Goal: Task Accomplishment & Management: Use online tool/utility

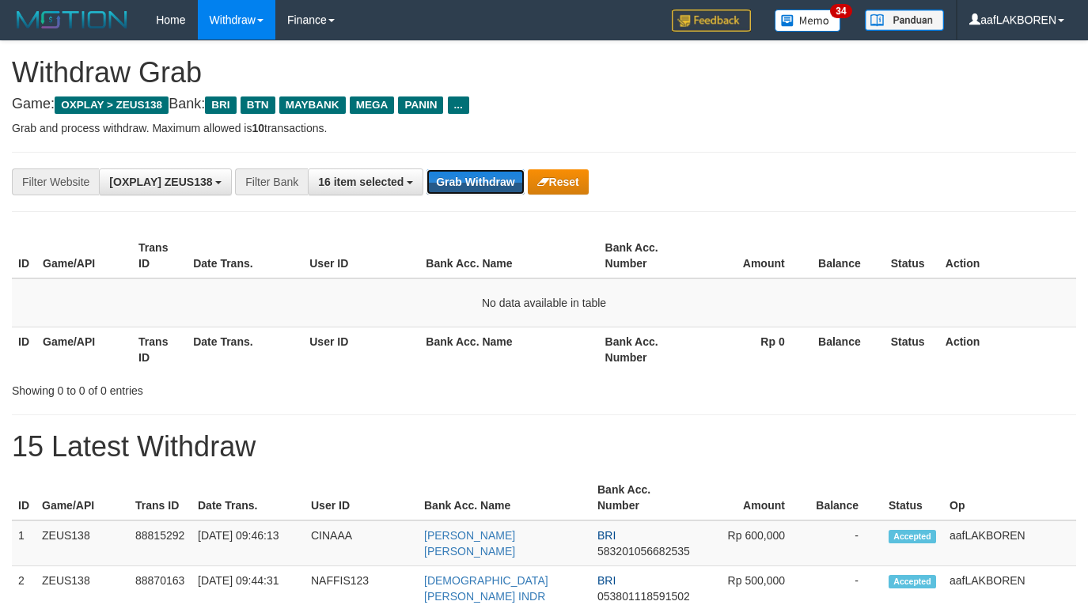
scroll to position [68, 0]
click at [483, 176] on button "Grab Withdraw" at bounding box center [475, 181] width 97 height 25
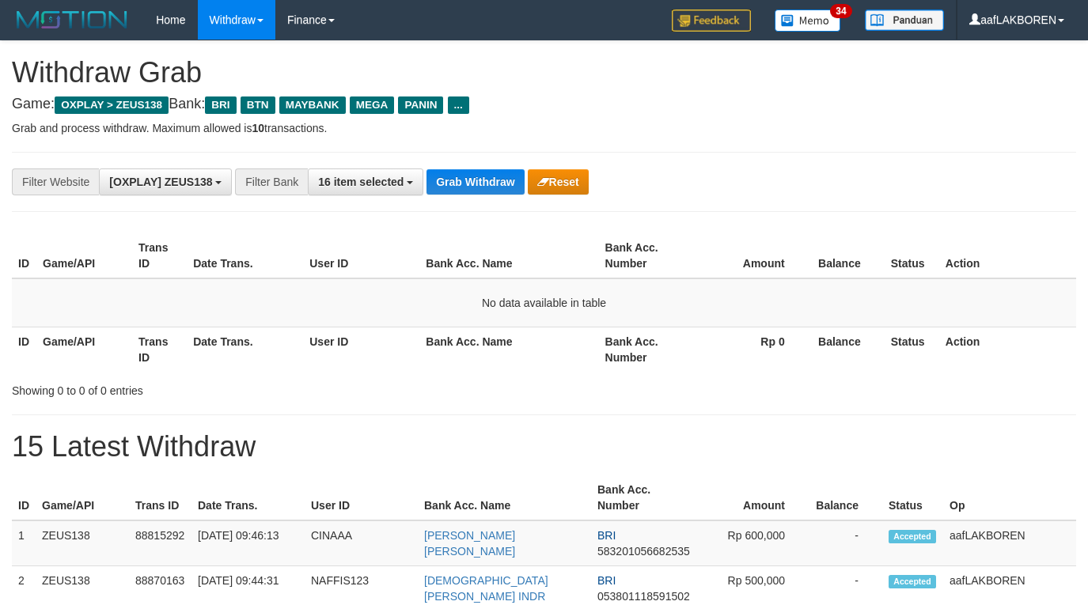
click at [483, 176] on button "Grab Withdraw" at bounding box center [475, 181] width 97 height 25
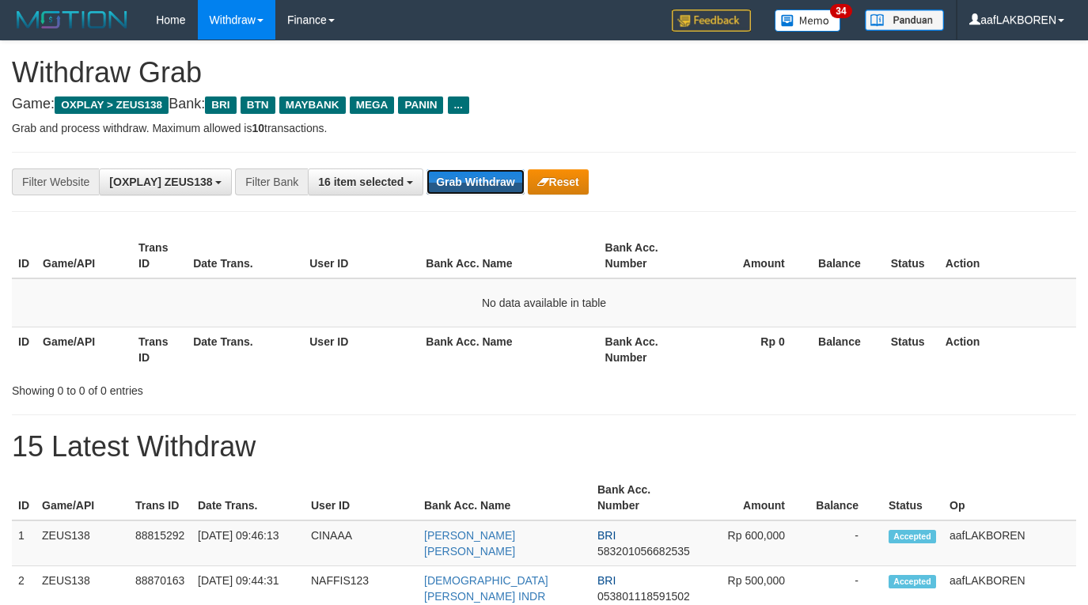
click at [483, 176] on button "Grab Withdraw" at bounding box center [475, 181] width 97 height 25
click at [477, 188] on button "Grab Withdraw" at bounding box center [475, 181] width 97 height 25
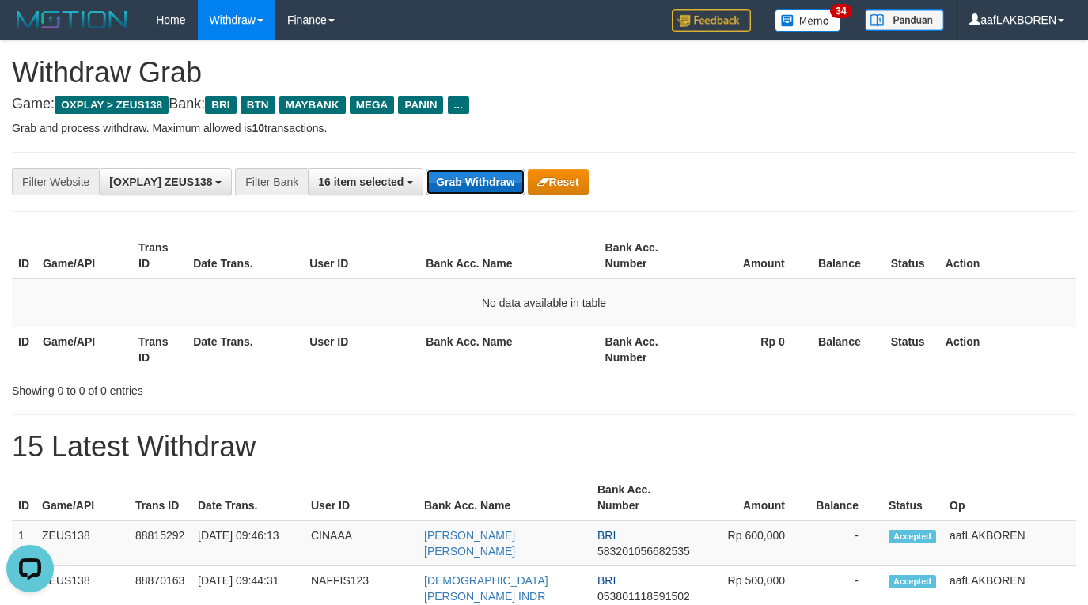
click at [471, 183] on button "Grab Withdraw" at bounding box center [475, 181] width 97 height 25
click at [472, 179] on button "Grab Withdraw" at bounding box center [475, 181] width 97 height 25
click at [472, 177] on button "Grab Withdraw" at bounding box center [475, 181] width 97 height 25
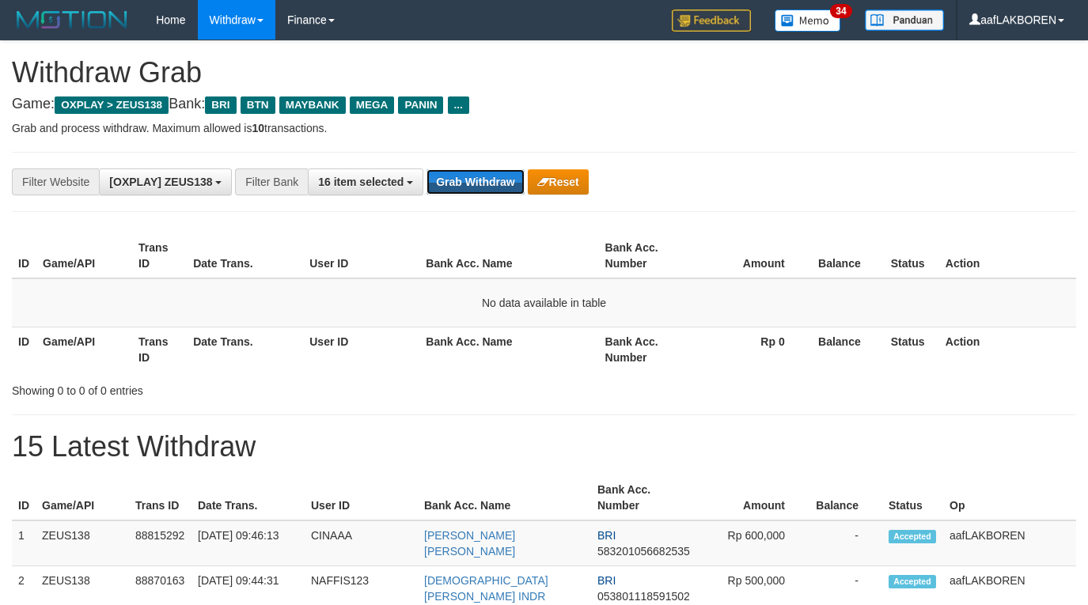
click at [472, 177] on button "Grab Withdraw" at bounding box center [475, 181] width 97 height 25
click at [488, 186] on button "Grab Withdraw" at bounding box center [475, 181] width 97 height 25
click at [488, 184] on button "Grab Withdraw" at bounding box center [475, 181] width 97 height 25
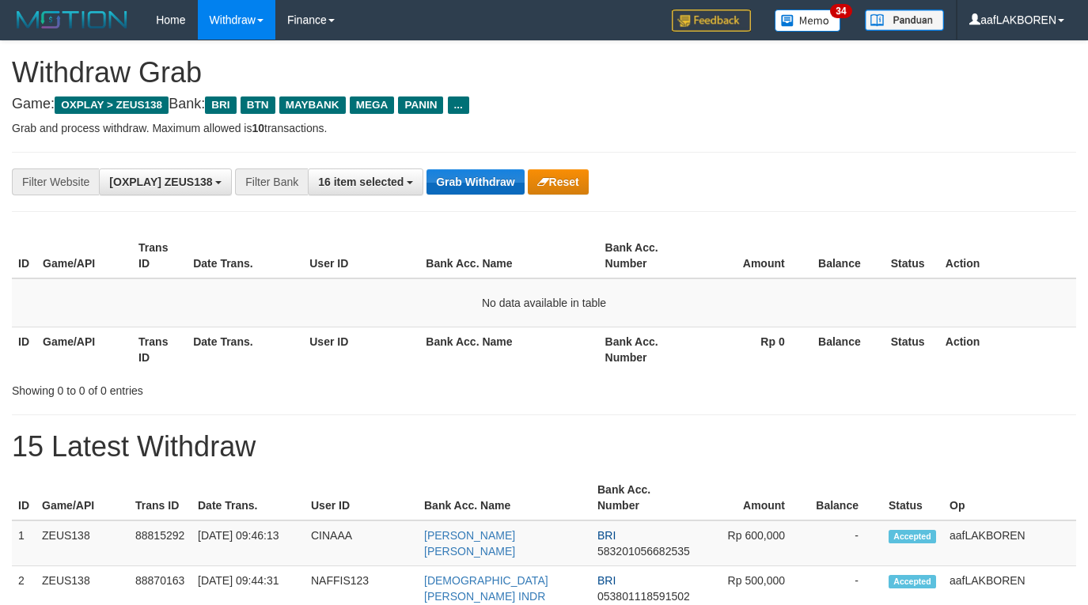
click at [489, 184] on button "Grab Withdraw" at bounding box center [475, 181] width 97 height 25
click at [489, 183] on button "Grab Withdraw" at bounding box center [475, 181] width 97 height 25
click at [476, 185] on button "Grab Withdraw" at bounding box center [475, 181] width 97 height 25
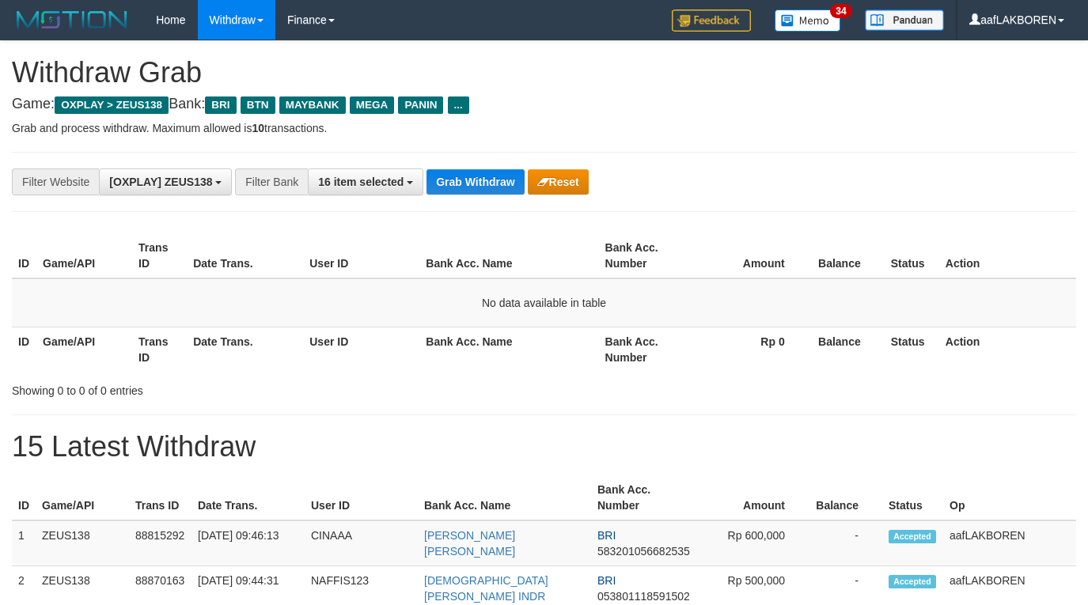
click at [476, 185] on button "Grab Withdraw" at bounding box center [475, 181] width 97 height 25
click at [473, 187] on button "Grab Withdraw" at bounding box center [475, 181] width 97 height 25
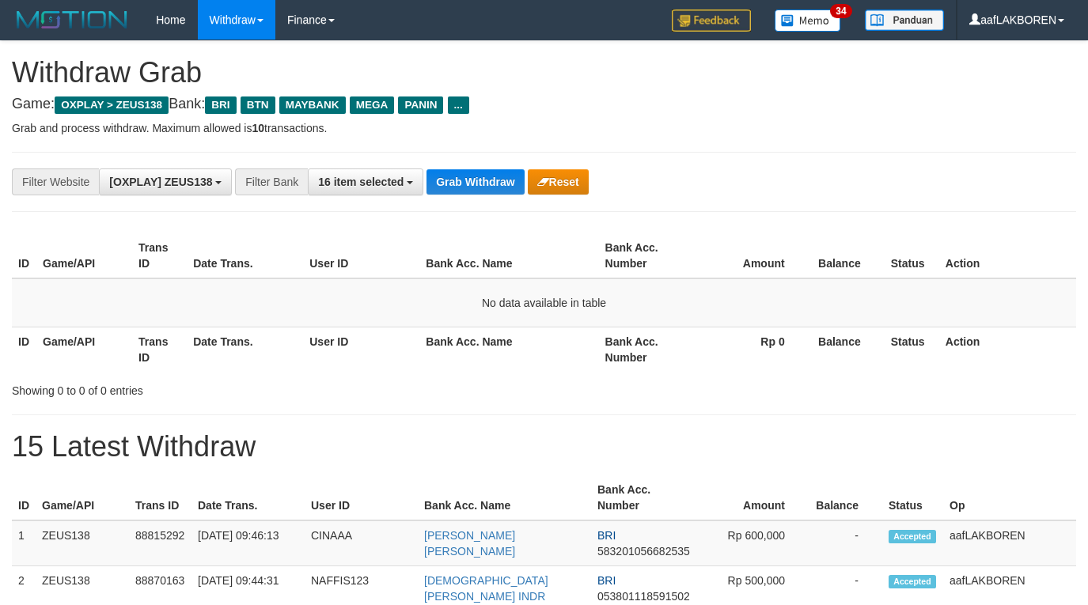
click at [473, 187] on button "Grab Withdraw" at bounding box center [475, 181] width 97 height 25
click at [478, 187] on button "Grab Withdraw" at bounding box center [475, 181] width 97 height 25
click at [476, 184] on button "Grab Withdraw" at bounding box center [475, 181] width 97 height 25
click at [477, 181] on button "Grab Withdraw" at bounding box center [475, 181] width 97 height 25
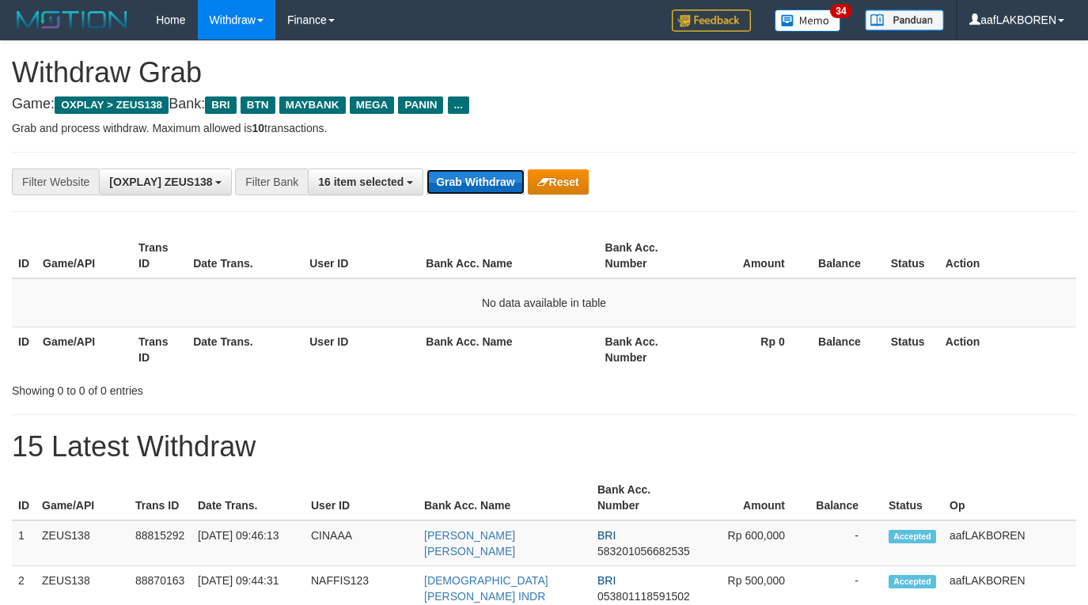
click at [483, 177] on button "Grab Withdraw" at bounding box center [475, 181] width 97 height 25
click at [483, 176] on button "Grab Withdraw" at bounding box center [475, 181] width 97 height 25
click at [481, 170] on button "Grab Withdraw" at bounding box center [475, 181] width 97 height 25
click at [476, 184] on button "Grab Withdraw" at bounding box center [475, 181] width 97 height 25
click at [482, 178] on button "Grab Withdraw" at bounding box center [475, 181] width 97 height 25
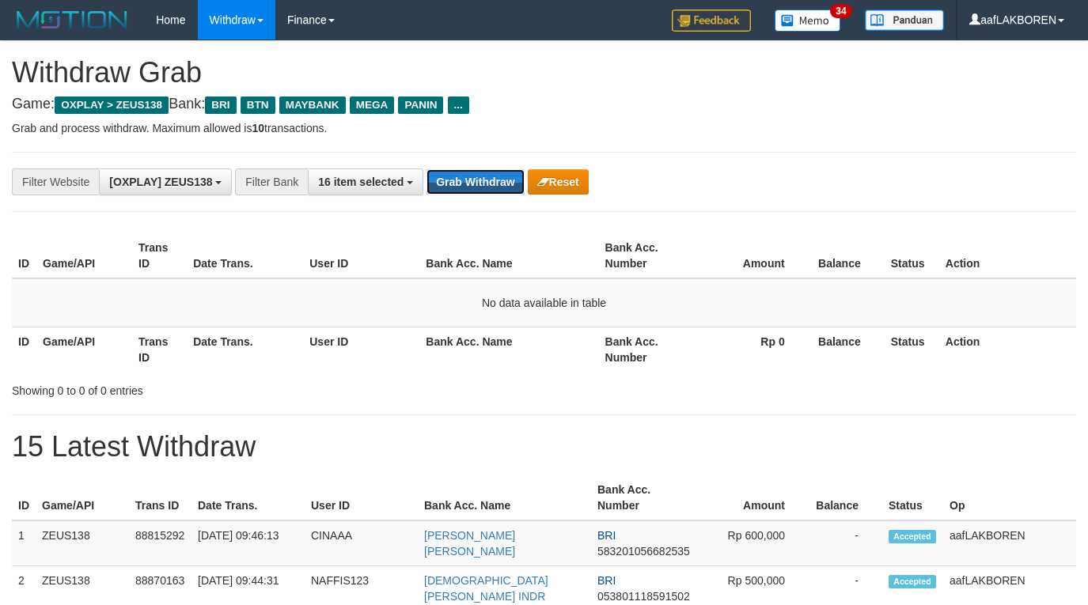
click at [482, 178] on button "Grab Withdraw" at bounding box center [475, 181] width 97 height 25
click at [468, 174] on button "Grab Withdraw" at bounding box center [475, 181] width 97 height 25
click at [472, 180] on button "Grab Withdraw" at bounding box center [475, 181] width 97 height 25
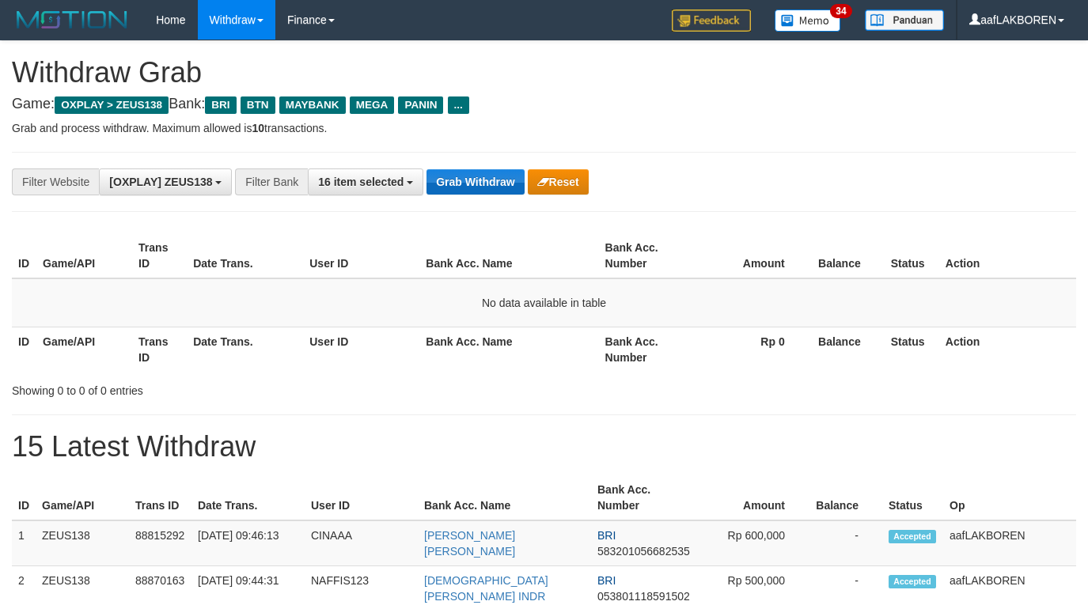
scroll to position [68, 0]
click at [478, 183] on button "Grab Withdraw" at bounding box center [475, 181] width 97 height 25
click at [466, 177] on button "Grab Withdraw" at bounding box center [475, 181] width 97 height 25
click at [466, 175] on button "Grab Withdraw" at bounding box center [475, 181] width 97 height 25
click at [462, 183] on button "Grab Withdraw" at bounding box center [475, 181] width 97 height 25
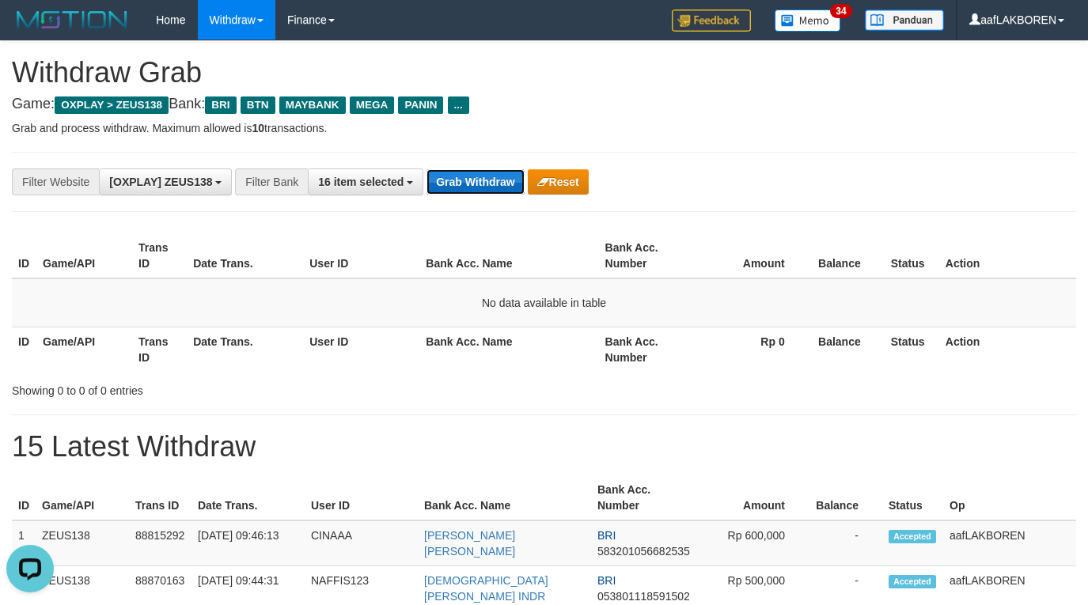
click at [463, 184] on button "Grab Withdraw" at bounding box center [475, 181] width 97 height 25
click at [451, 173] on button "Grab Withdraw" at bounding box center [475, 181] width 97 height 25
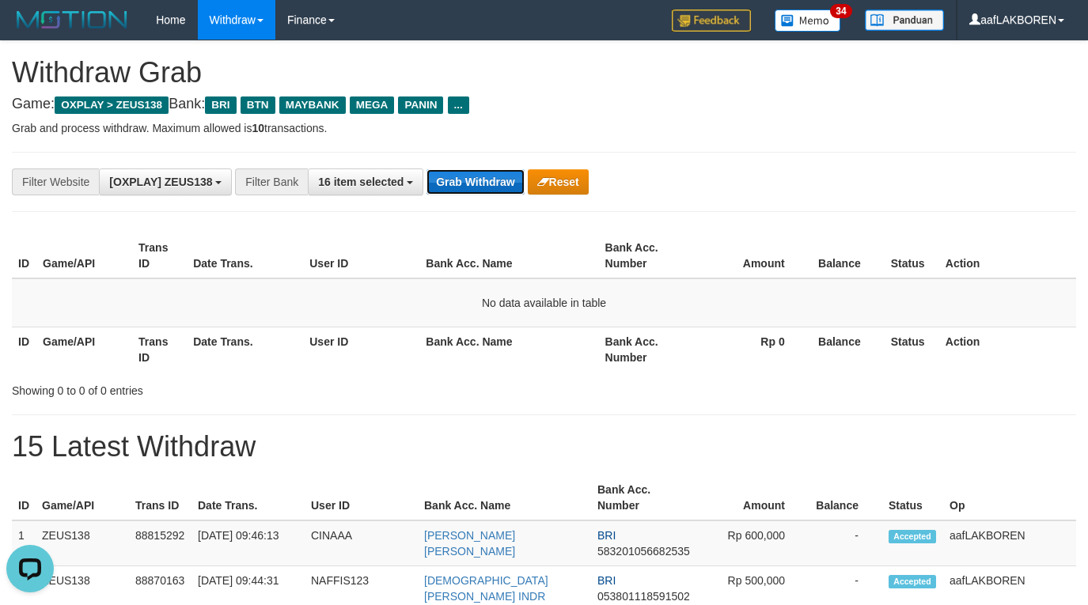
click at [451, 173] on button "Grab Withdraw" at bounding box center [475, 181] width 97 height 25
click at [476, 173] on button "Grab Withdraw" at bounding box center [475, 181] width 97 height 25
click at [486, 184] on button "Grab Withdraw" at bounding box center [475, 181] width 97 height 25
click at [484, 180] on button "Grab Withdraw" at bounding box center [475, 181] width 97 height 25
click at [483, 178] on button "Grab Withdraw" at bounding box center [475, 181] width 97 height 25
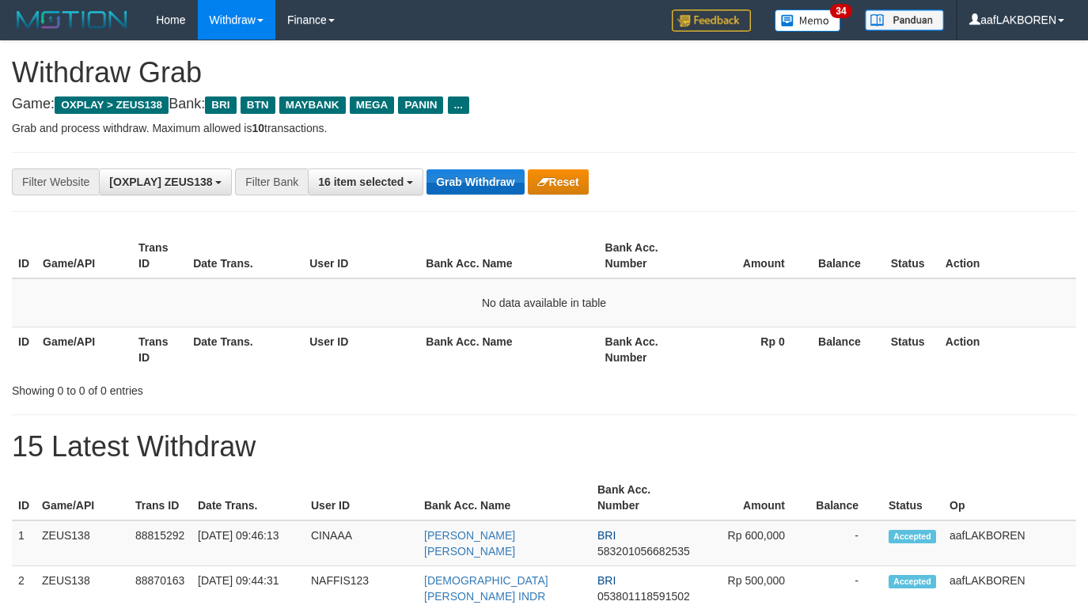
click at [483, 177] on button "Grab Withdraw" at bounding box center [475, 181] width 97 height 25
click at [483, 173] on button "Grab Withdraw" at bounding box center [475, 181] width 97 height 25
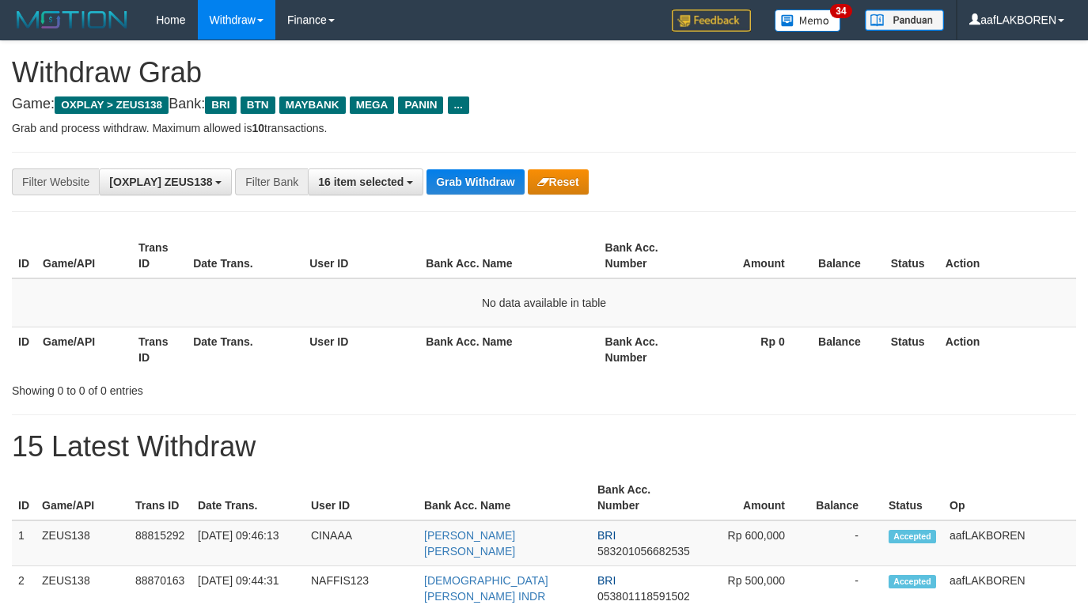
click at [483, 173] on button "Grab Withdraw" at bounding box center [475, 181] width 97 height 25
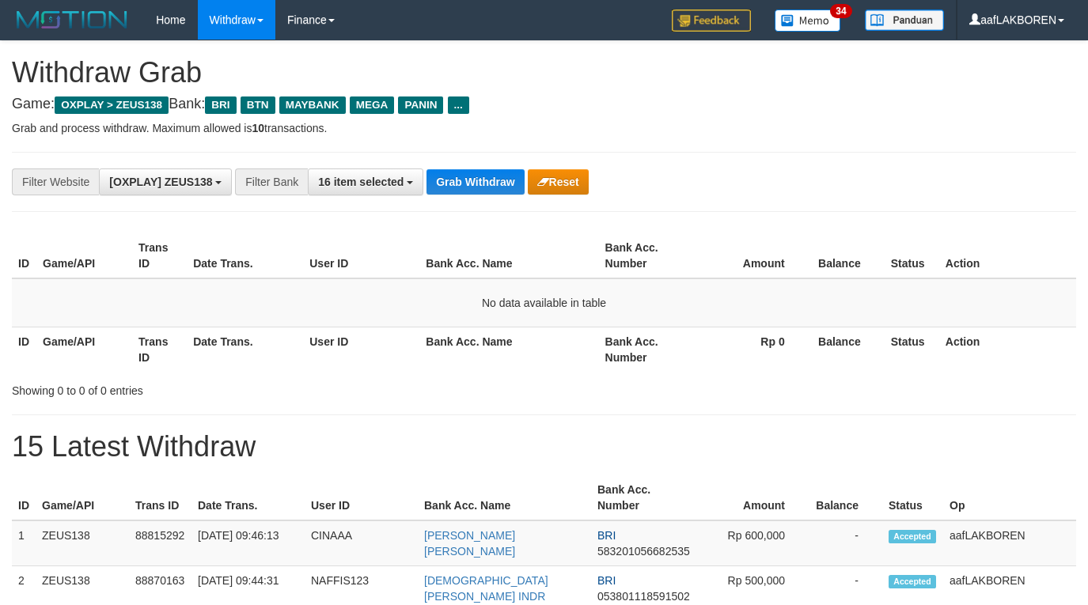
click at [483, 173] on button "Grab Withdraw" at bounding box center [475, 181] width 97 height 25
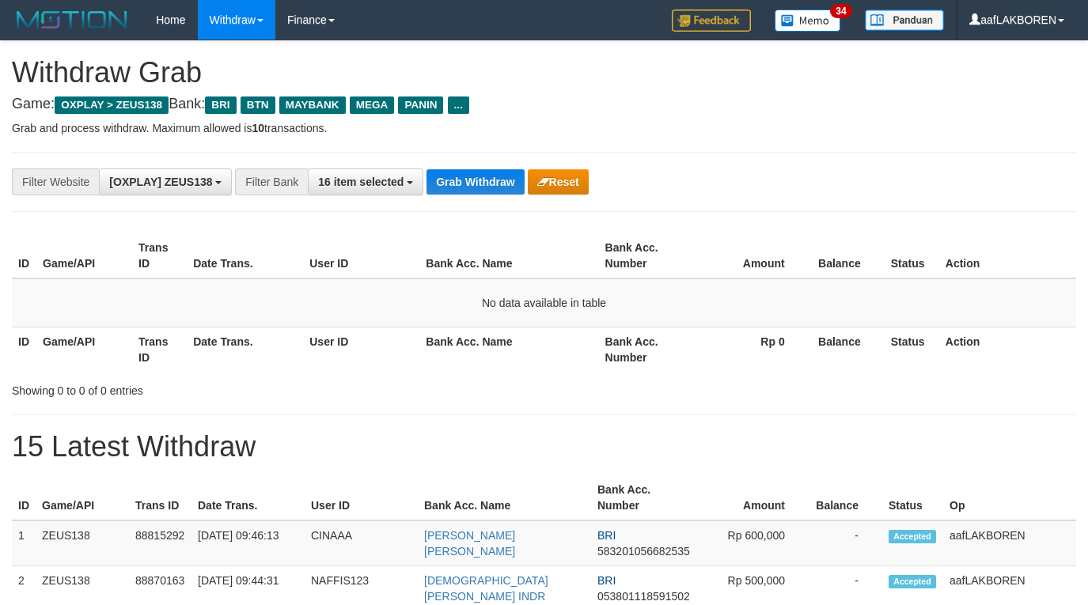
scroll to position [68, 0]
click at [483, 173] on button "Grab Withdraw" at bounding box center [475, 181] width 97 height 25
click at [483, 182] on button "Grab Withdraw" at bounding box center [475, 181] width 97 height 25
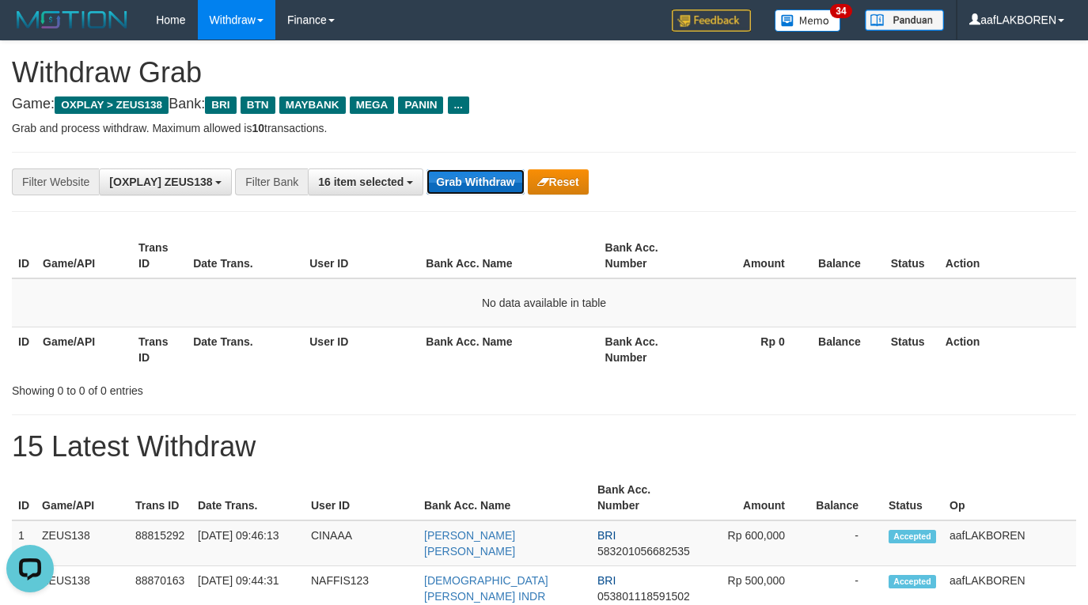
click at [483, 183] on button "Grab Withdraw" at bounding box center [475, 181] width 97 height 25
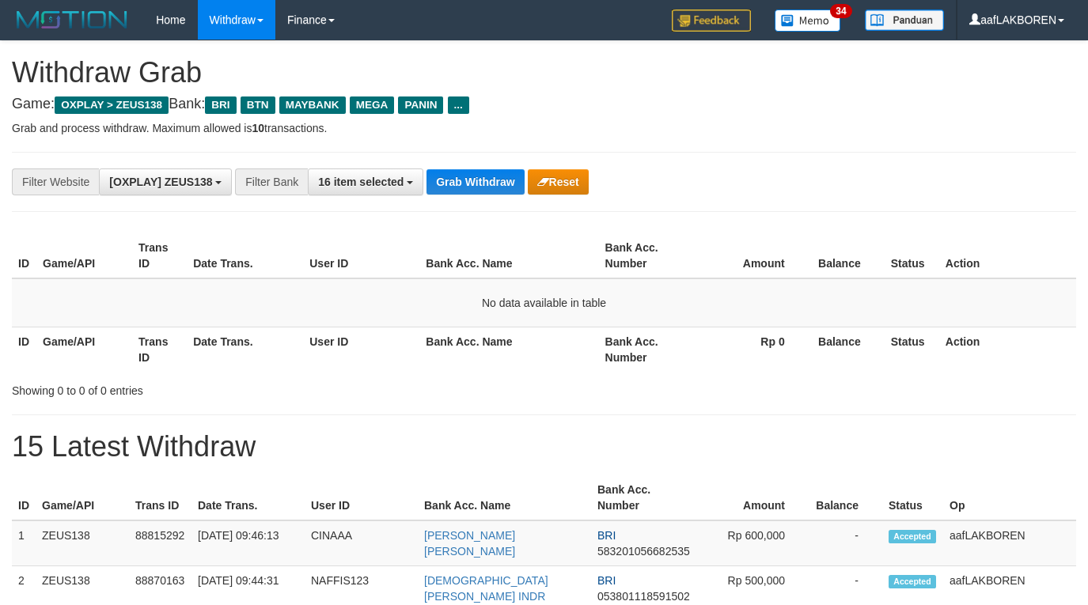
click at [483, 183] on button "Grab Withdraw" at bounding box center [475, 181] width 97 height 25
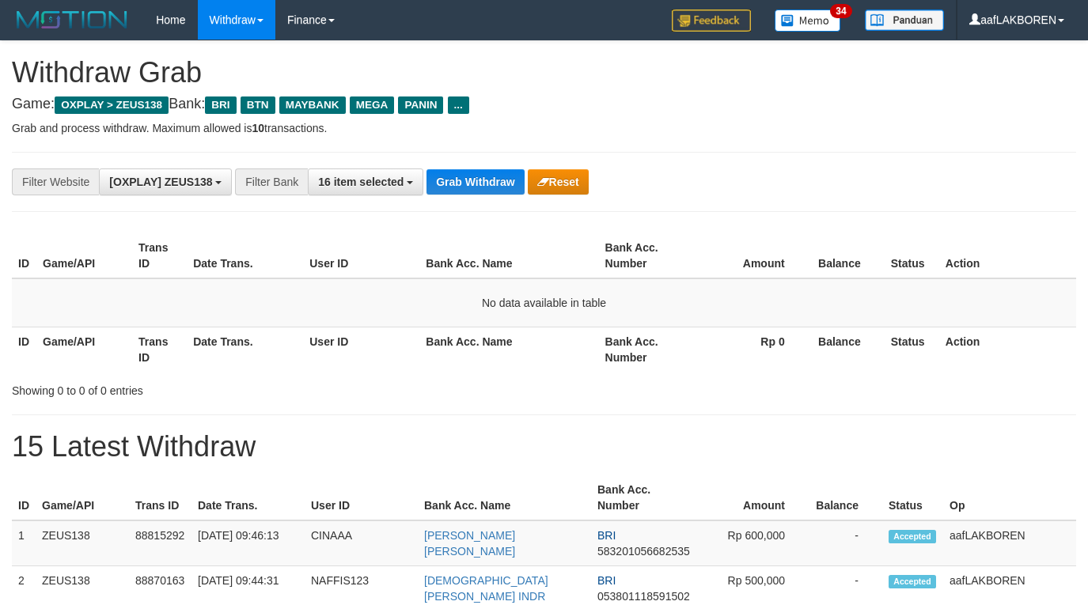
click at [483, 183] on button "Grab Withdraw" at bounding box center [475, 181] width 97 height 25
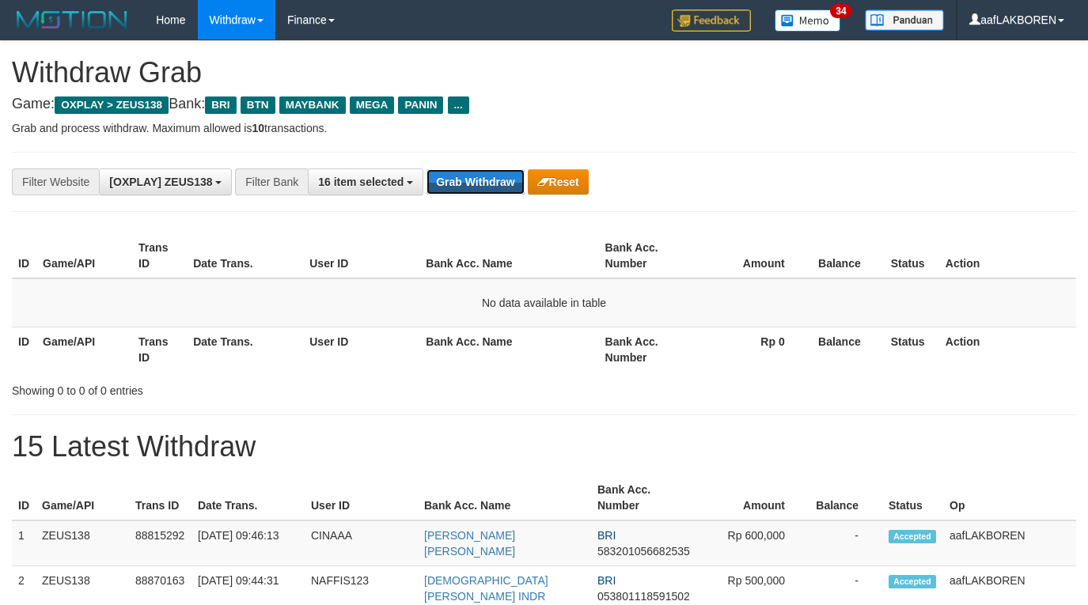
click at [483, 183] on button "Grab Withdraw" at bounding box center [475, 181] width 97 height 25
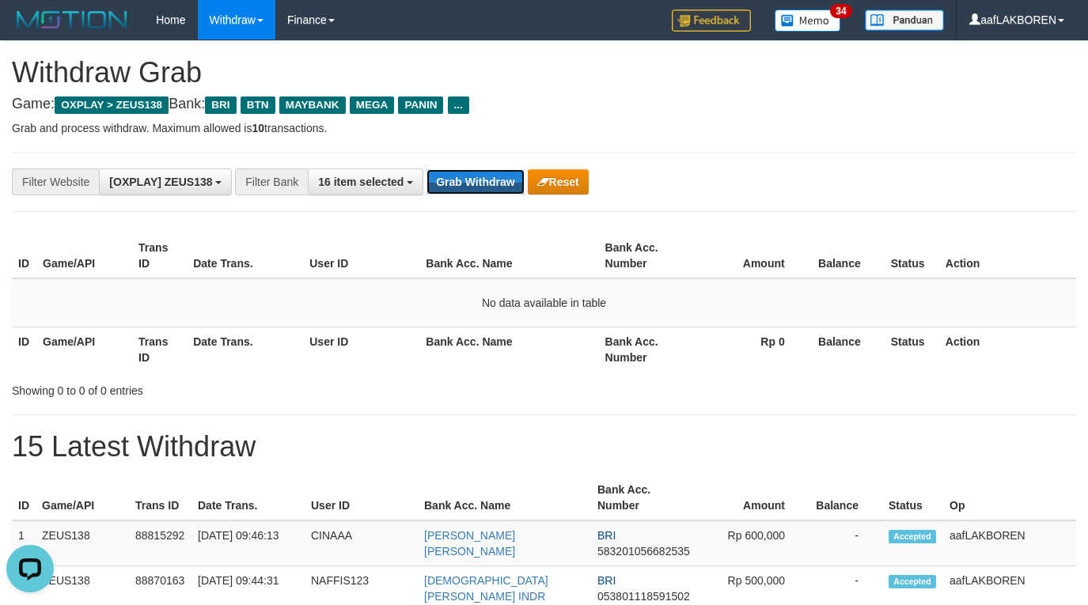
click at [483, 183] on button "Grab Withdraw" at bounding box center [475, 181] width 97 height 25
click at [475, 183] on button "Grab Withdraw" at bounding box center [475, 181] width 97 height 25
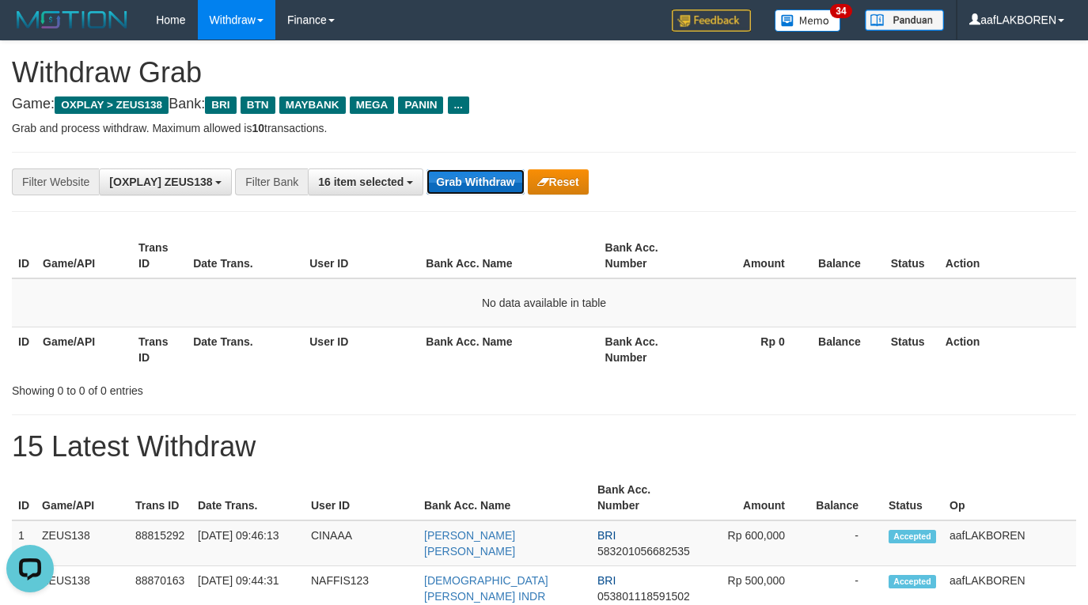
click at [475, 183] on button "Grab Withdraw" at bounding box center [475, 181] width 97 height 25
click at [475, 187] on button "Grab Withdraw" at bounding box center [475, 181] width 97 height 25
click at [474, 184] on button "Grab Withdraw" at bounding box center [475, 181] width 97 height 25
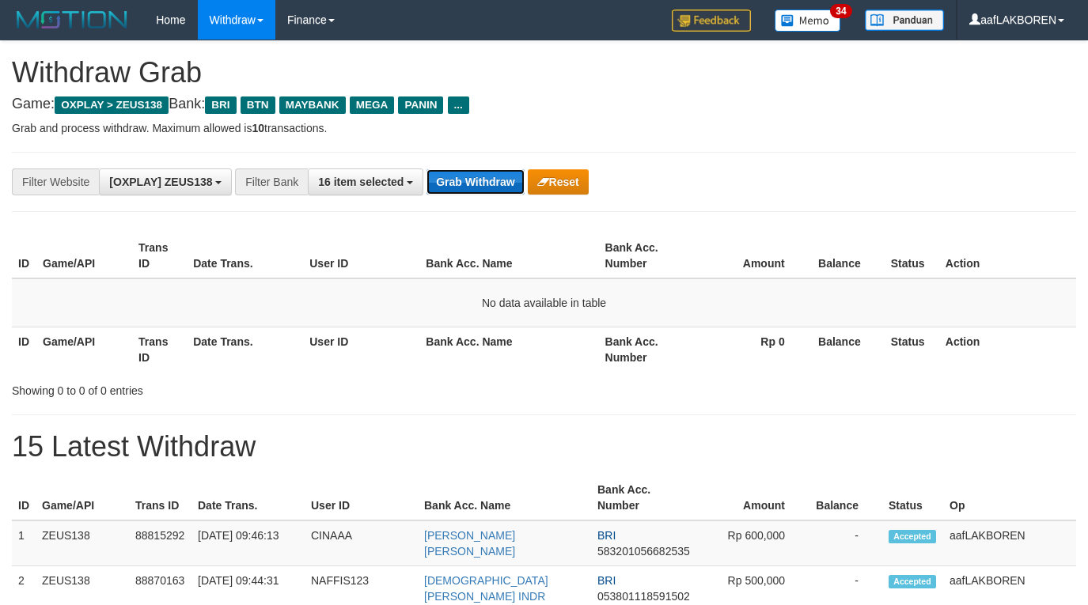
click at [474, 184] on button "Grab Withdraw" at bounding box center [475, 181] width 97 height 25
click at [475, 183] on button "Grab Withdraw" at bounding box center [475, 181] width 97 height 25
click at [477, 180] on button "Grab Withdraw" at bounding box center [475, 181] width 97 height 25
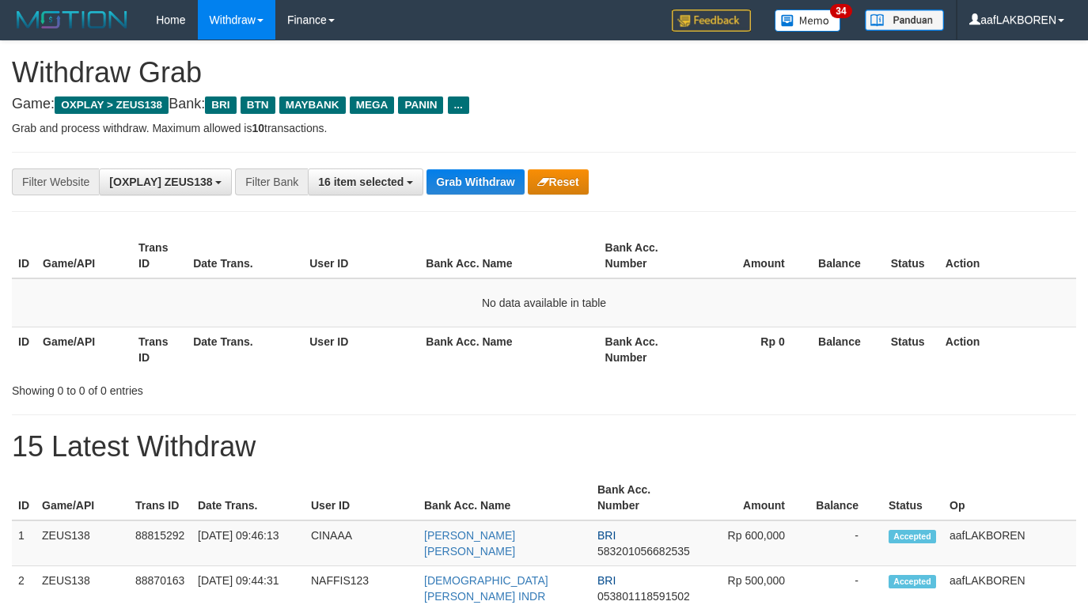
click at [477, 180] on button "Grab Withdraw" at bounding box center [475, 181] width 97 height 25
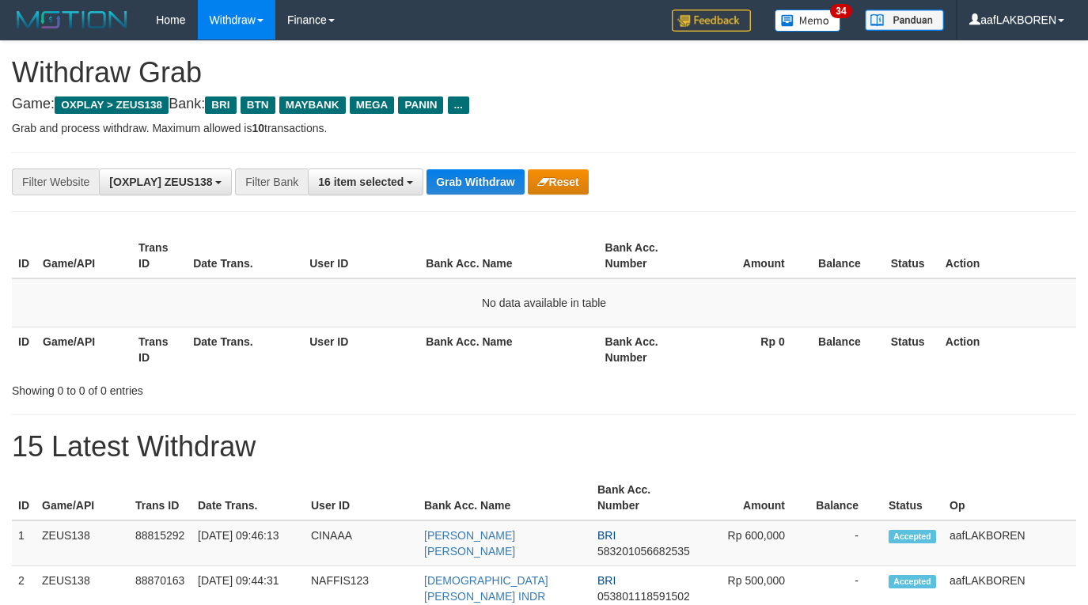
click at [477, 180] on button "Grab Withdraw" at bounding box center [475, 181] width 97 height 25
click at [478, 180] on button "Grab Withdraw" at bounding box center [475, 181] width 97 height 25
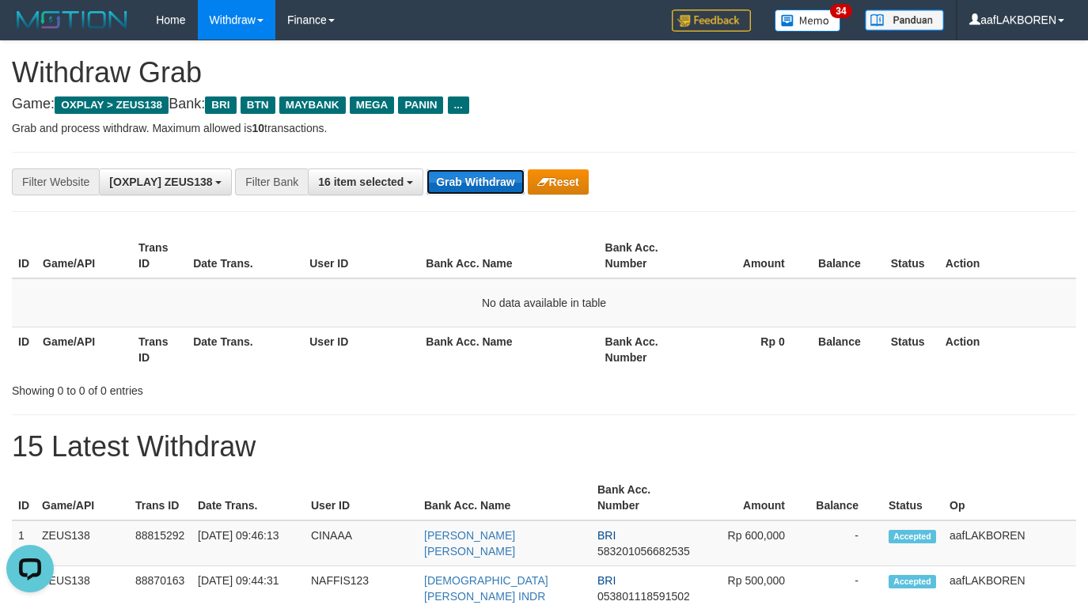
click at [472, 188] on button "Grab Withdraw" at bounding box center [475, 181] width 97 height 25
click at [472, 185] on button "Grab Withdraw" at bounding box center [475, 181] width 97 height 25
click at [472, 184] on button "Grab Withdraw" at bounding box center [475, 181] width 97 height 25
click at [473, 180] on button "Grab Withdraw" at bounding box center [475, 181] width 97 height 25
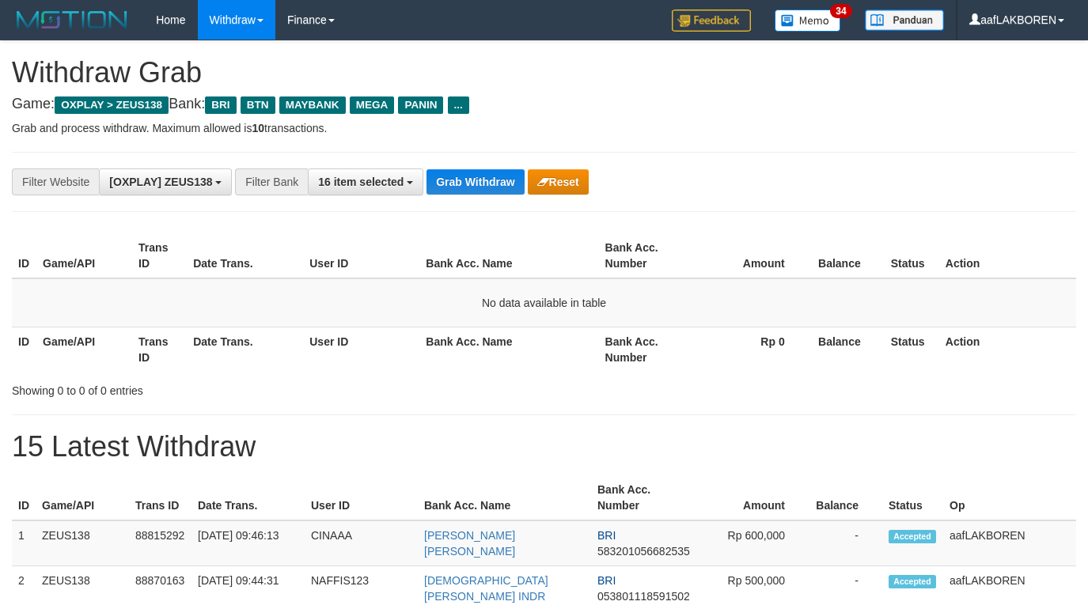
click at [473, 180] on button "Grab Withdraw" at bounding box center [475, 181] width 97 height 25
click at [474, 178] on button "Grab Withdraw" at bounding box center [475, 181] width 97 height 25
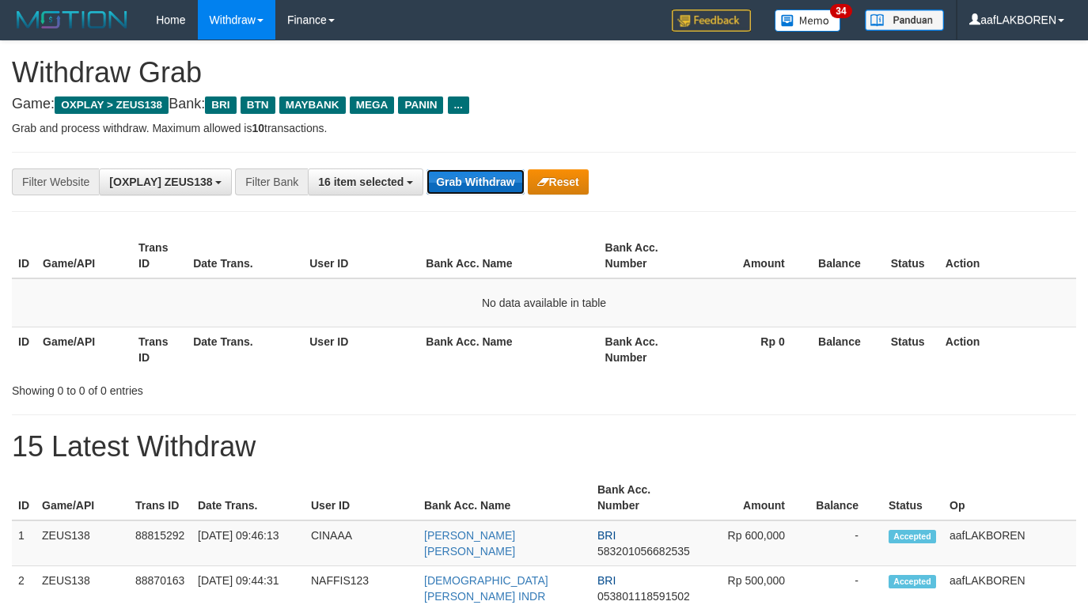
click at [474, 177] on button "Grab Withdraw" at bounding box center [475, 181] width 97 height 25
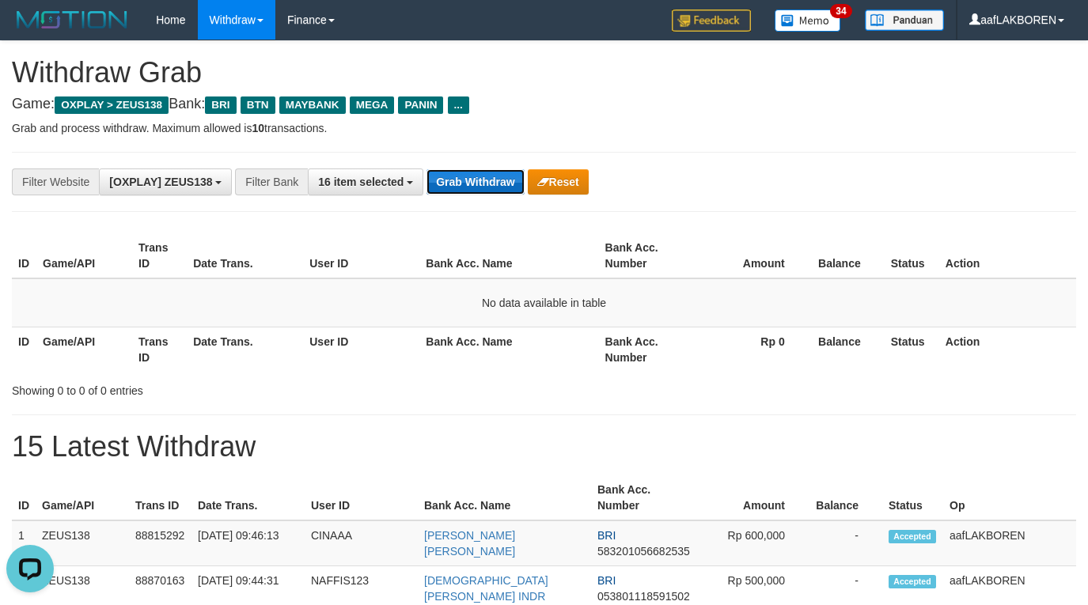
click at [474, 177] on button "Grab Withdraw" at bounding box center [475, 181] width 97 height 25
click at [480, 173] on button "Grab Withdraw" at bounding box center [475, 181] width 97 height 25
click at [481, 173] on button "Grab Withdraw" at bounding box center [475, 181] width 97 height 25
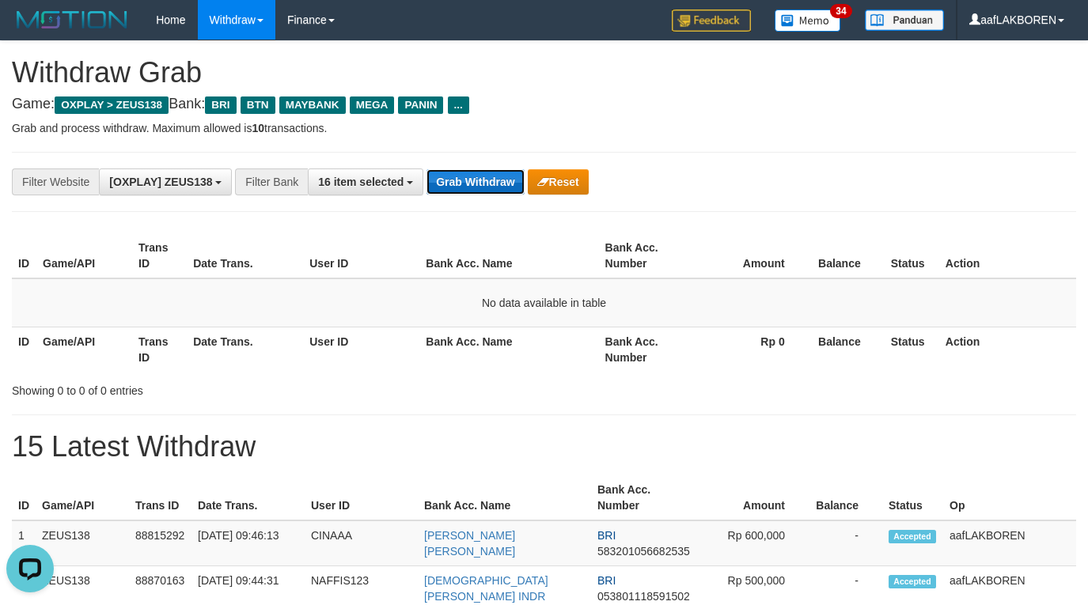
click at [481, 173] on button "Grab Withdraw" at bounding box center [475, 181] width 97 height 25
click at [483, 173] on button "Grab Withdraw" at bounding box center [475, 181] width 97 height 25
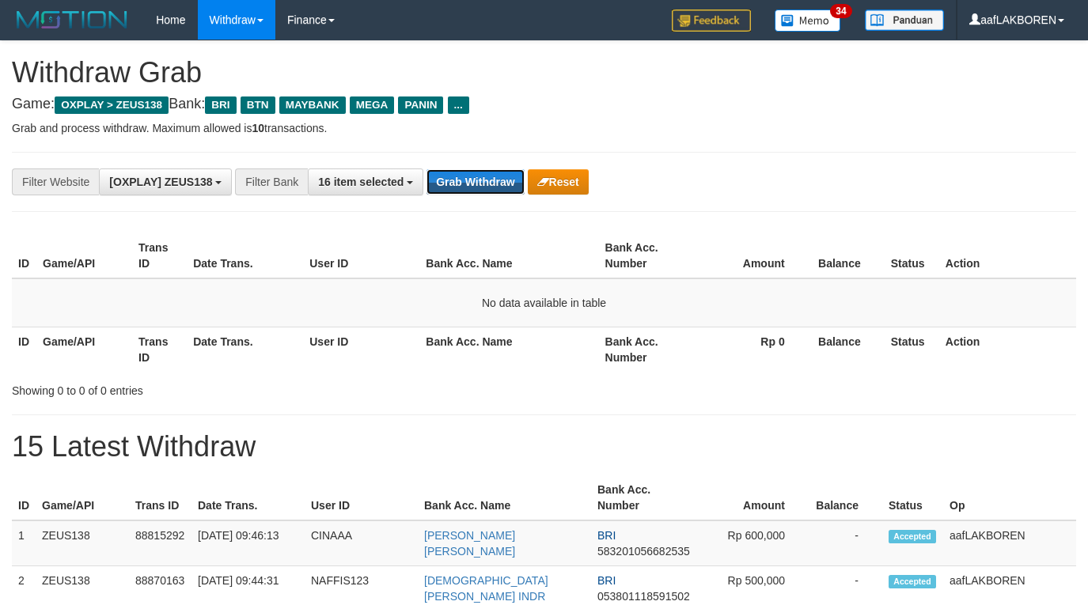
click at [483, 173] on button "Grab Withdraw" at bounding box center [475, 181] width 97 height 25
click at [491, 183] on button "Grab Withdraw" at bounding box center [475, 181] width 97 height 25
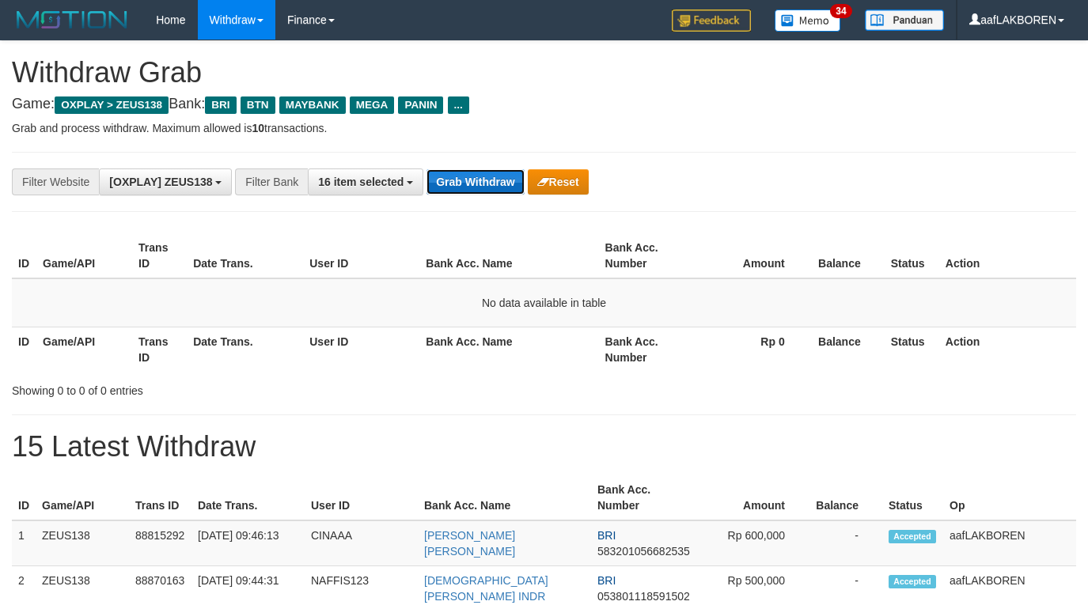
click at [489, 190] on button "Grab Withdraw" at bounding box center [475, 181] width 97 height 25
click at [489, 188] on button "Grab Withdraw" at bounding box center [475, 181] width 97 height 25
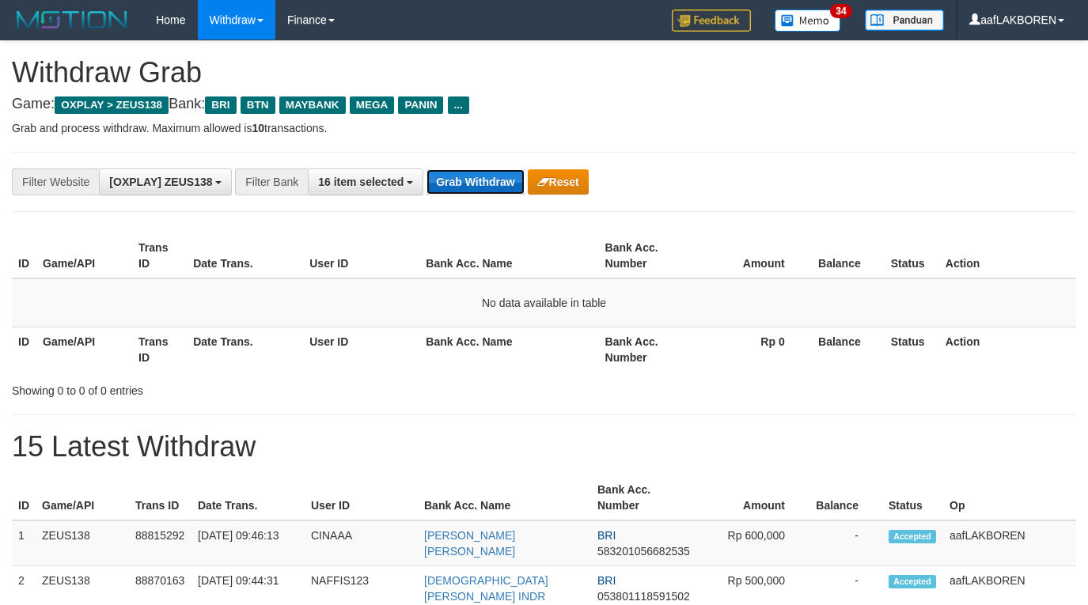
click at [489, 188] on button "Grab Withdraw" at bounding box center [475, 181] width 97 height 25
click at [465, 187] on button "Grab Withdraw" at bounding box center [475, 181] width 97 height 25
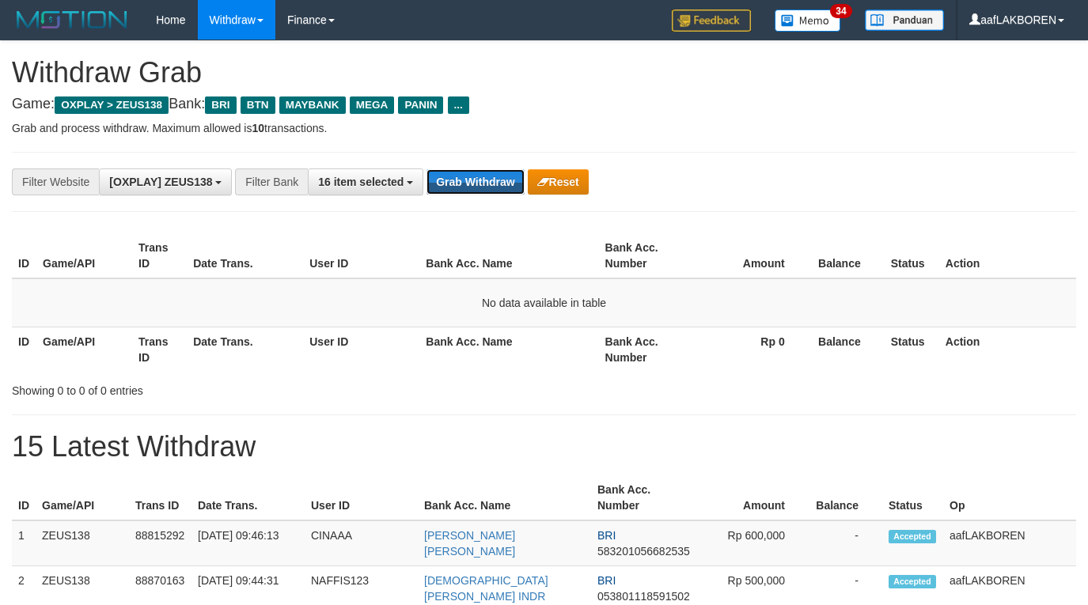
click at [465, 187] on button "Grab Withdraw" at bounding box center [475, 181] width 97 height 25
click at [483, 183] on button "Grab Withdraw" at bounding box center [475, 181] width 97 height 25
click at [481, 184] on button "Grab Withdraw" at bounding box center [475, 181] width 97 height 25
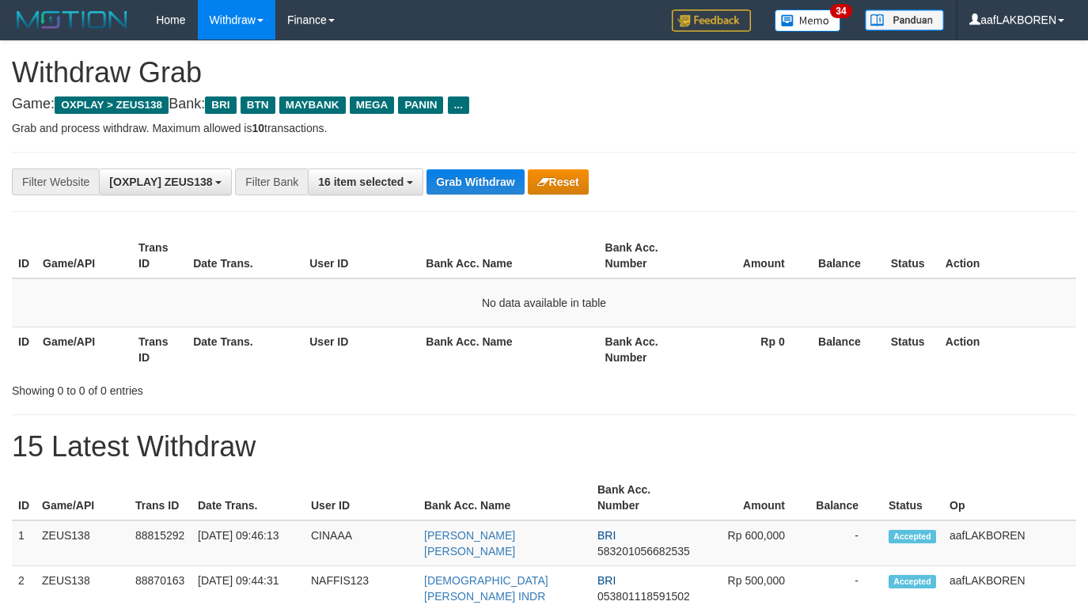
click at [481, 184] on button "Grab Withdraw" at bounding box center [475, 181] width 97 height 25
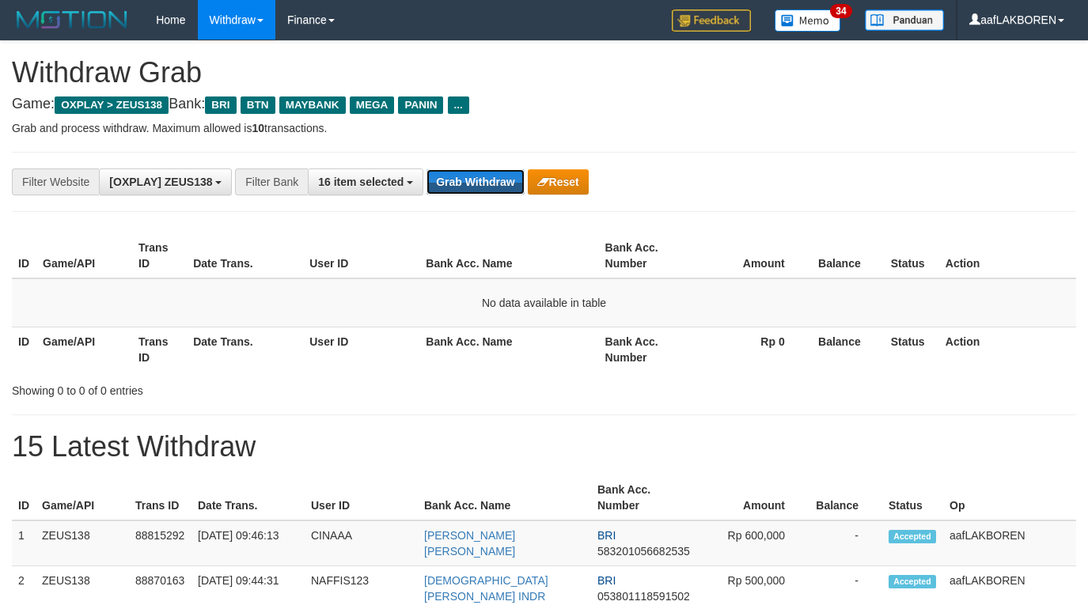
click at [481, 184] on button "Grab Withdraw" at bounding box center [475, 181] width 97 height 25
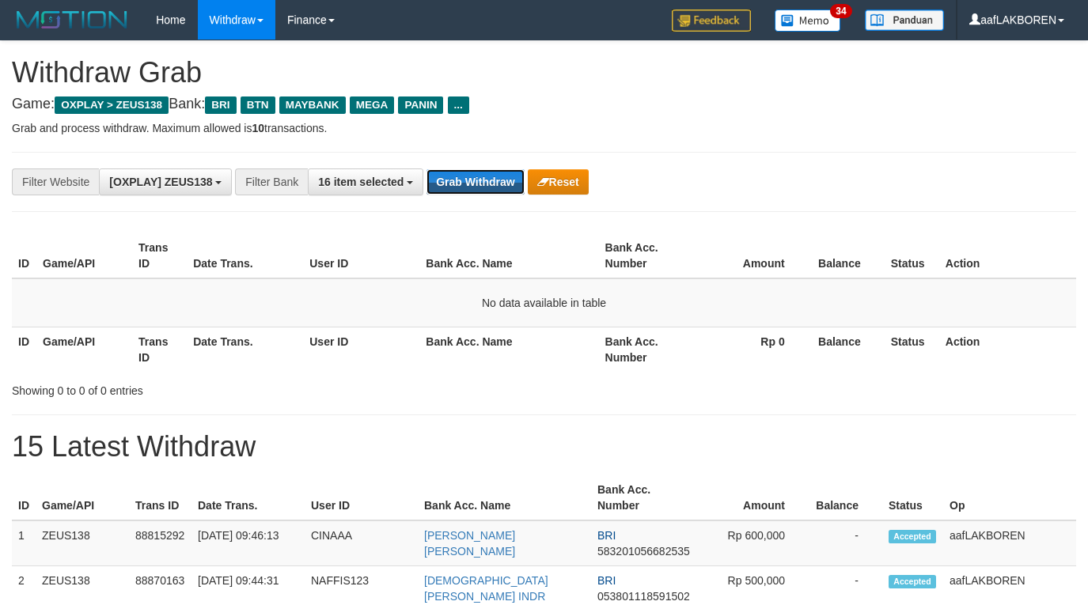
click at [481, 184] on button "Grab Withdraw" at bounding box center [475, 181] width 97 height 25
click at [464, 187] on button "Grab Withdraw" at bounding box center [475, 181] width 97 height 25
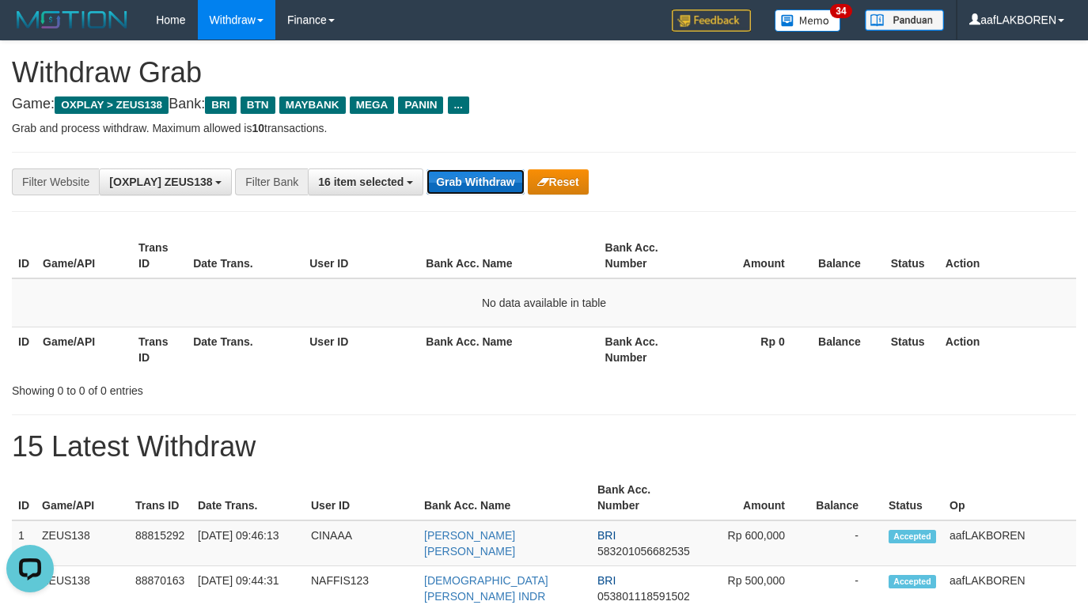
click at [464, 187] on button "Grab Withdraw" at bounding box center [475, 181] width 97 height 25
click at [467, 187] on button "Grab Withdraw" at bounding box center [475, 181] width 97 height 25
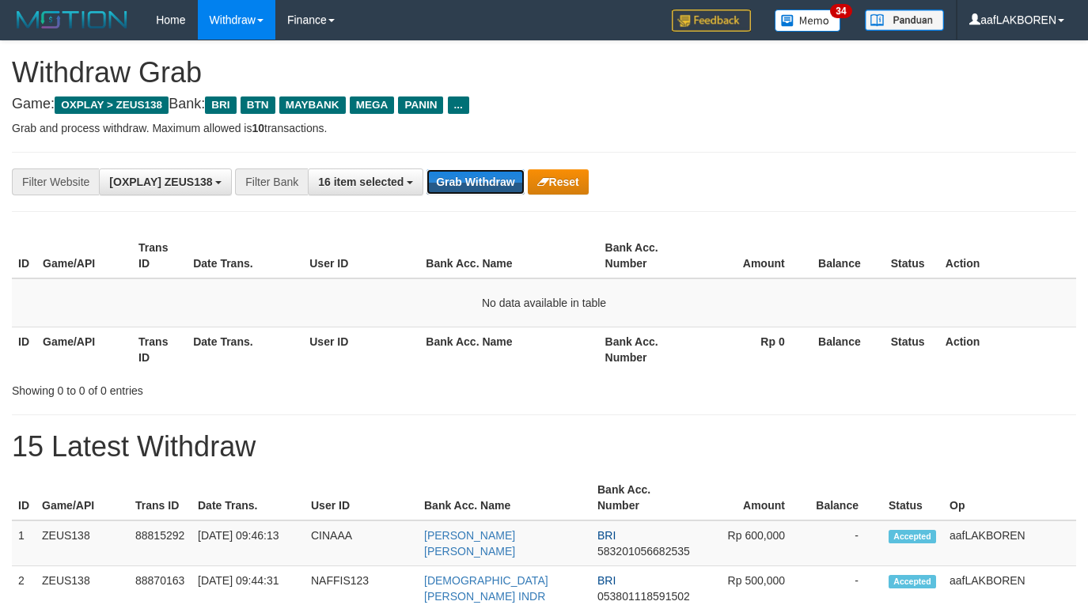
click at [467, 187] on button "Grab Withdraw" at bounding box center [475, 181] width 97 height 25
click at [473, 180] on button "Grab Withdraw" at bounding box center [475, 181] width 97 height 25
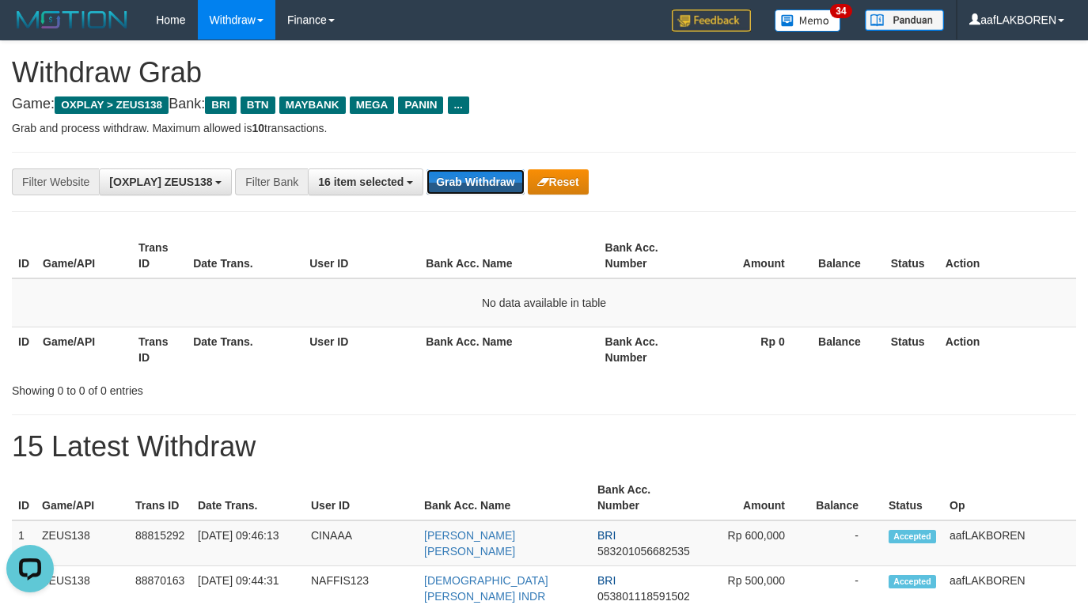
click at [473, 180] on button "Grab Withdraw" at bounding box center [475, 181] width 97 height 25
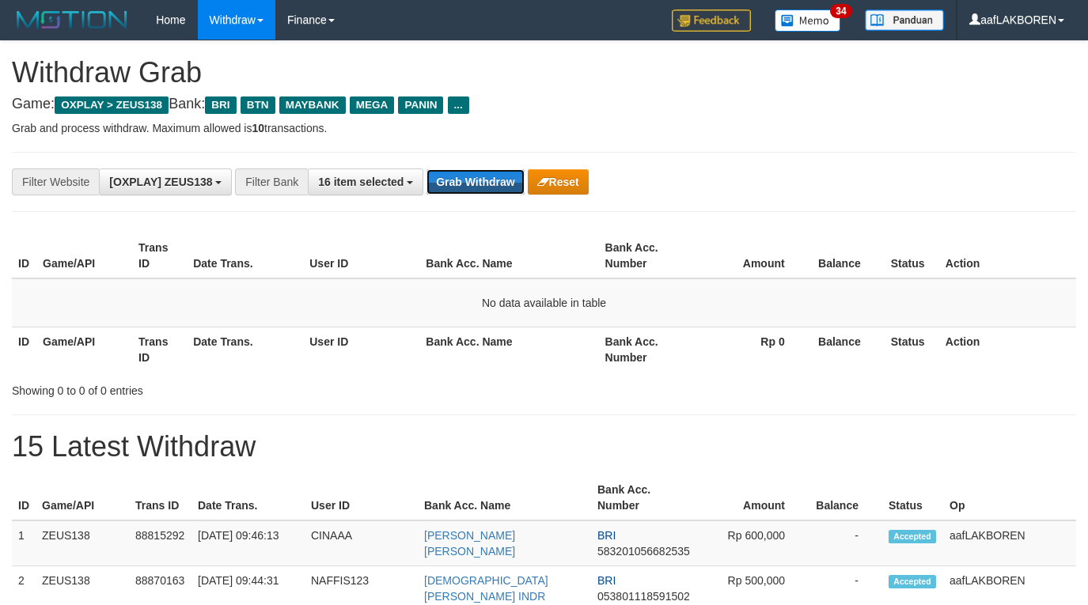
click at [473, 180] on button "Grab Withdraw" at bounding box center [475, 181] width 97 height 25
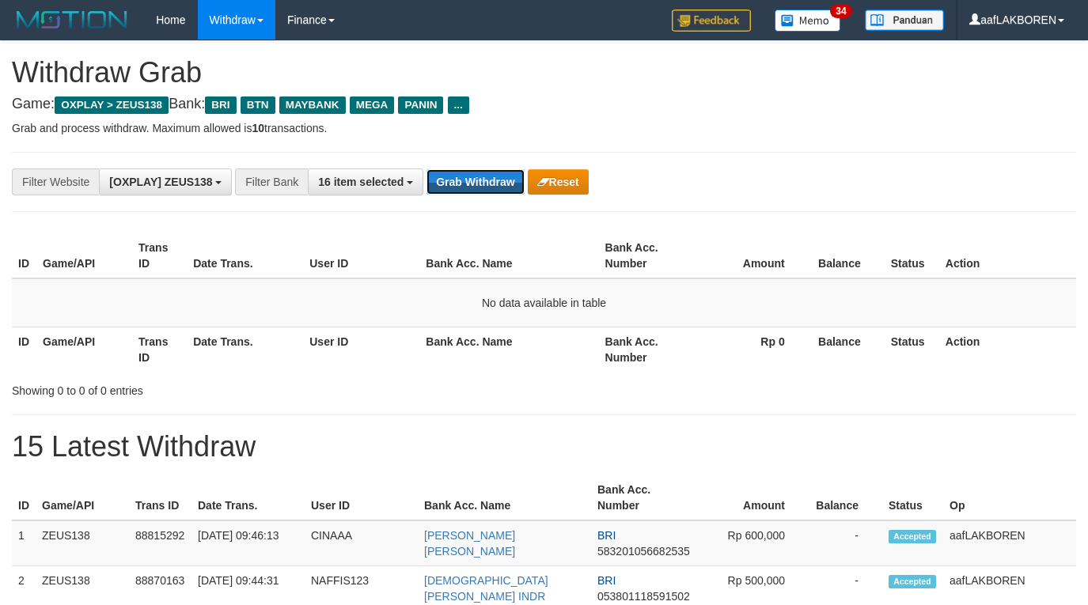
click at [473, 180] on button "Grab Withdraw" at bounding box center [475, 181] width 97 height 25
click at [464, 180] on button "Grab Withdraw" at bounding box center [475, 181] width 97 height 25
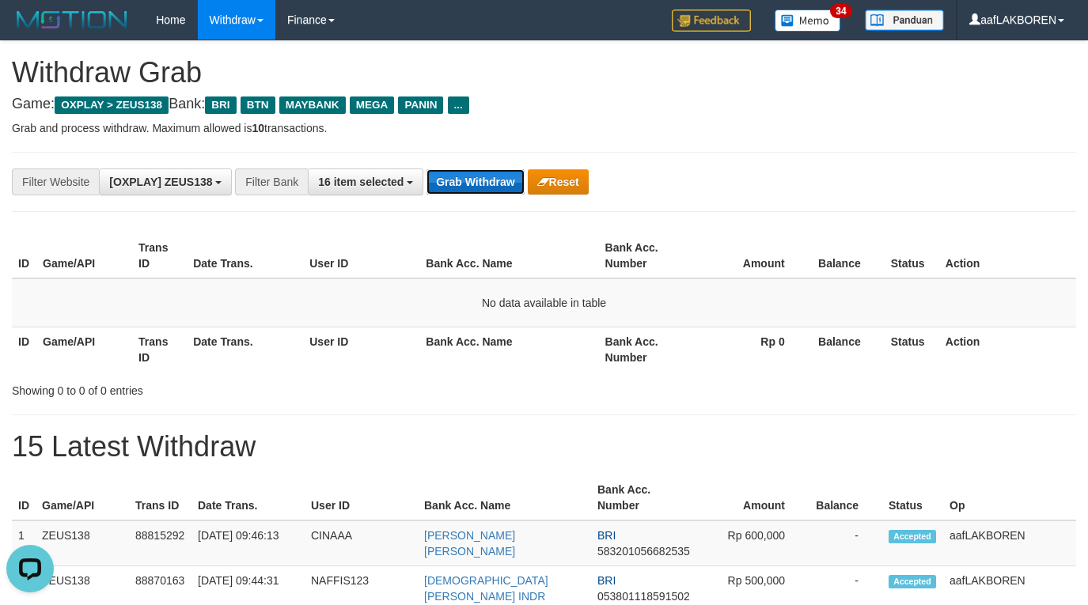
click at [464, 180] on button "Grab Withdraw" at bounding box center [475, 181] width 97 height 25
click at [480, 174] on button "Grab Withdraw" at bounding box center [475, 181] width 97 height 25
click at [480, 180] on button "Grab Withdraw" at bounding box center [475, 181] width 97 height 25
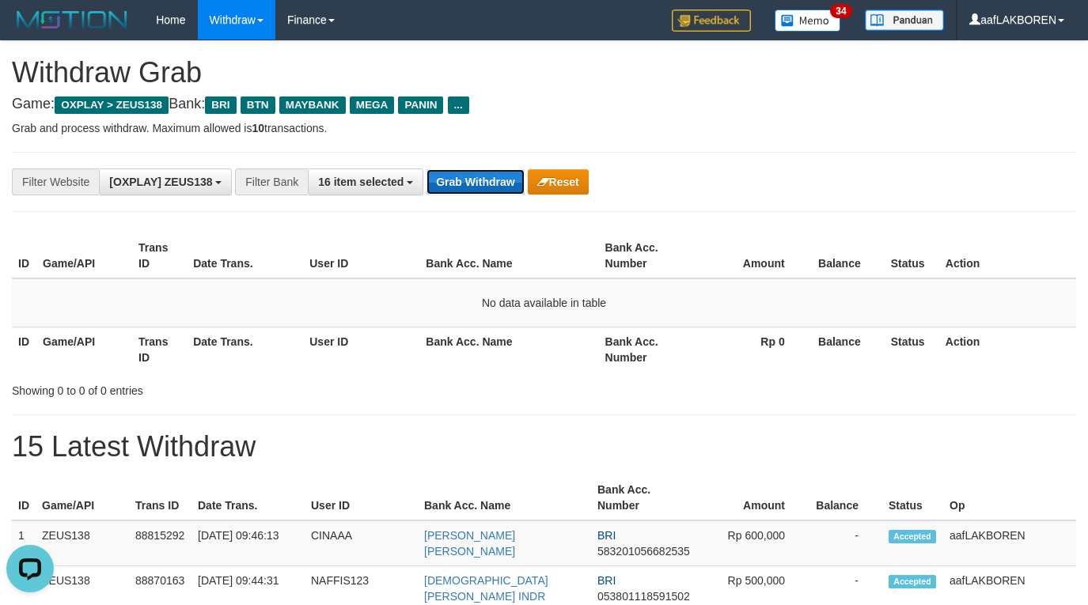
click at [480, 180] on button "Grab Withdraw" at bounding box center [475, 181] width 97 height 25
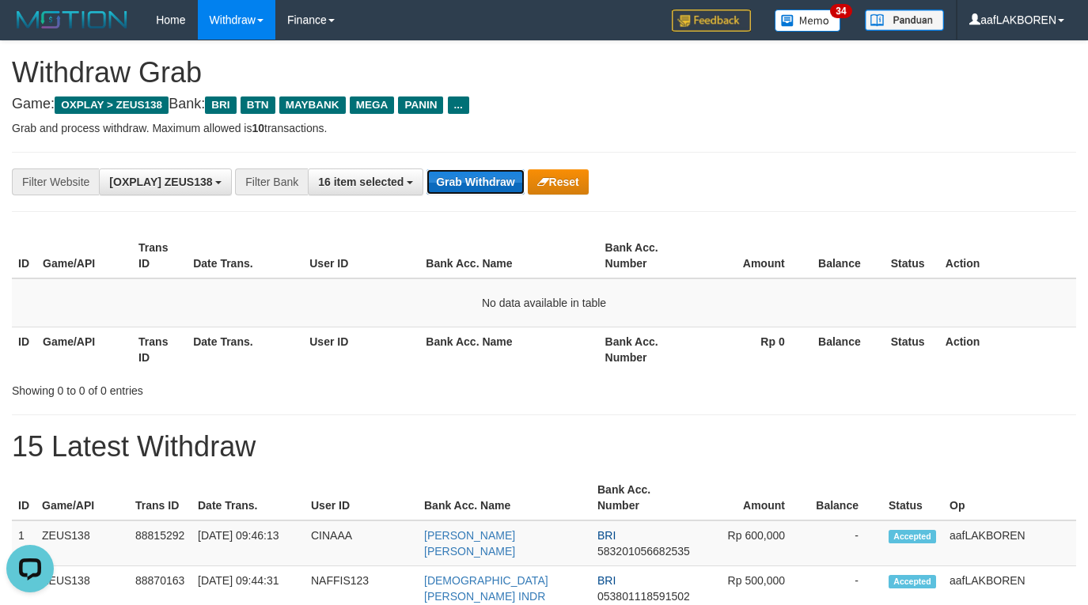
click at [459, 183] on button "Grab Withdraw" at bounding box center [475, 181] width 97 height 25
click at [460, 183] on button "Grab Withdraw" at bounding box center [475, 181] width 97 height 25
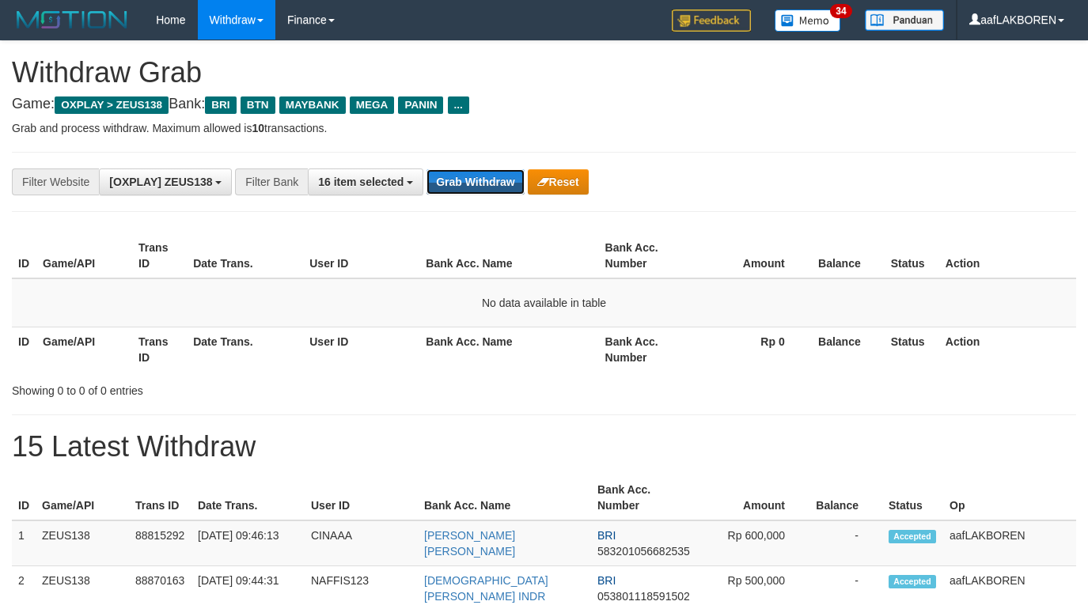
click at [460, 183] on button "Grab Withdraw" at bounding box center [475, 181] width 97 height 25
drag, startPoint x: 0, startPoint y: 0, endPoint x: 460, endPoint y: 184, distance: 495.3
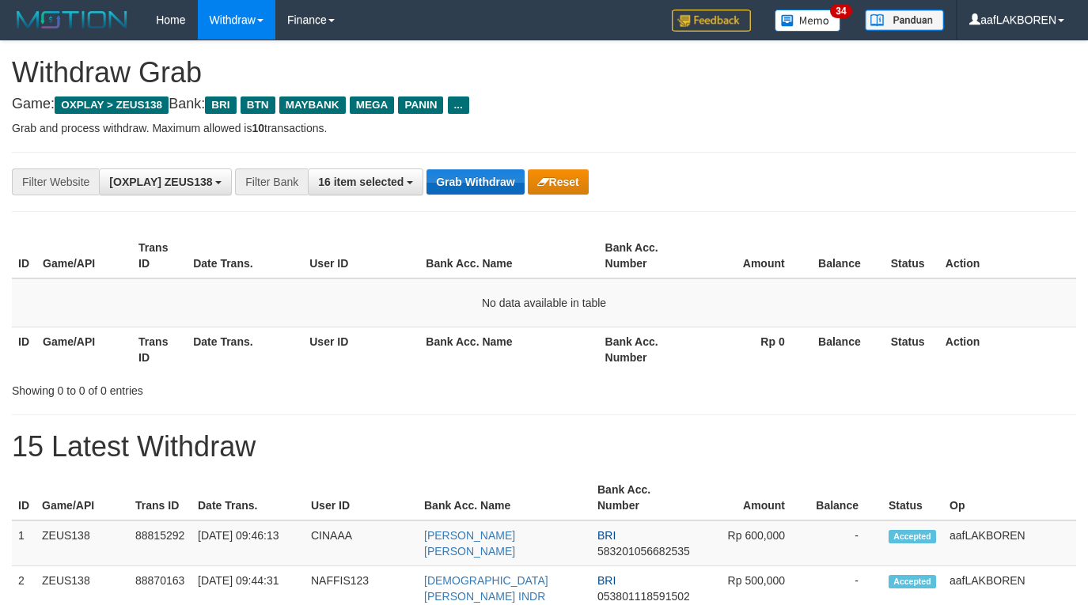
click at [460, 184] on button "Grab Withdraw" at bounding box center [475, 181] width 97 height 25
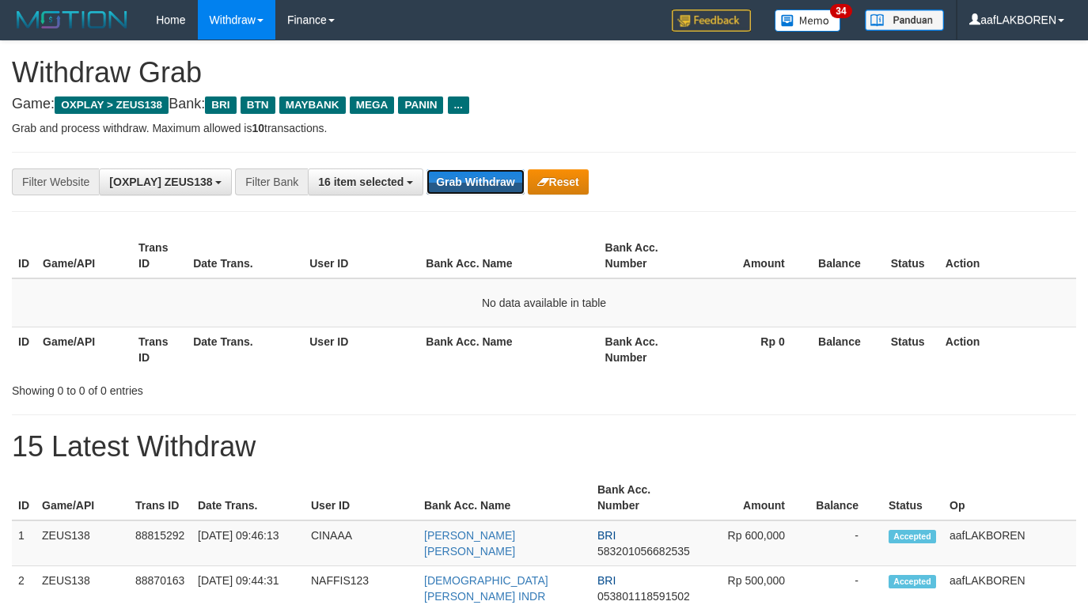
click at [460, 184] on button "Grab Withdraw" at bounding box center [475, 181] width 97 height 25
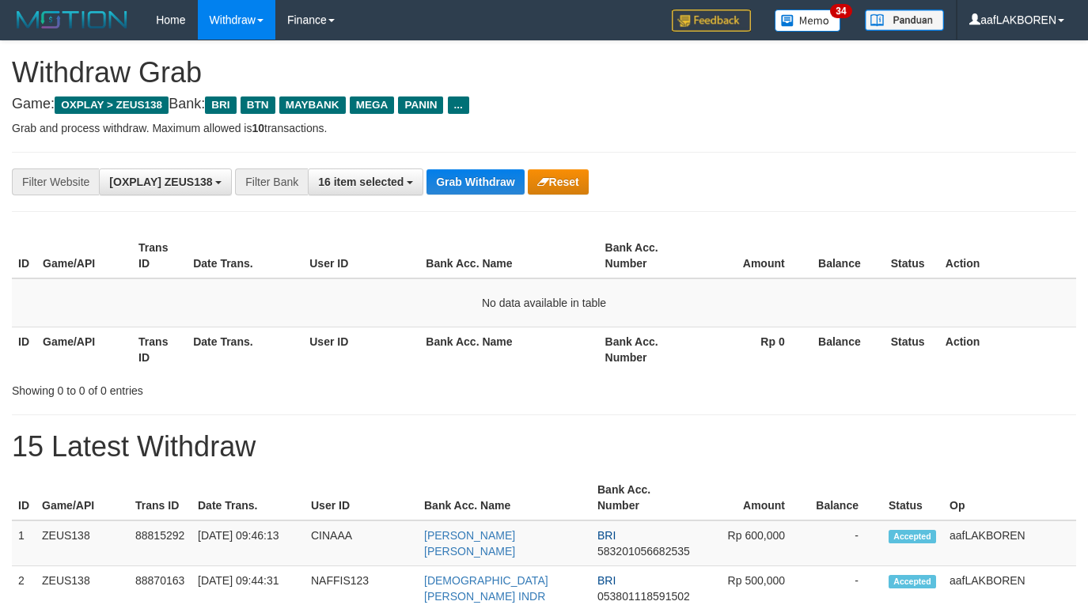
click at [460, 184] on button "Grab Withdraw" at bounding box center [475, 181] width 97 height 25
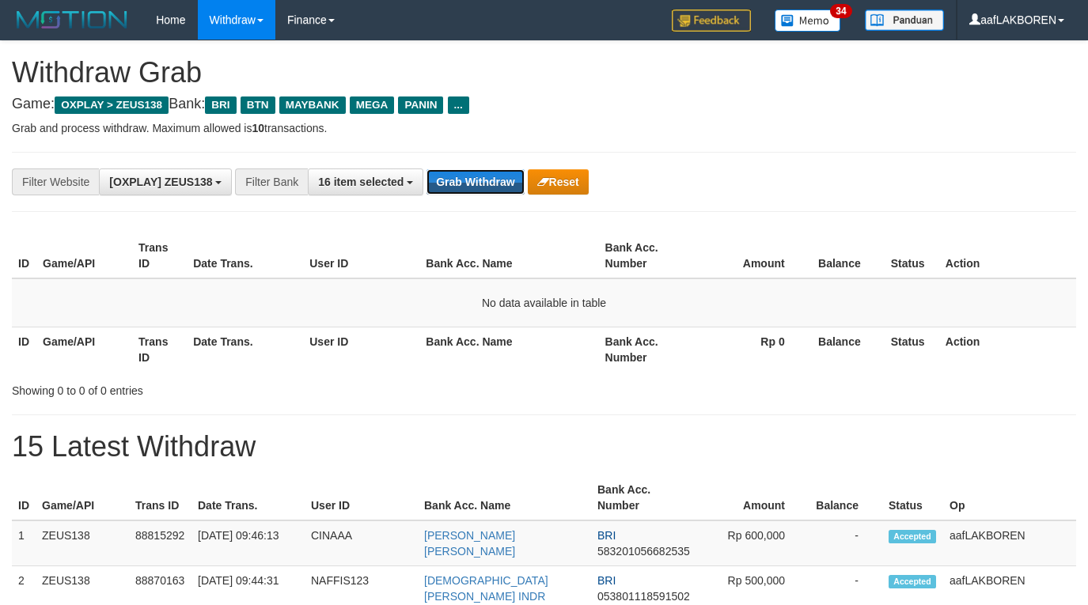
click at [460, 184] on button "Grab Withdraw" at bounding box center [475, 181] width 97 height 25
click at [463, 183] on button "Grab Withdraw" at bounding box center [475, 181] width 97 height 25
click at [463, 184] on button "Grab Withdraw" at bounding box center [475, 181] width 97 height 25
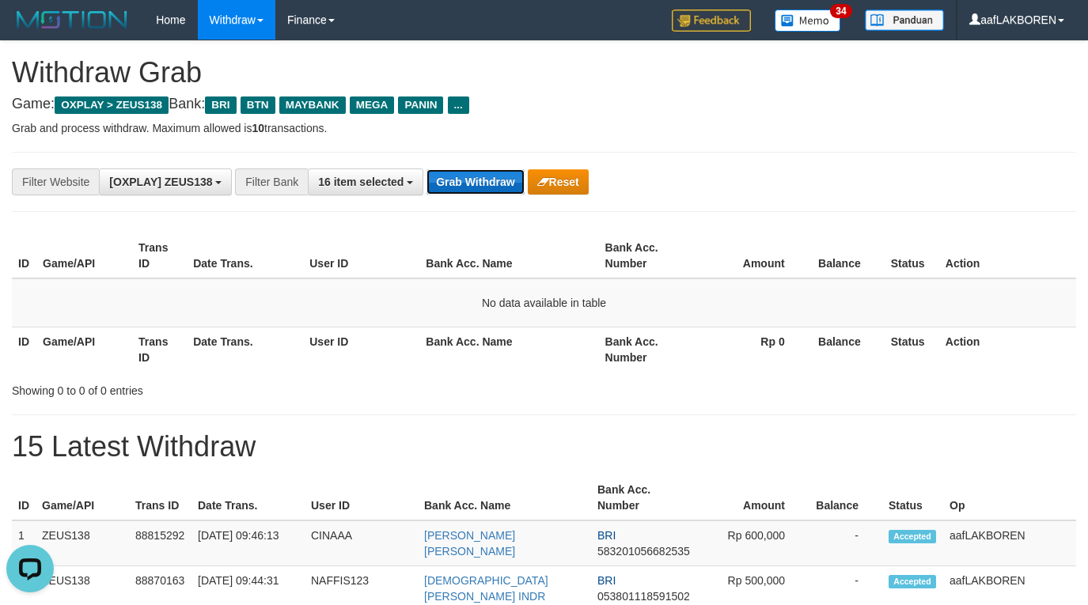
click at [463, 184] on button "Grab Withdraw" at bounding box center [475, 181] width 97 height 25
click at [475, 182] on button "Grab Withdraw" at bounding box center [475, 181] width 97 height 25
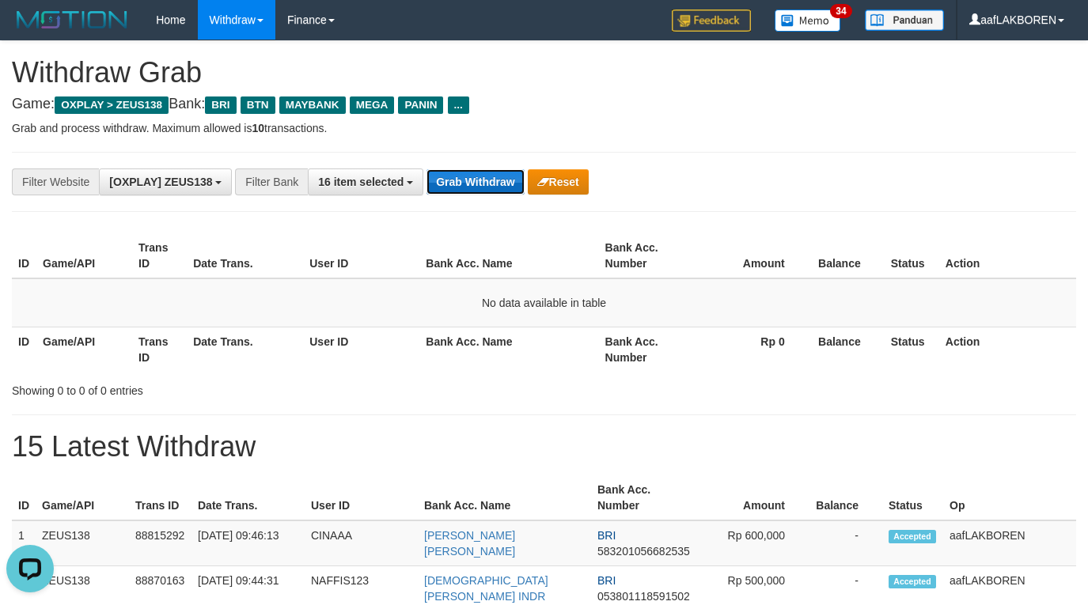
click at [475, 182] on button "Grab Withdraw" at bounding box center [475, 181] width 97 height 25
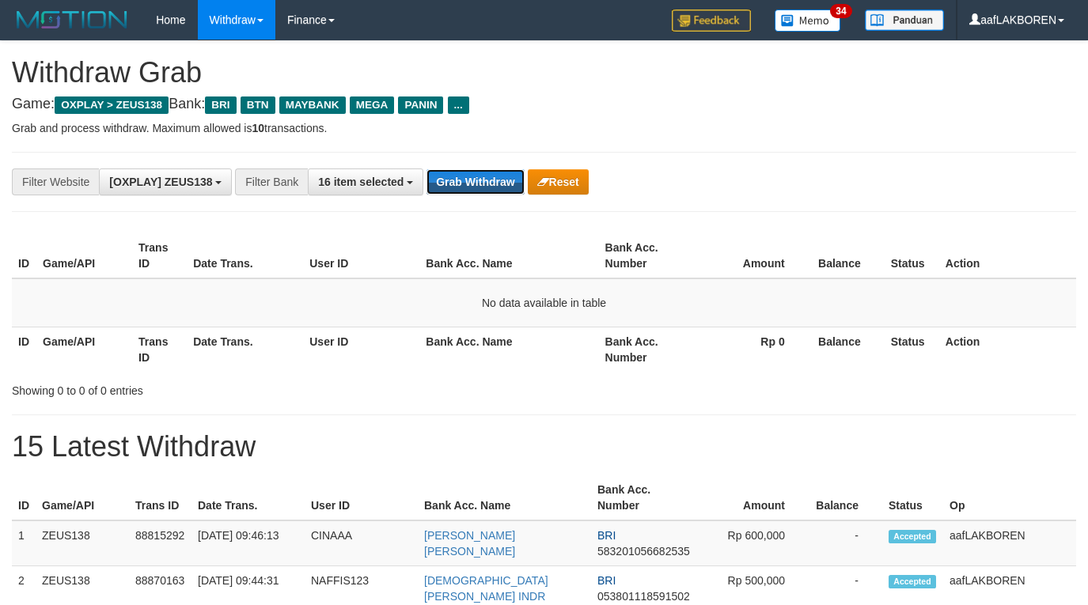
click at [475, 182] on button "Grab Withdraw" at bounding box center [475, 181] width 97 height 25
click at [465, 184] on button "Grab Withdraw" at bounding box center [475, 181] width 97 height 25
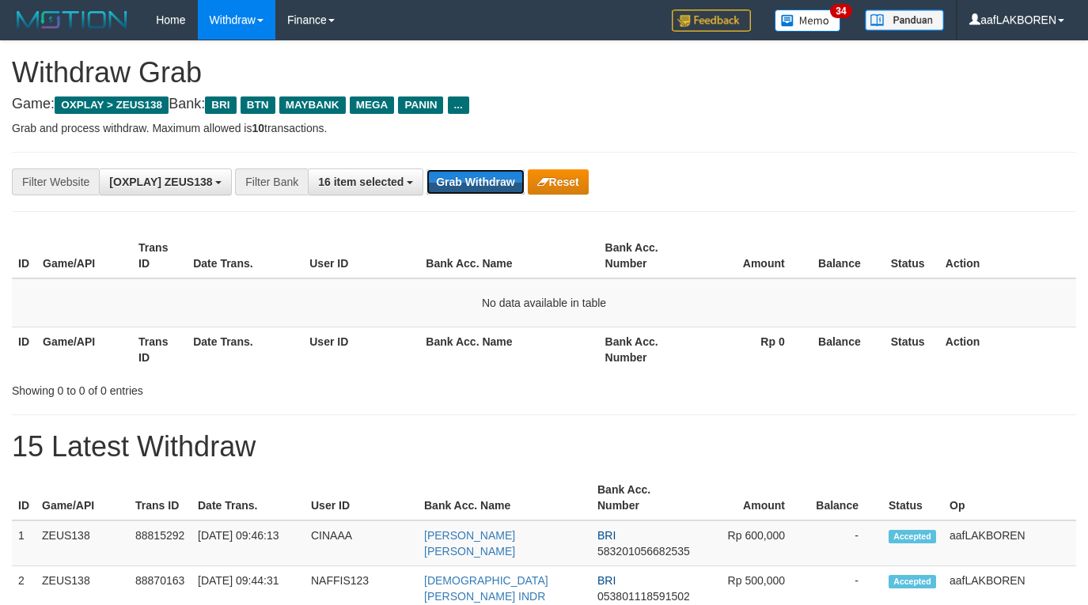
click at [491, 174] on button "Grab Withdraw" at bounding box center [475, 181] width 97 height 25
click at [485, 179] on button "Grab Withdraw" at bounding box center [475, 181] width 97 height 25
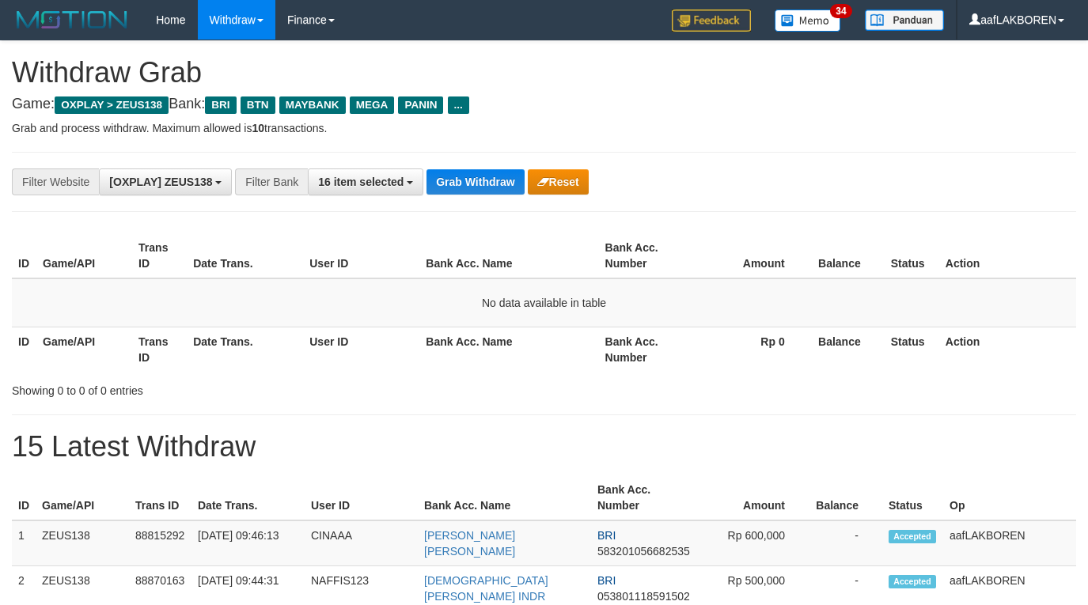
click at [485, 179] on button "Grab Withdraw" at bounding box center [475, 181] width 97 height 25
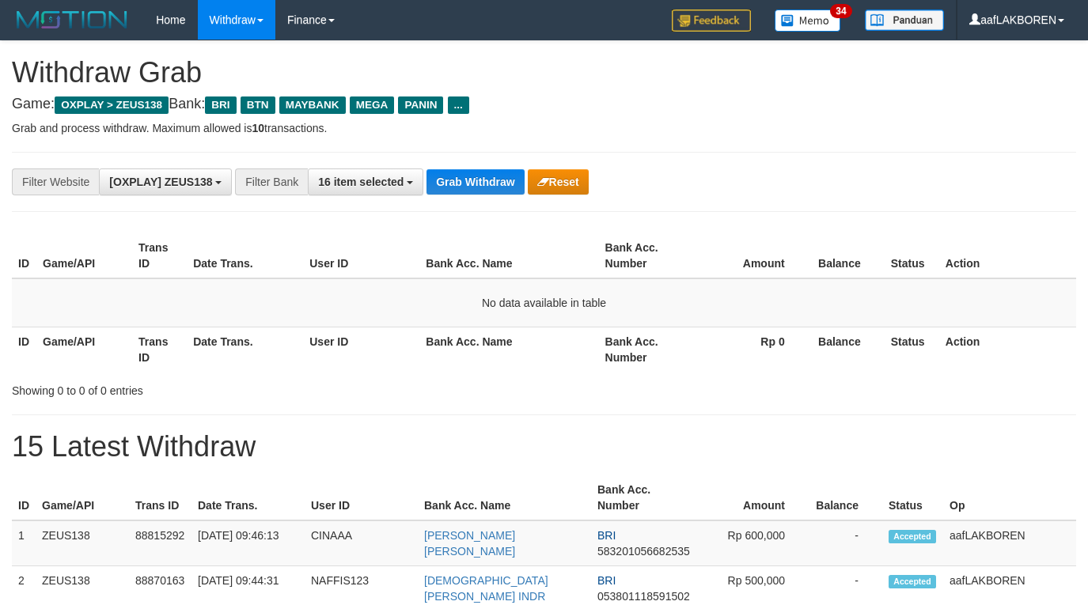
click at [485, 179] on button "Grab Withdraw" at bounding box center [475, 181] width 97 height 25
click at [472, 188] on button "Grab Withdraw" at bounding box center [475, 181] width 97 height 25
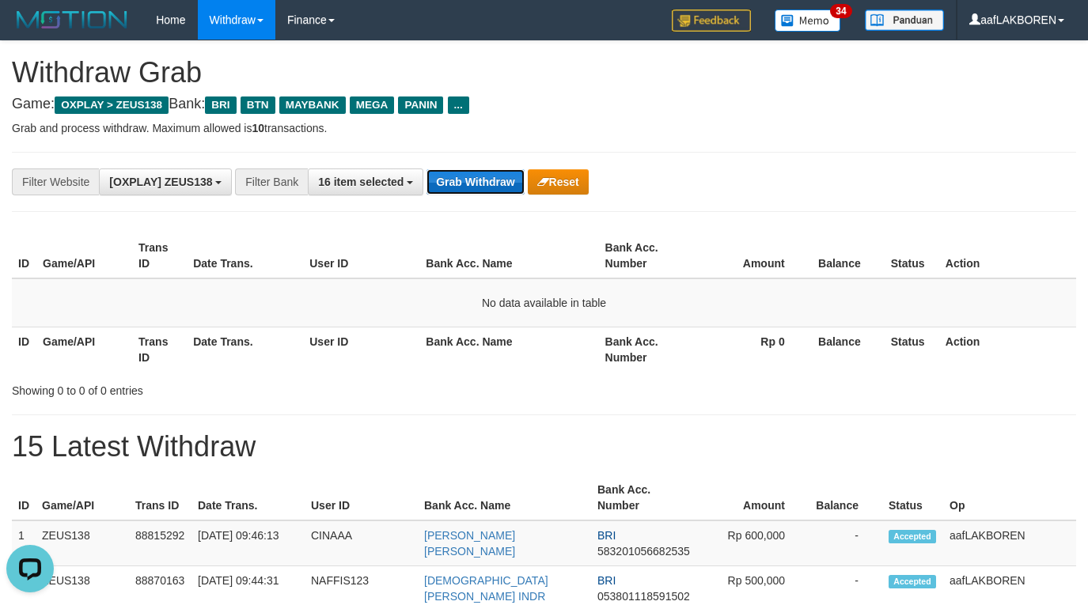
click at [472, 186] on button "Grab Withdraw" at bounding box center [475, 181] width 97 height 25
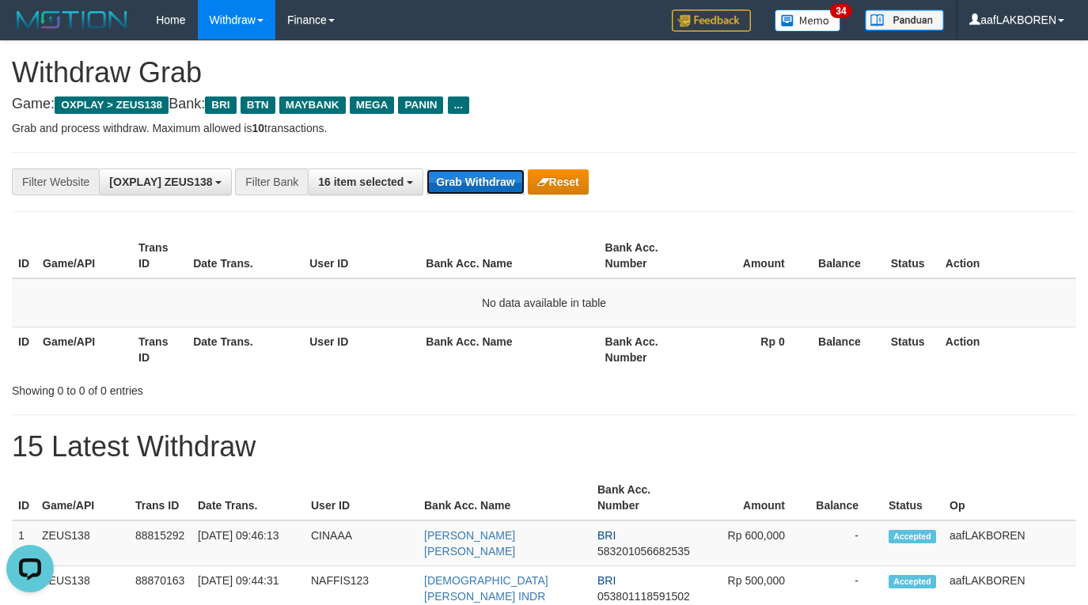
click at [472, 186] on button "Grab Withdraw" at bounding box center [475, 181] width 97 height 25
click at [459, 189] on button "Grab Withdraw" at bounding box center [475, 181] width 97 height 25
click at [465, 190] on button "Grab Withdraw" at bounding box center [475, 181] width 97 height 25
click at [465, 189] on button "Grab Withdraw" at bounding box center [475, 181] width 97 height 25
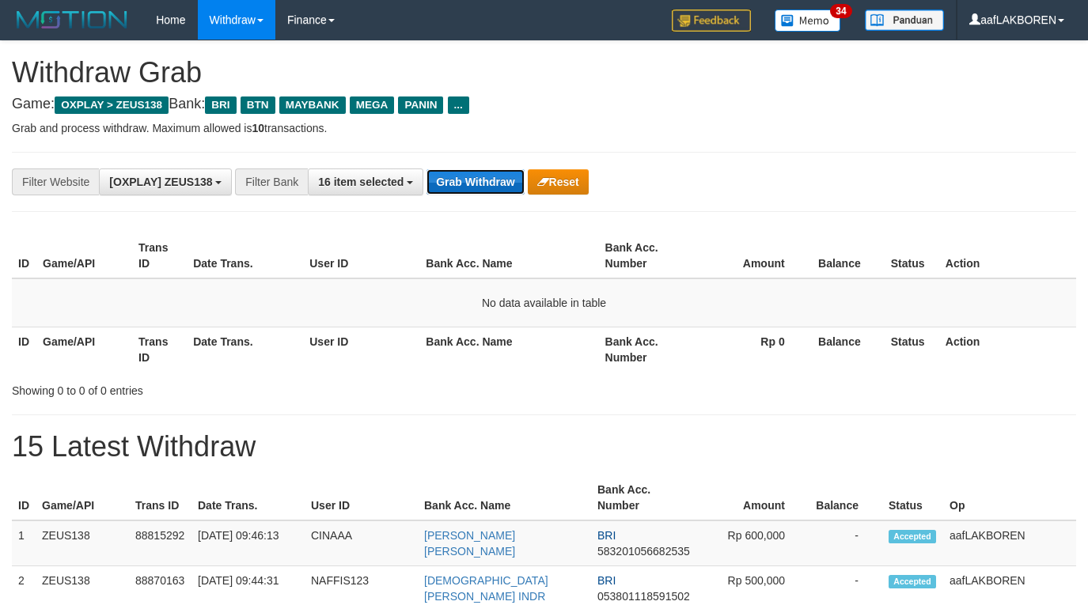
click at [471, 180] on button "Grab Withdraw" at bounding box center [475, 181] width 97 height 25
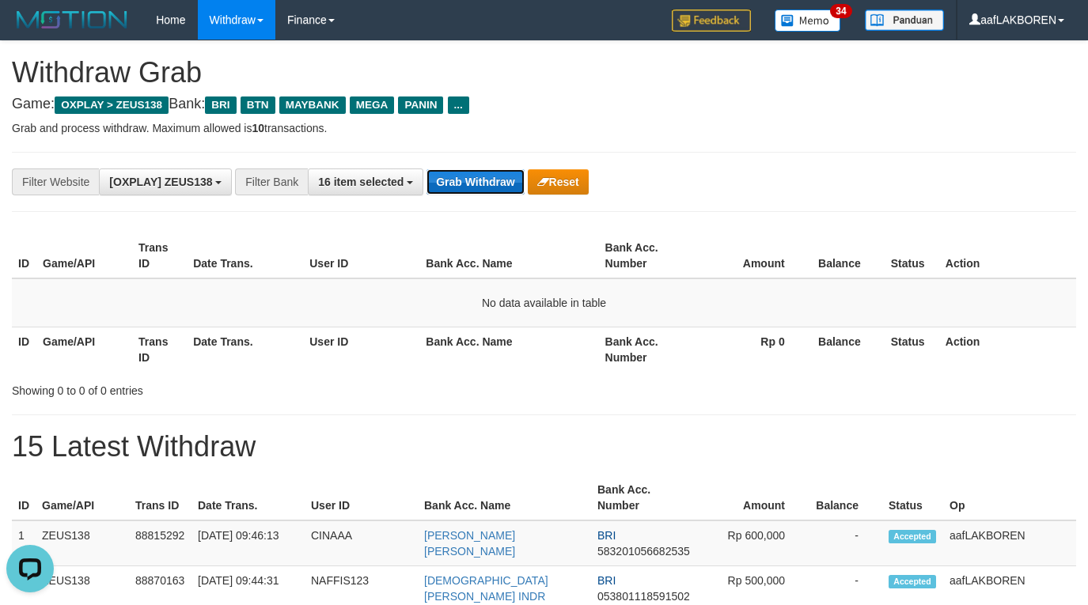
click at [476, 184] on button "Grab Withdraw" at bounding box center [475, 181] width 97 height 25
click at [469, 188] on button "Grab Withdraw" at bounding box center [475, 181] width 97 height 25
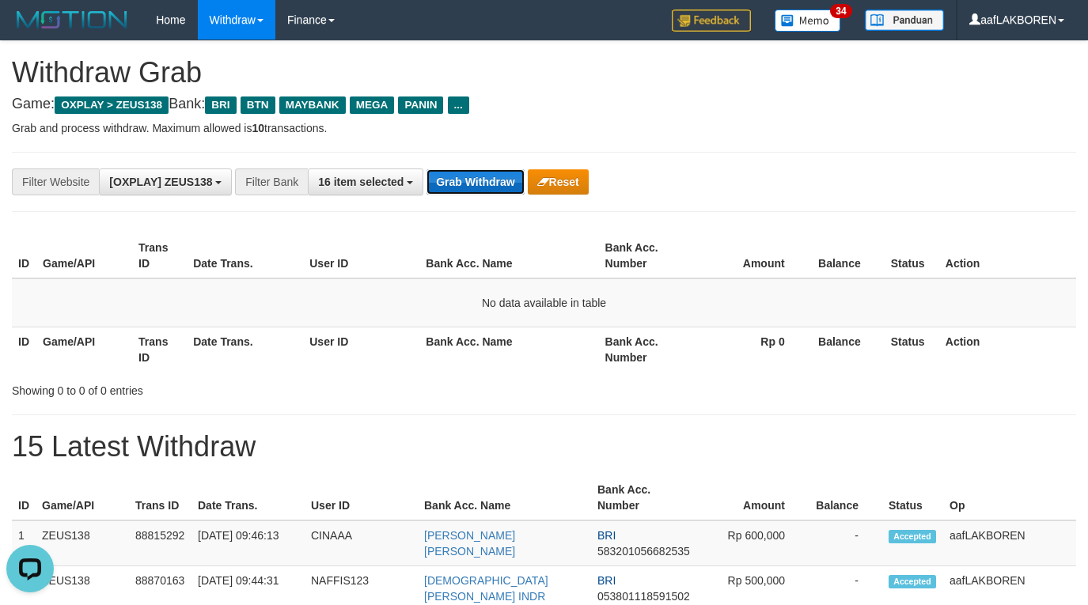
click at [469, 188] on button "Grab Withdraw" at bounding box center [475, 181] width 97 height 25
click at [476, 187] on button "Grab Withdraw" at bounding box center [475, 181] width 97 height 25
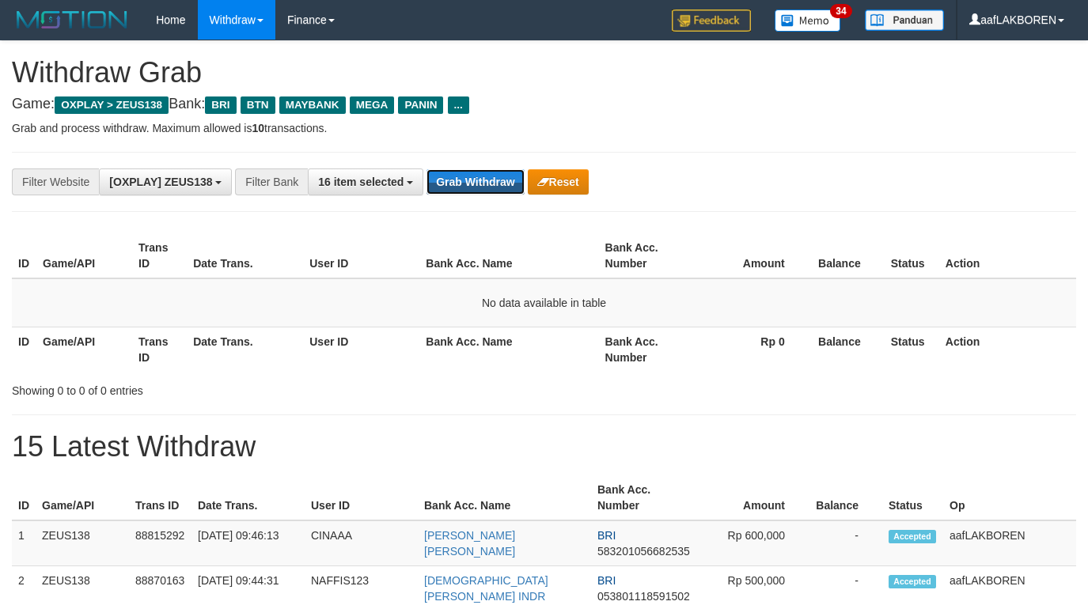
click at [476, 187] on button "Grab Withdraw" at bounding box center [475, 181] width 97 height 25
click at [481, 178] on button "Grab Withdraw" at bounding box center [475, 181] width 97 height 25
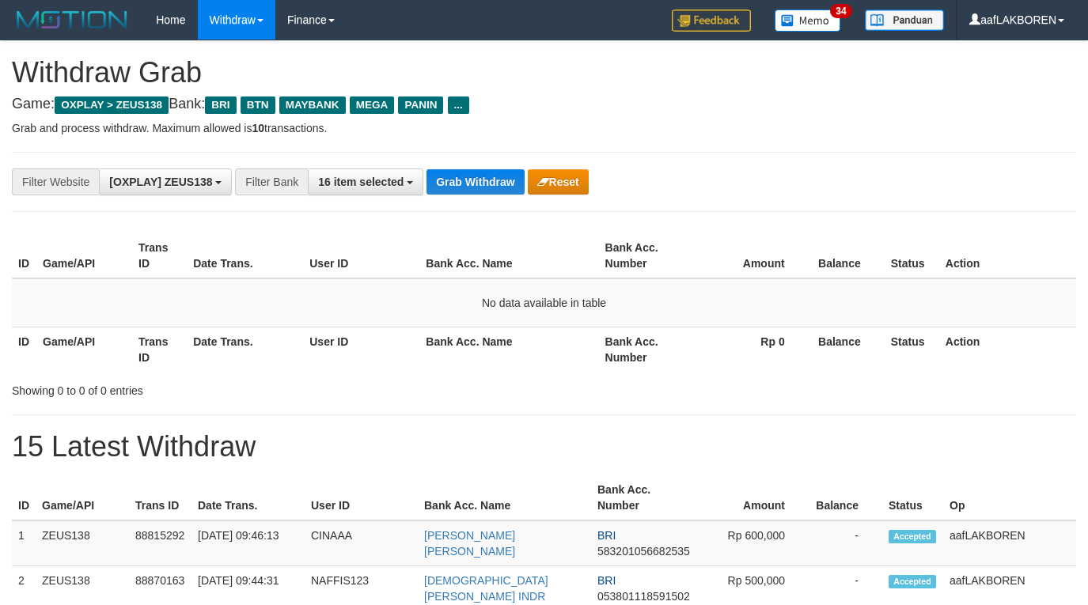
scroll to position [68, 0]
click at [481, 178] on button "Grab Withdraw" at bounding box center [475, 181] width 97 height 25
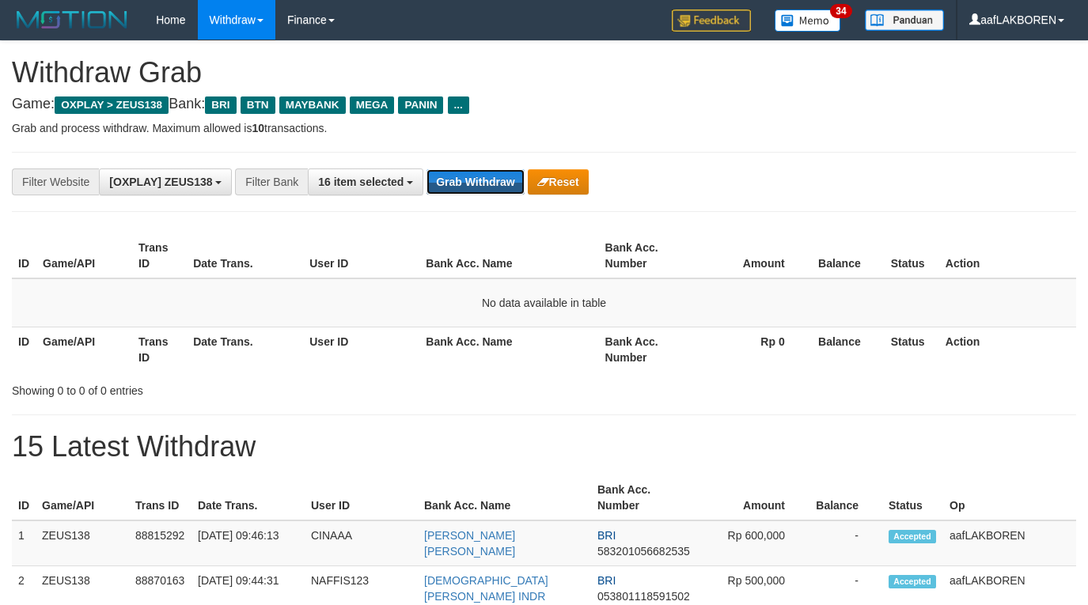
click at [481, 178] on button "Grab Withdraw" at bounding box center [475, 181] width 97 height 25
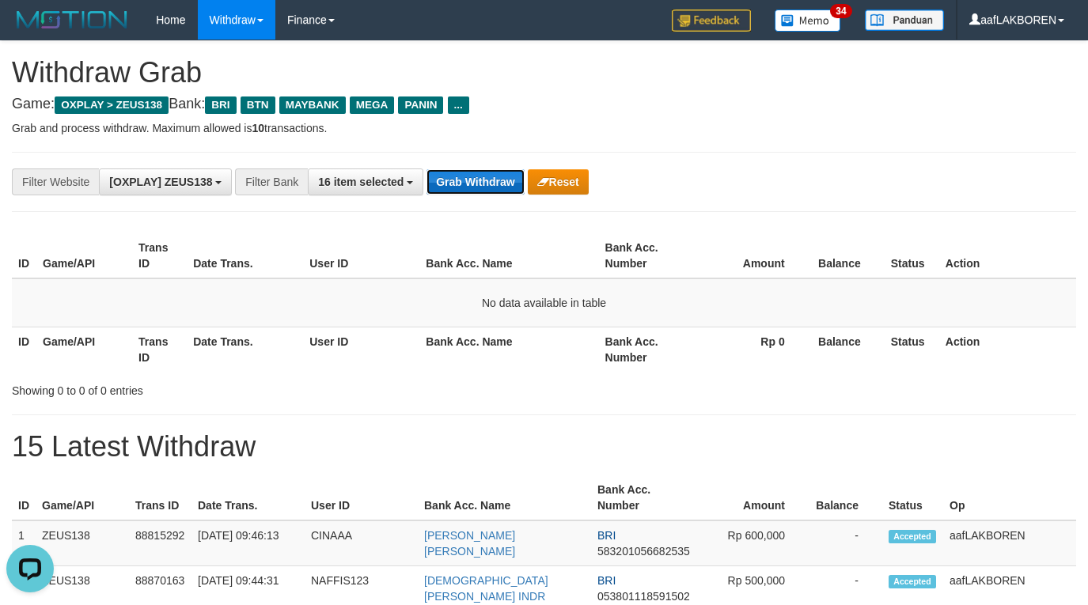
click at [513, 188] on button "Grab Withdraw" at bounding box center [475, 181] width 97 height 25
click at [476, 173] on button "Grab Withdraw" at bounding box center [475, 181] width 97 height 25
click at [491, 176] on button "Grab Withdraw" at bounding box center [475, 181] width 97 height 25
click at [461, 190] on button "Grab Withdraw" at bounding box center [475, 181] width 97 height 25
click at [464, 188] on button "Grab Withdraw" at bounding box center [475, 181] width 97 height 25
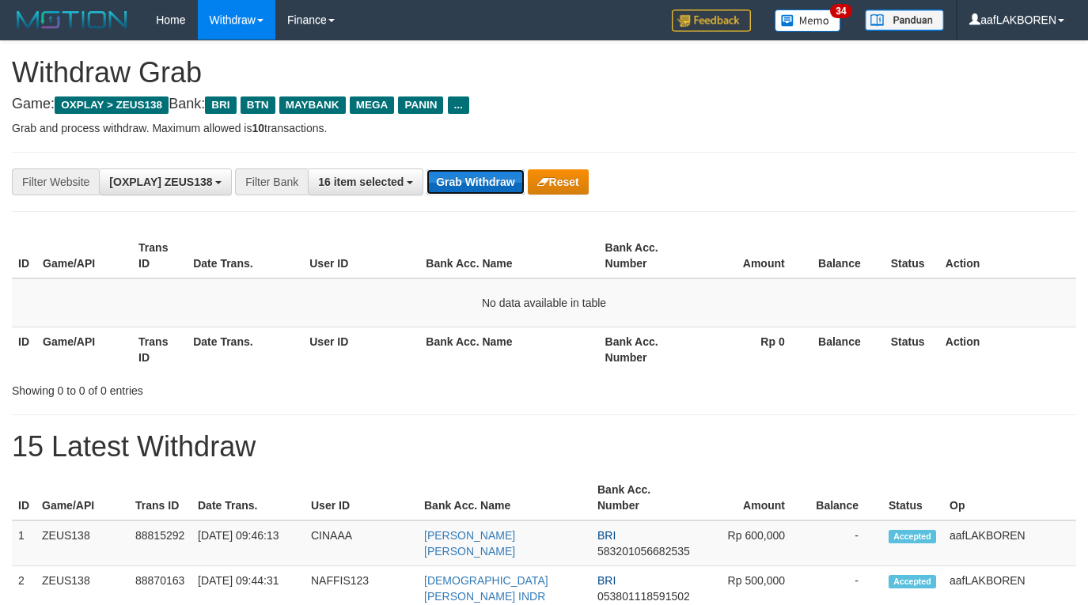
click at [464, 188] on button "Grab Withdraw" at bounding box center [475, 181] width 97 height 25
click at [480, 186] on button "Grab Withdraw" at bounding box center [475, 181] width 97 height 25
click at [479, 187] on button "Grab Withdraw" at bounding box center [475, 181] width 97 height 25
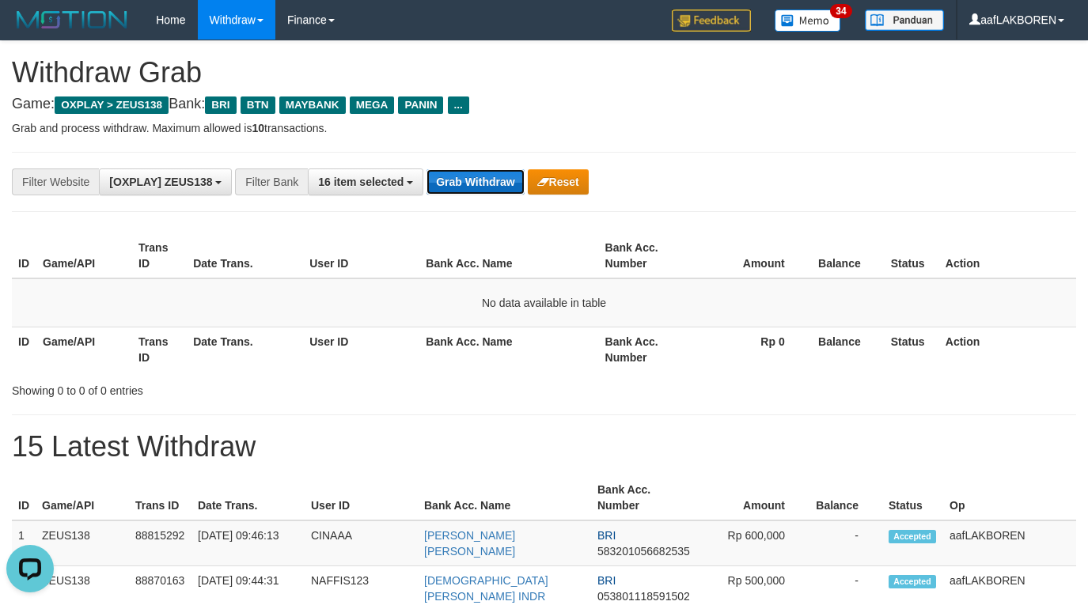
click at [479, 186] on button "Grab Withdraw" at bounding box center [475, 181] width 97 height 25
click at [477, 183] on button "Grab Withdraw" at bounding box center [475, 181] width 97 height 25
click at [477, 181] on button "Grab Withdraw" at bounding box center [475, 181] width 97 height 25
click at [477, 180] on button "Grab Withdraw" at bounding box center [475, 181] width 97 height 25
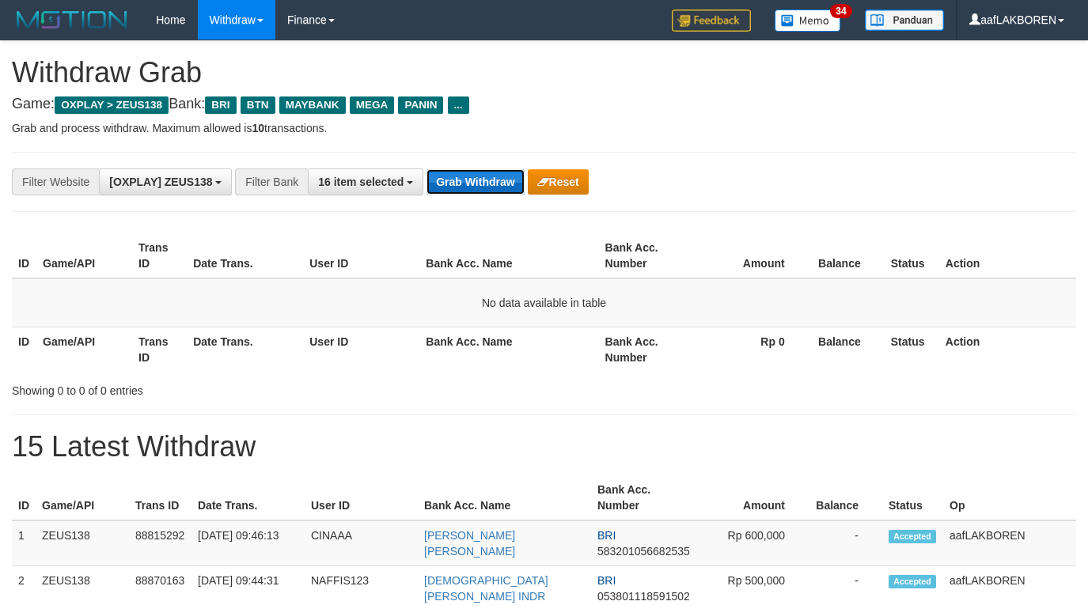
drag, startPoint x: 0, startPoint y: 0, endPoint x: 476, endPoint y: 173, distance: 506.2
click at [476, 173] on button "Grab Withdraw" at bounding box center [475, 181] width 97 height 25
click at [485, 177] on button "Grab Withdraw" at bounding box center [475, 181] width 97 height 25
click at [444, 184] on button "Grab Withdraw" at bounding box center [475, 181] width 97 height 25
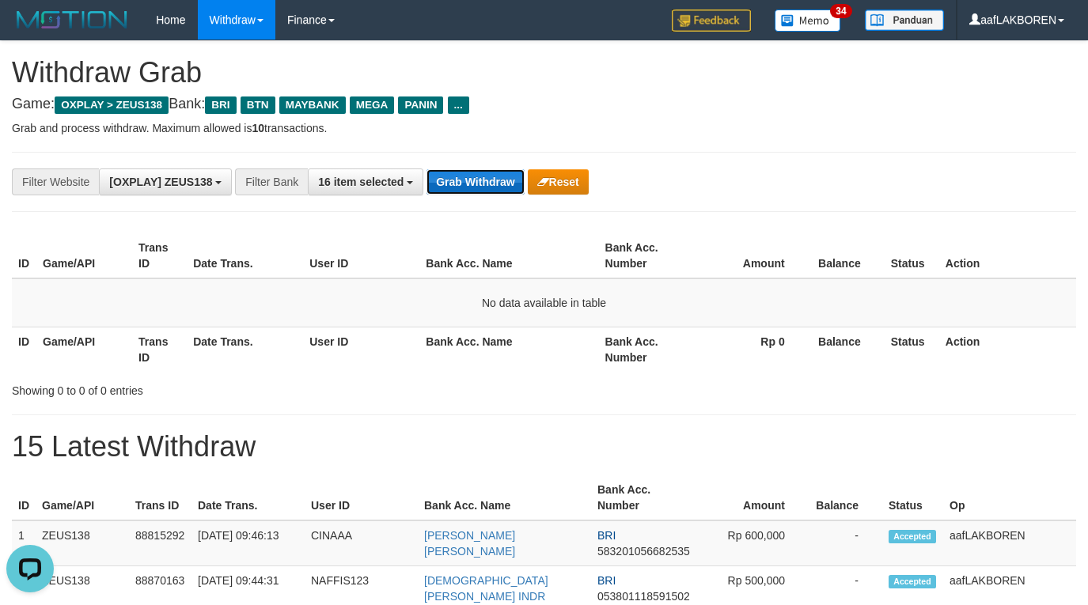
click at [447, 180] on button "Grab Withdraw" at bounding box center [475, 181] width 97 height 25
click at [444, 157] on div "**********" at bounding box center [544, 182] width 1064 height 60
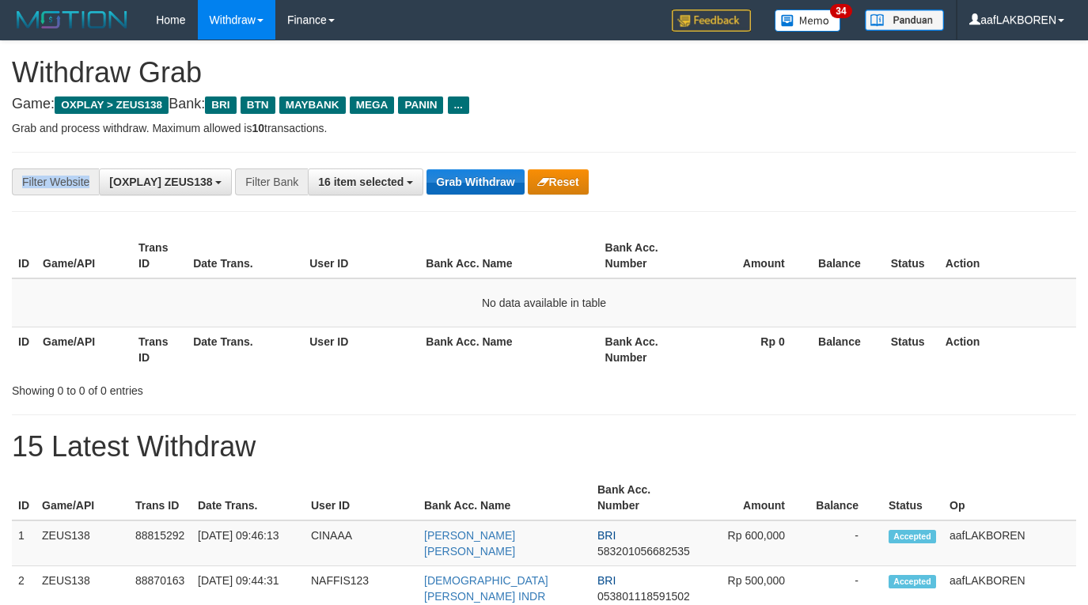
click at [465, 177] on div "**********" at bounding box center [544, 182] width 1064 height 60
click at [466, 177] on button "Grab Withdraw" at bounding box center [475, 181] width 97 height 25
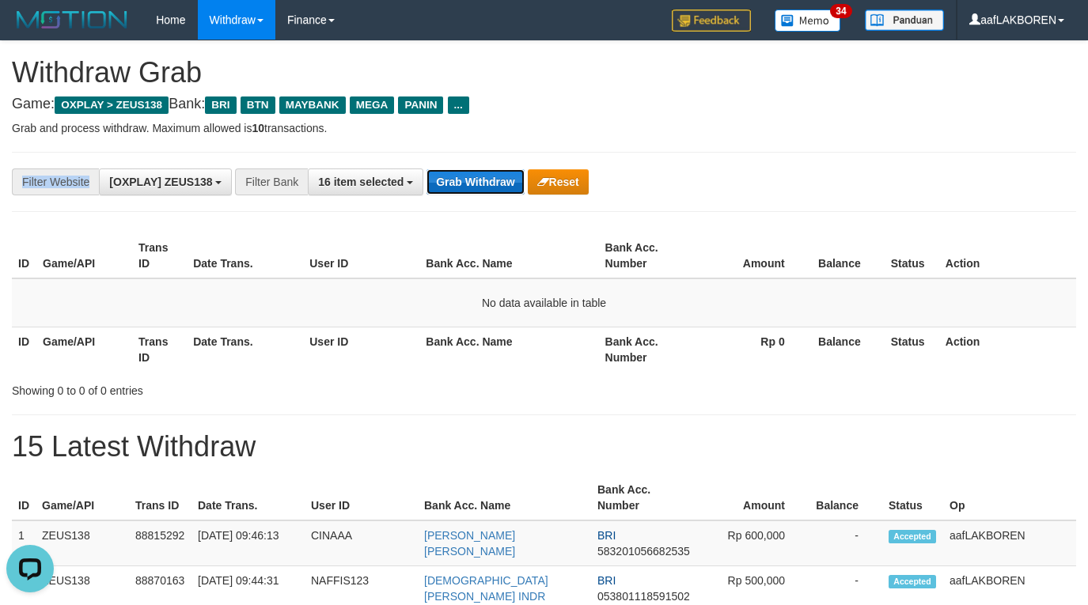
click at [466, 177] on button "Grab Withdraw" at bounding box center [475, 181] width 97 height 25
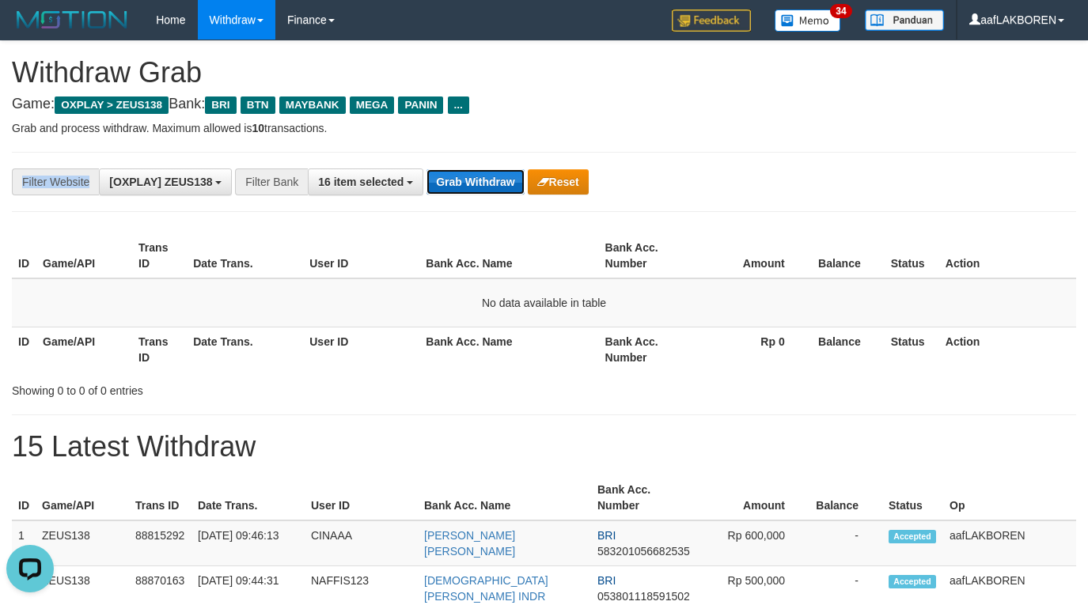
click at [466, 177] on button "Grab Withdraw" at bounding box center [475, 181] width 97 height 25
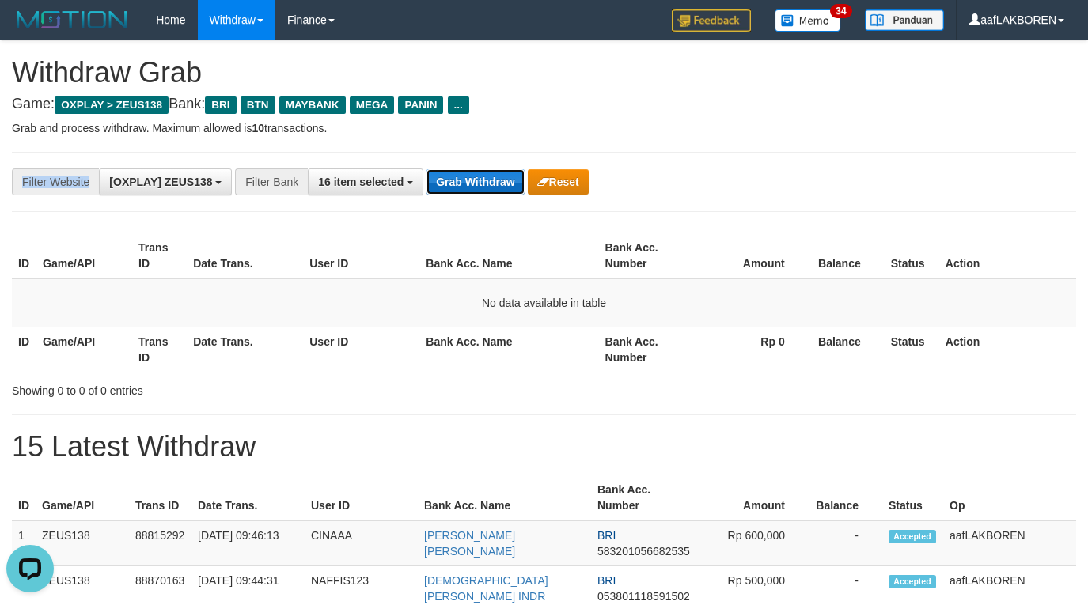
click at [466, 177] on button "Grab Withdraw" at bounding box center [475, 181] width 97 height 25
click at [466, 176] on button "Grab Withdraw" at bounding box center [475, 181] width 97 height 25
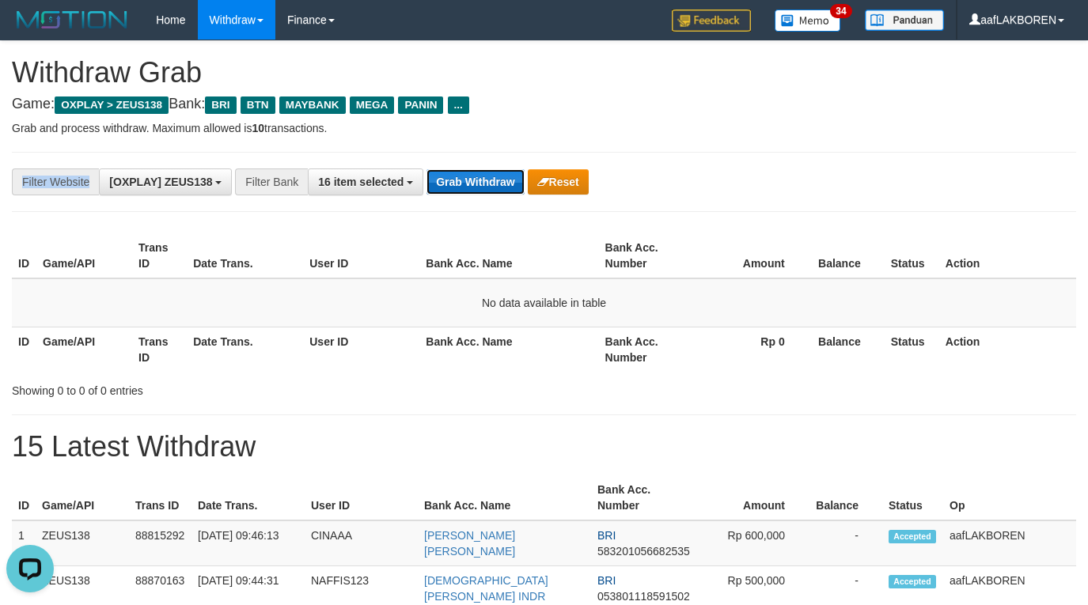
click at [466, 176] on button "Grab Withdraw" at bounding box center [475, 181] width 97 height 25
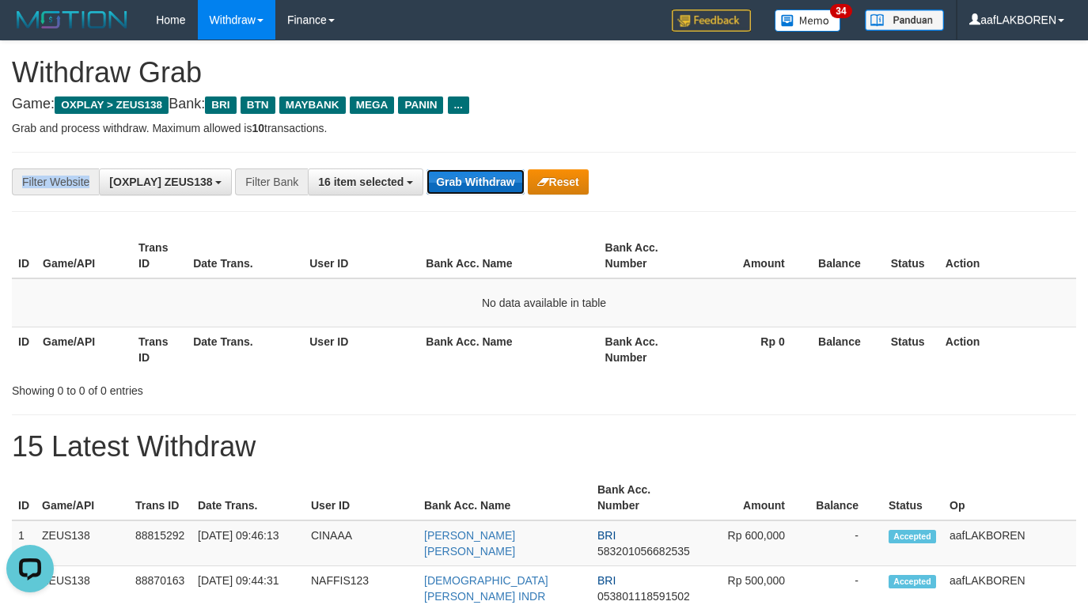
click at [466, 176] on button "Grab Withdraw" at bounding box center [475, 181] width 97 height 25
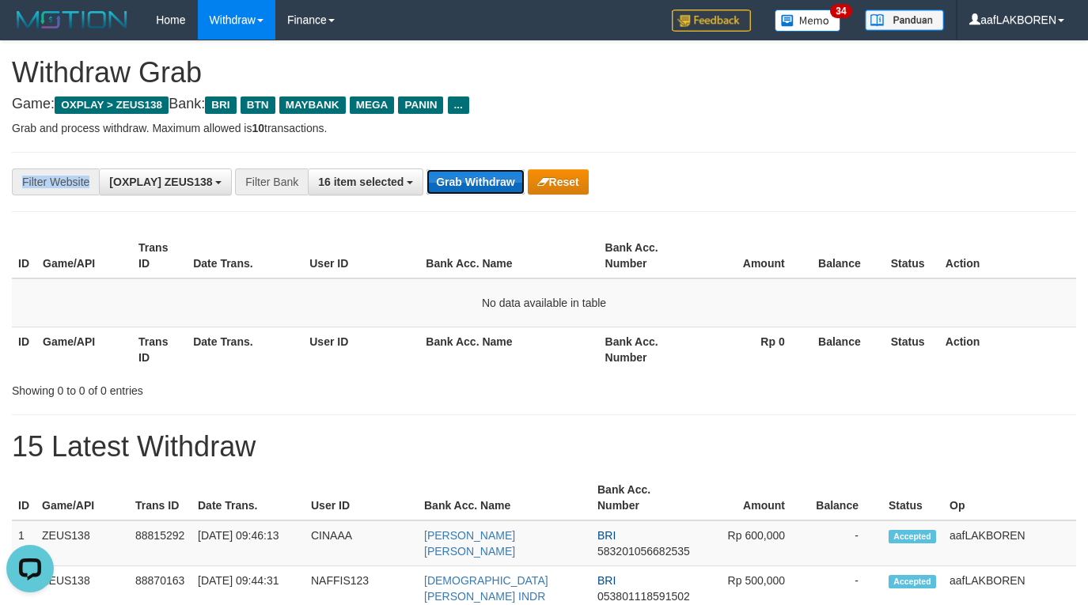
click at [467, 174] on button "Grab Withdraw" at bounding box center [475, 181] width 97 height 25
click at [498, 186] on button "Grab Withdraw" at bounding box center [475, 181] width 97 height 25
click at [491, 180] on button "Grab Withdraw" at bounding box center [475, 181] width 97 height 25
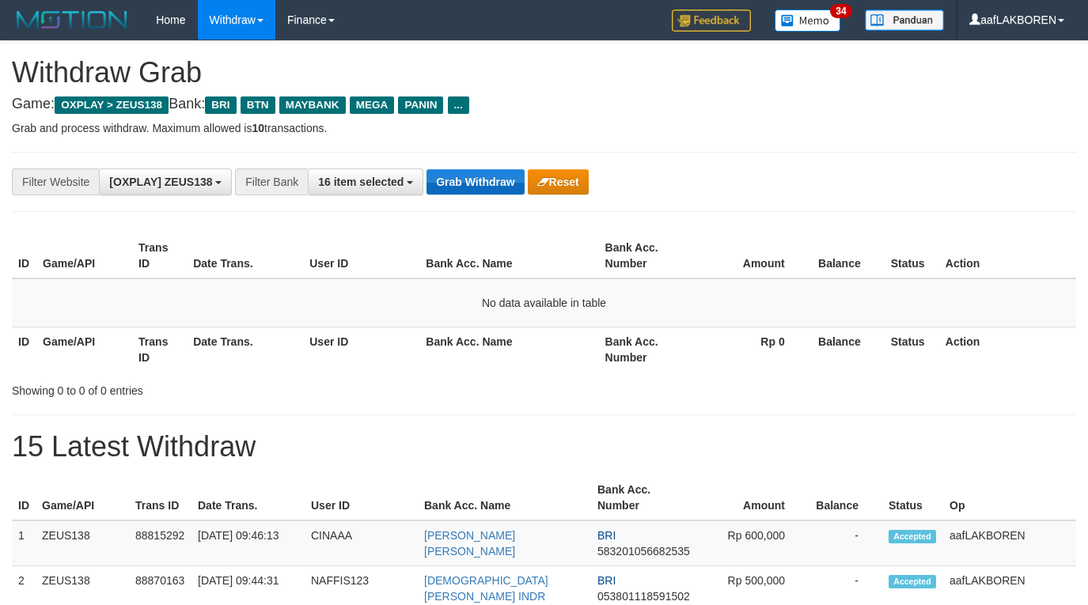
click at [491, 180] on button "Grab Withdraw" at bounding box center [475, 181] width 97 height 25
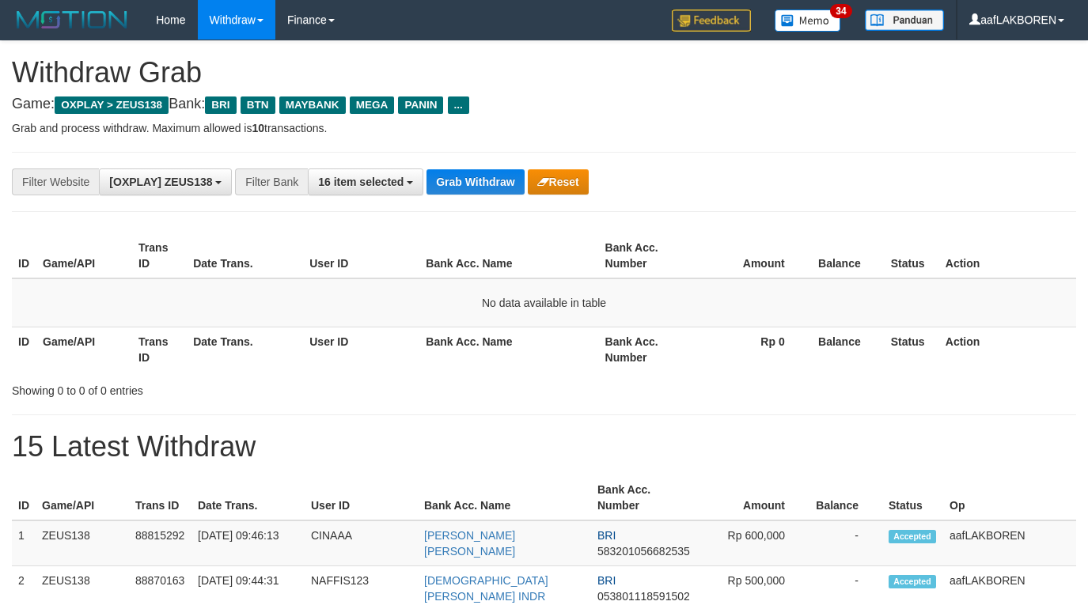
click at [491, 180] on button "Grab Withdraw" at bounding box center [475, 181] width 97 height 25
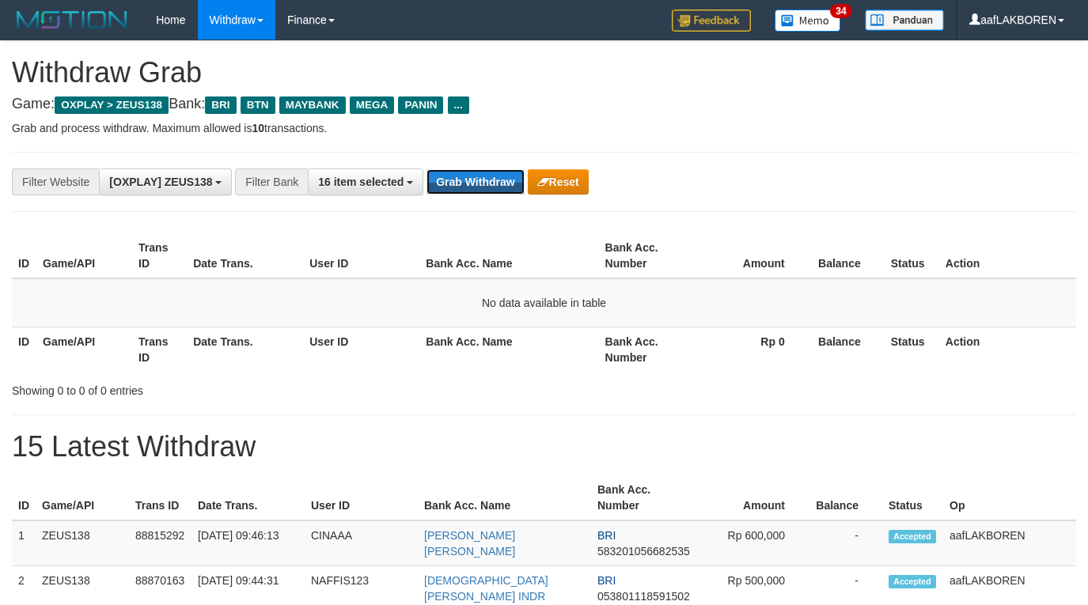
click at [491, 180] on button "Grab Withdraw" at bounding box center [475, 181] width 97 height 25
click at [489, 181] on button "Grab Withdraw" at bounding box center [475, 181] width 97 height 25
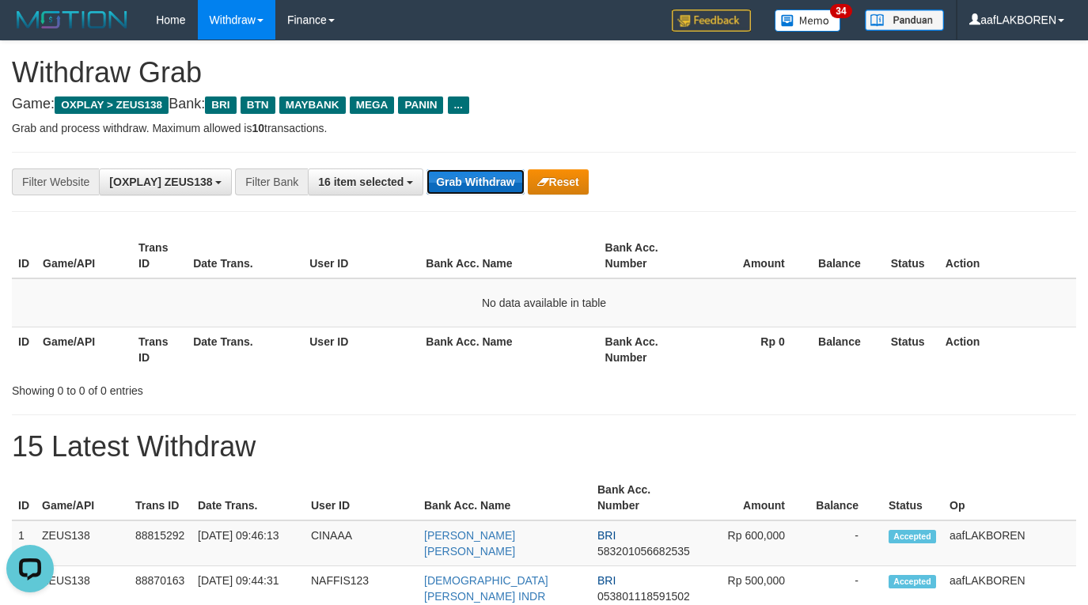
click at [478, 177] on button "Grab Withdraw" at bounding box center [475, 181] width 97 height 25
click at [480, 187] on button "Grab Withdraw" at bounding box center [475, 181] width 97 height 25
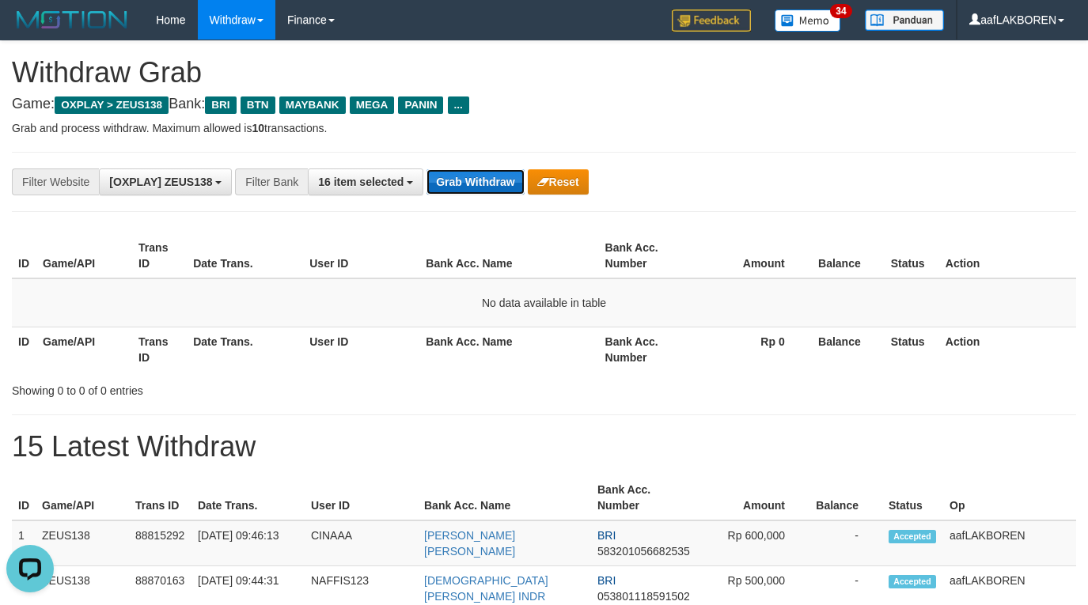
click at [480, 187] on button "Grab Withdraw" at bounding box center [475, 181] width 97 height 25
click at [464, 180] on button "Grab Withdraw" at bounding box center [475, 181] width 97 height 25
click at [455, 180] on button "Grab Withdraw" at bounding box center [475, 181] width 97 height 25
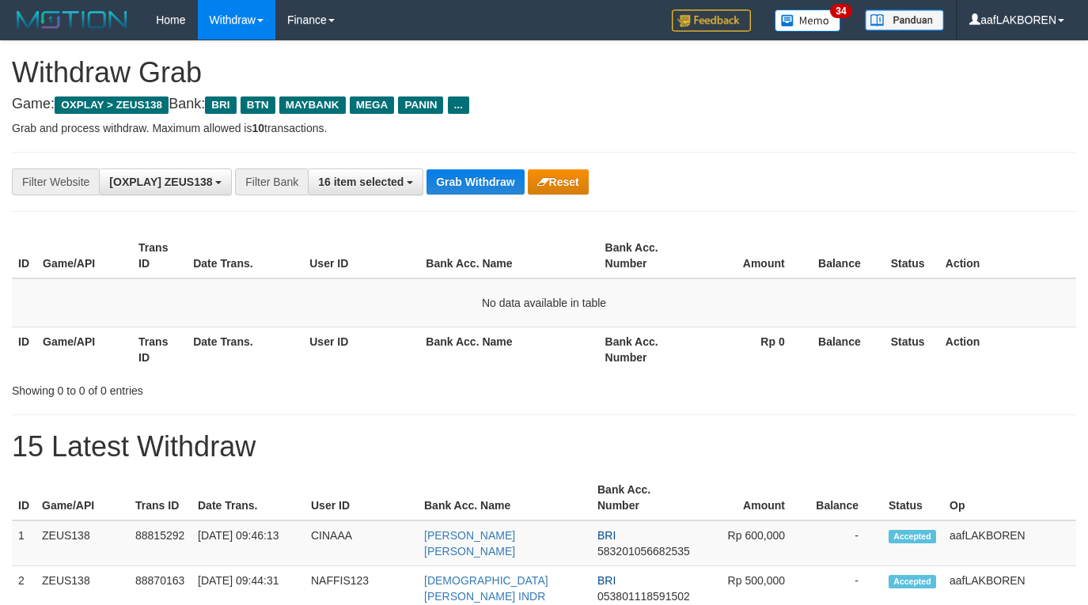
scroll to position [68, 0]
click at [455, 180] on button "Grab Withdraw" at bounding box center [475, 181] width 97 height 25
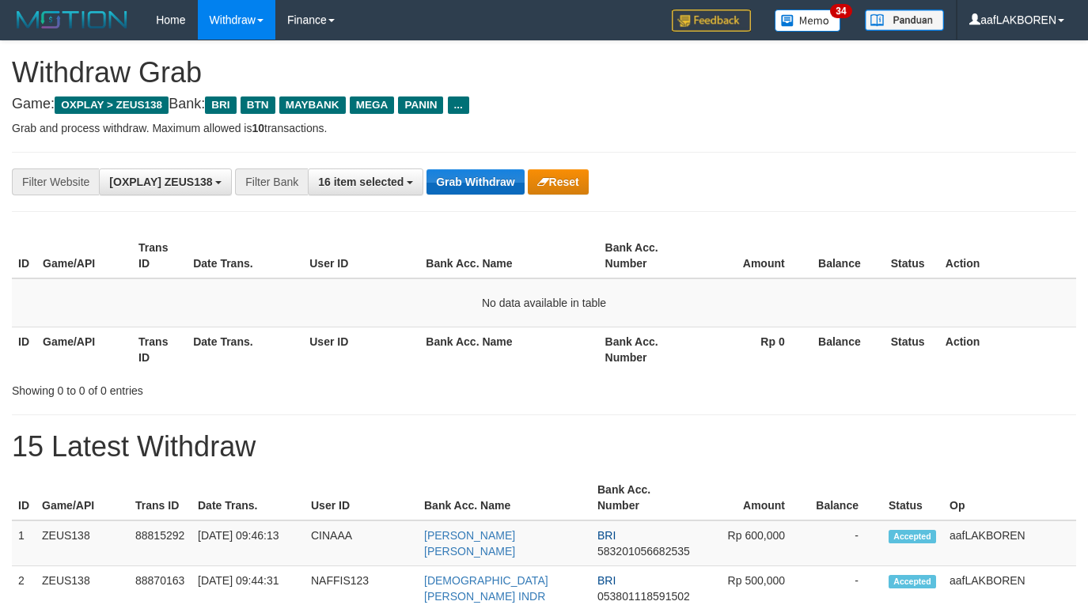
scroll to position [68, 0]
click at [473, 172] on button "Grab Withdraw" at bounding box center [475, 181] width 97 height 25
click at [477, 183] on button "Grab Withdraw" at bounding box center [475, 181] width 97 height 25
click at [478, 180] on button "Grab Withdraw" at bounding box center [475, 181] width 97 height 25
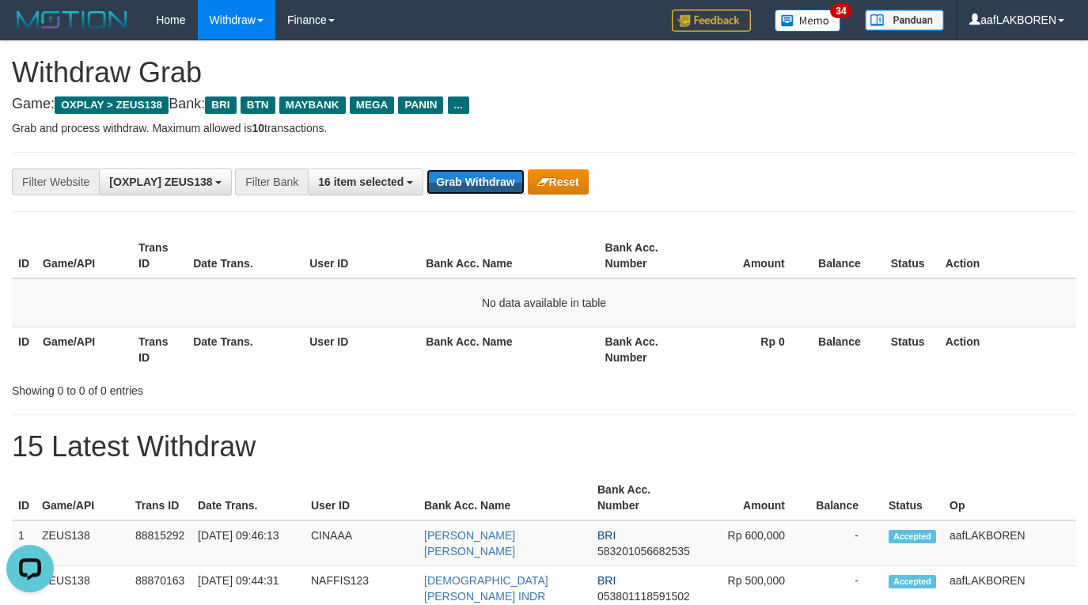
click at [478, 180] on button "Grab Withdraw" at bounding box center [475, 181] width 97 height 25
click at [478, 177] on button "Grab Withdraw" at bounding box center [475, 181] width 97 height 25
drag, startPoint x: 0, startPoint y: 0, endPoint x: 478, endPoint y: 176, distance: 509.5
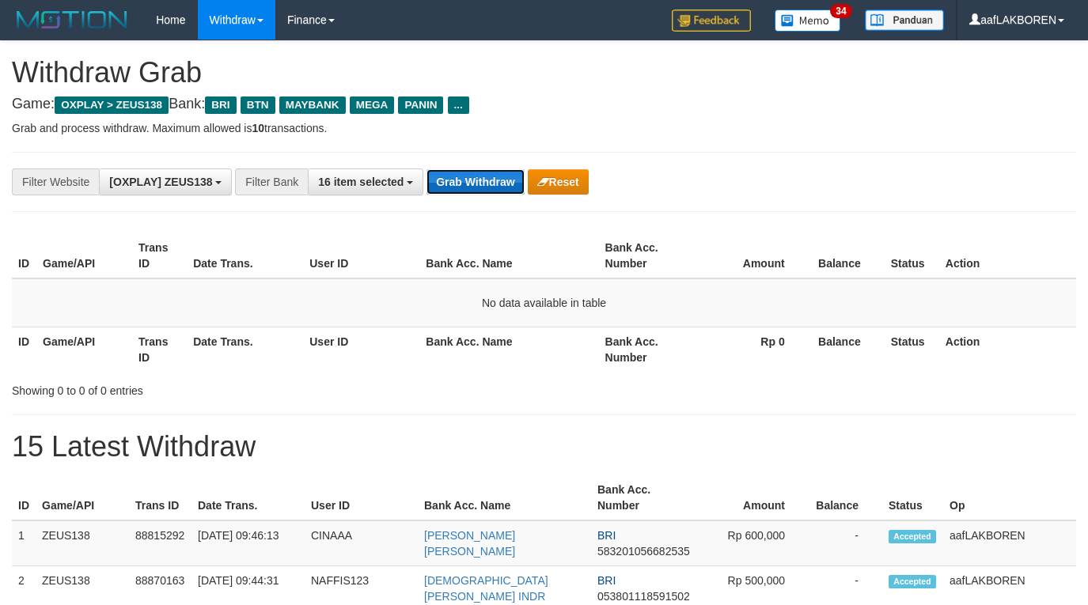
click at [478, 176] on button "Grab Withdraw" at bounding box center [475, 181] width 97 height 25
click at [474, 179] on button "Grab Withdraw" at bounding box center [475, 181] width 97 height 25
click at [483, 184] on button "Grab Withdraw" at bounding box center [475, 181] width 97 height 25
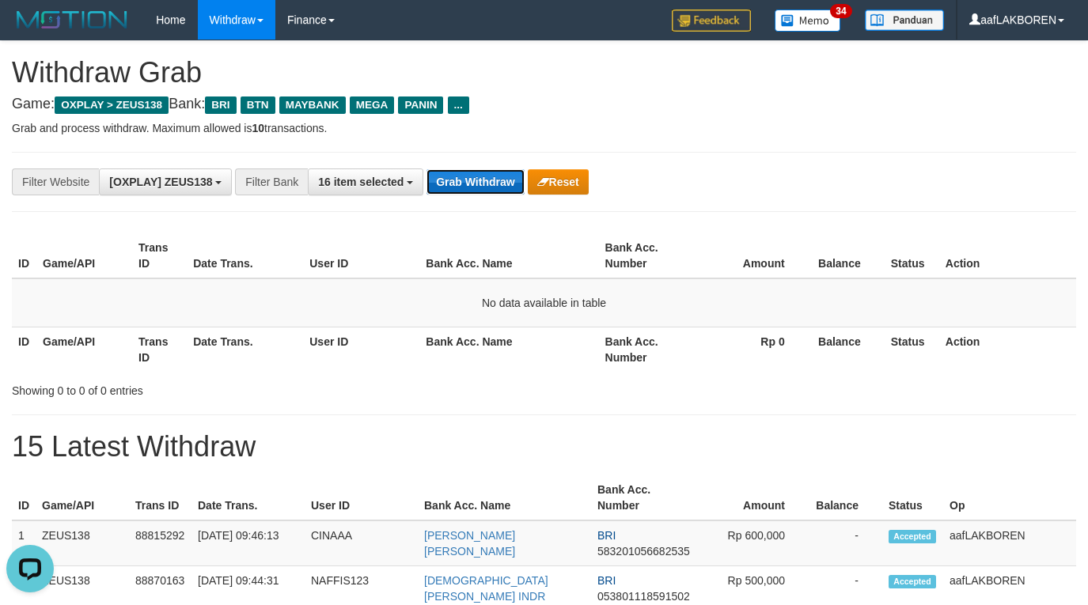
click at [483, 184] on button "Grab Withdraw" at bounding box center [475, 181] width 97 height 25
click at [463, 179] on button "Grab Withdraw" at bounding box center [475, 181] width 97 height 25
click at [464, 169] on button "Grab Withdraw" at bounding box center [475, 181] width 97 height 25
click at [464, 167] on div "**********" at bounding box center [544, 182] width 1064 height 60
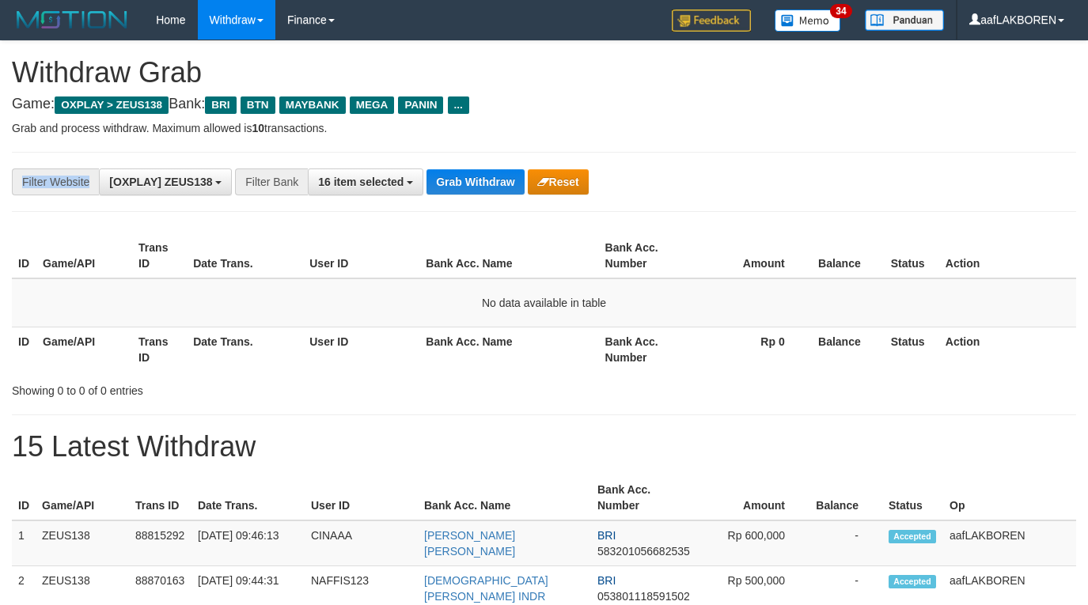
click at [464, 167] on div "**********" at bounding box center [544, 182] width 1064 height 60
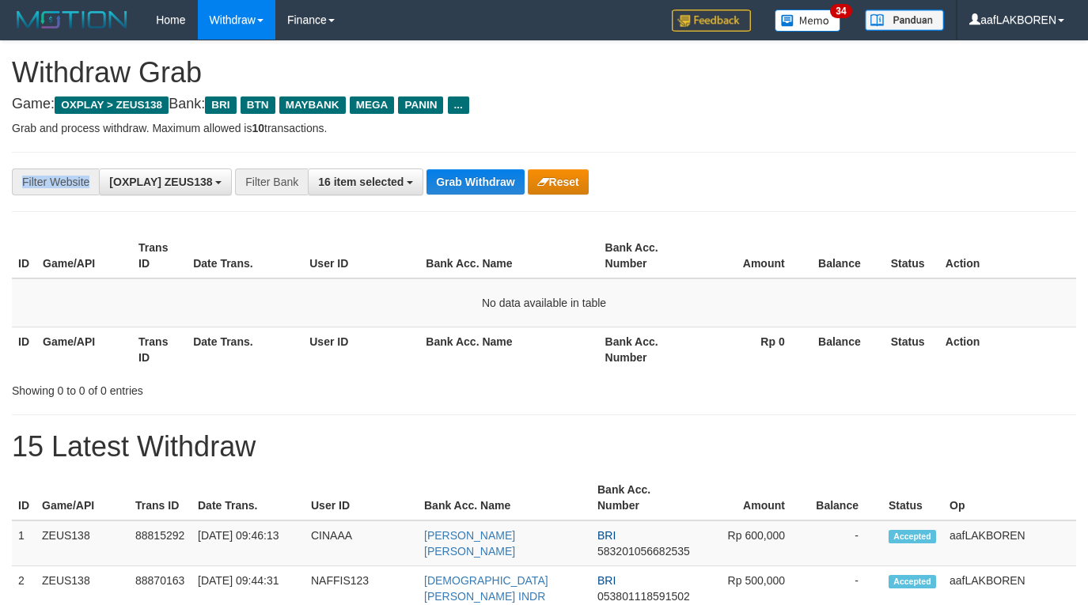
click at [464, 167] on div "**********" at bounding box center [544, 182] width 1064 height 60
click at [464, 166] on div "**********" at bounding box center [544, 182] width 1064 height 60
click at [465, 165] on div "**********" at bounding box center [544, 182] width 1064 height 60
click at [466, 163] on div "**********" at bounding box center [544, 182] width 1064 height 60
click at [468, 160] on div "**********" at bounding box center [544, 182] width 1064 height 60
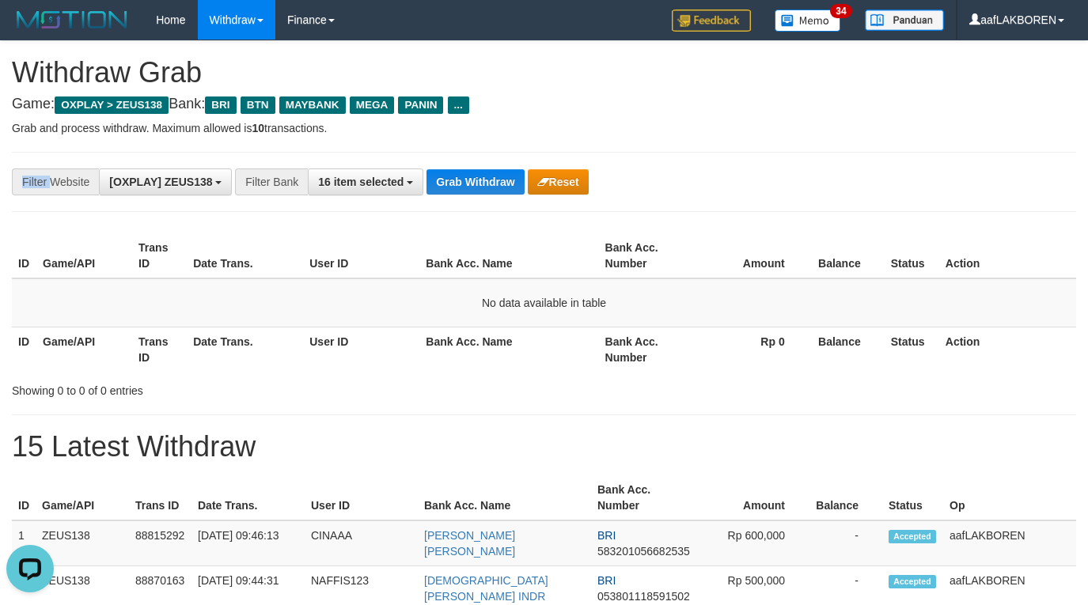
click at [468, 160] on div "**********" at bounding box center [544, 182] width 1064 height 60
click at [468, 159] on div "**********" at bounding box center [544, 182] width 1064 height 60
click at [468, 158] on div "**********" at bounding box center [544, 182] width 1064 height 60
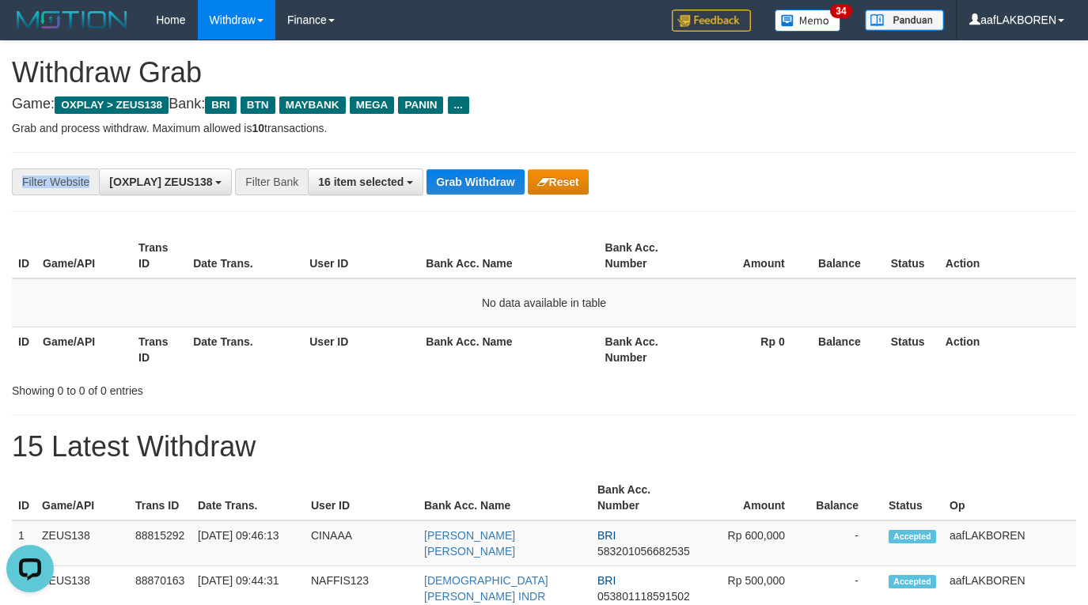
click at [468, 158] on div "**********" at bounding box center [544, 182] width 1064 height 60
click at [467, 181] on button "Grab Withdraw" at bounding box center [475, 181] width 97 height 25
click at [468, 180] on button "Grab Withdraw" at bounding box center [475, 181] width 97 height 25
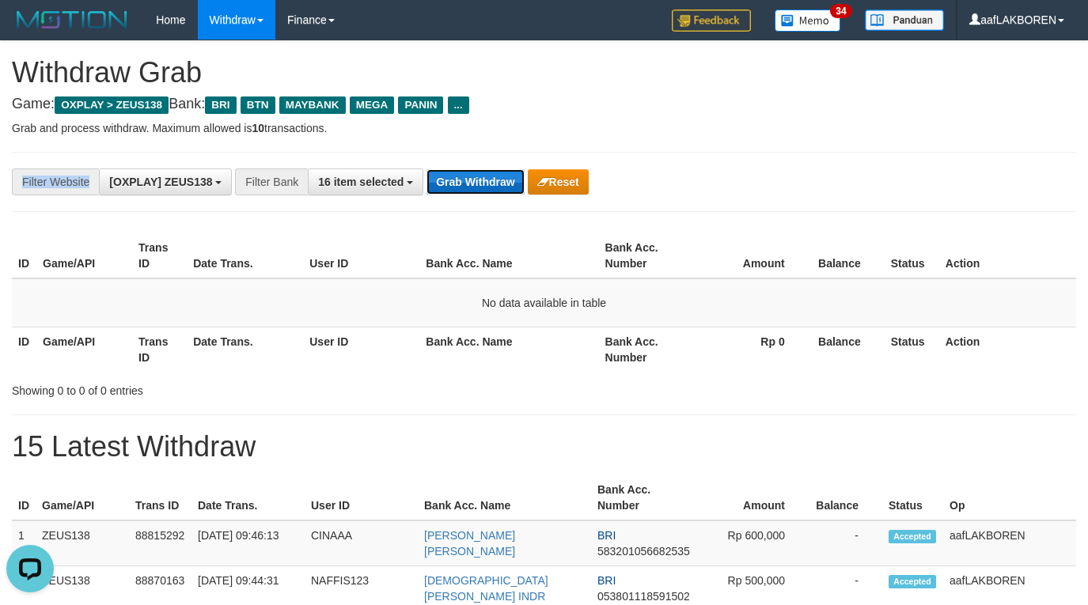
click at [468, 180] on button "Grab Withdraw" at bounding box center [475, 181] width 97 height 25
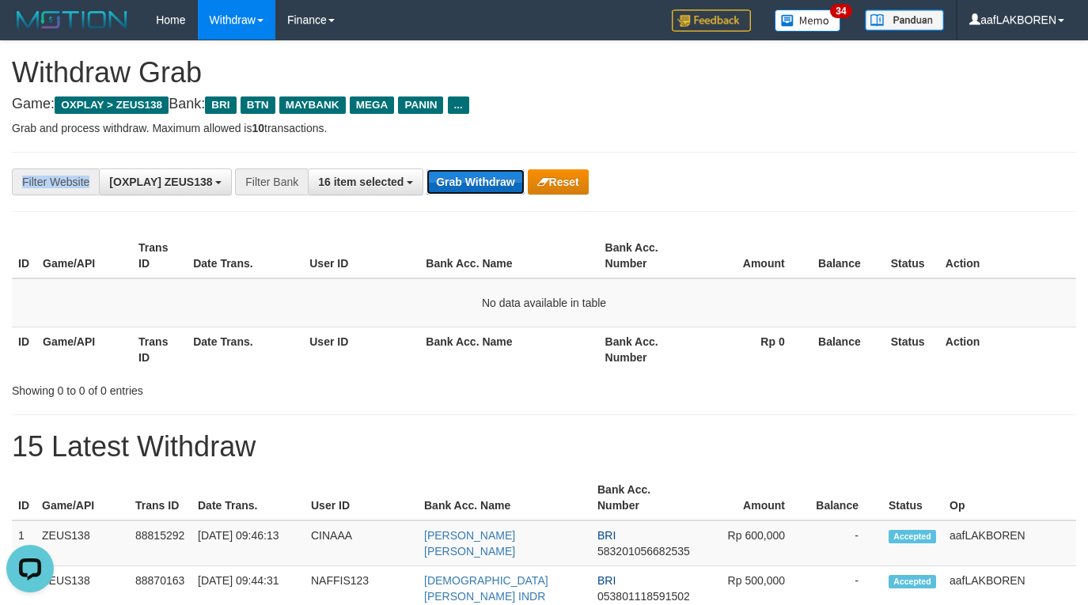
click at [468, 180] on button "Grab Withdraw" at bounding box center [475, 181] width 97 height 25
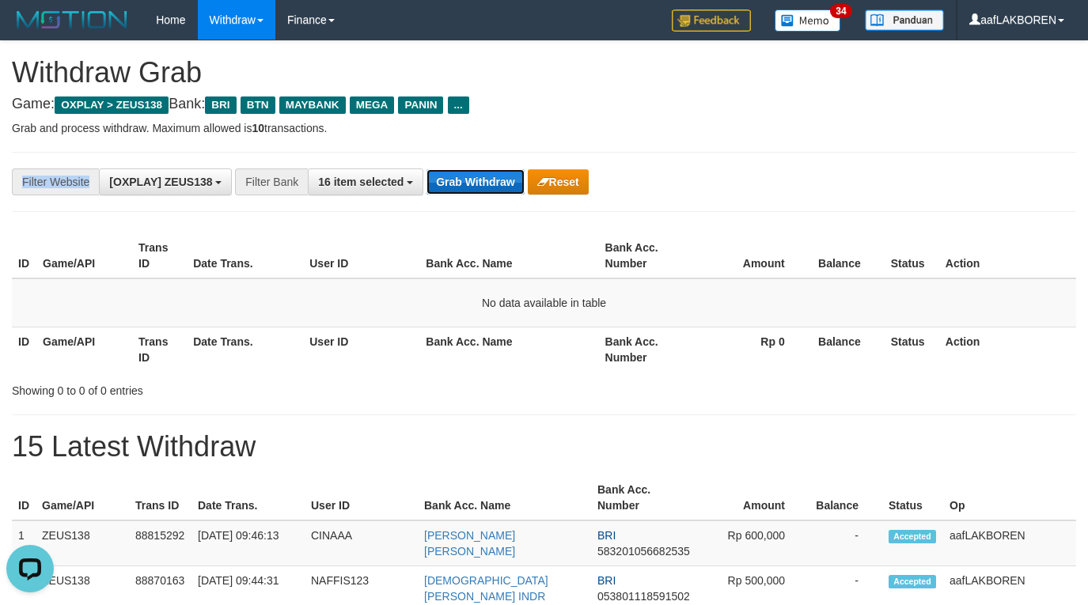
click at [468, 180] on button "Grab Withdraw" at bounding box center [475, 181] width 97 height 25
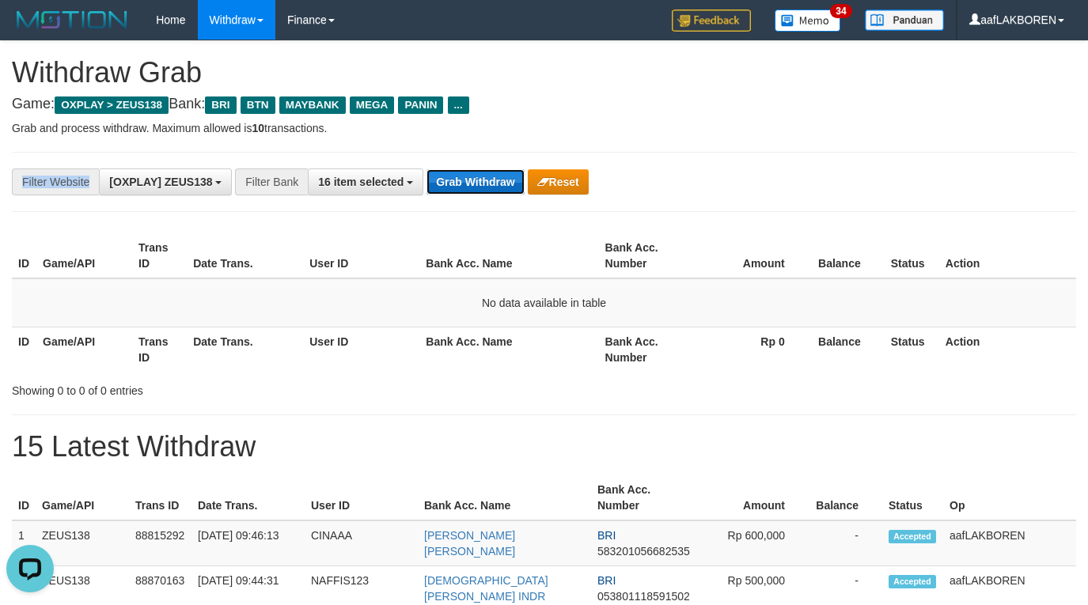
click at [468, 180] on button "Grab Withdraw" at bounding box center [475, 181] width 97 height 25
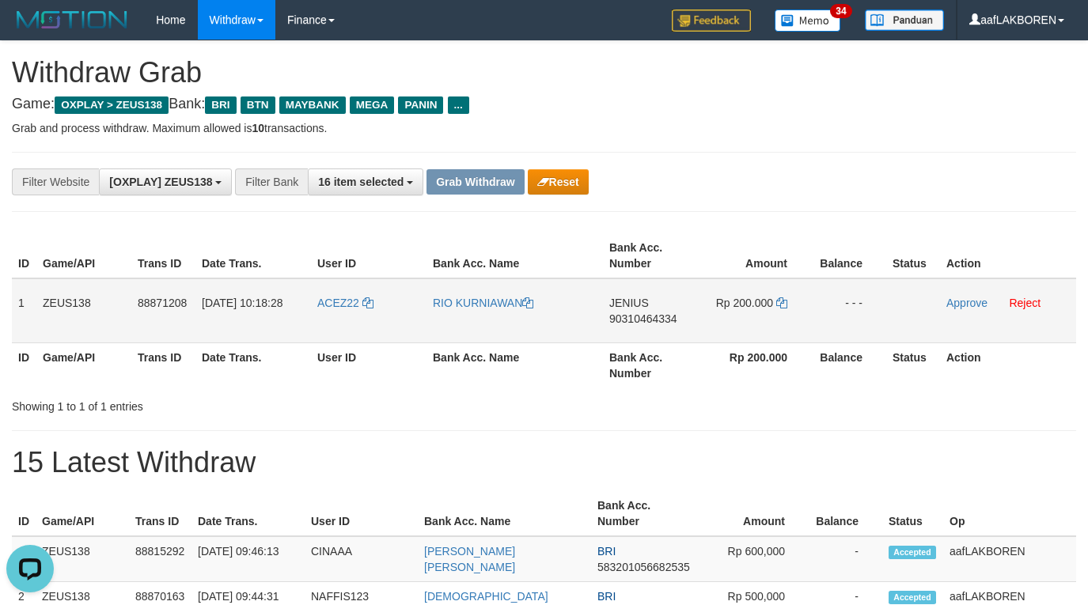
click at [327, 319] on td "ACEZ22" at bounding box center [369, 311] width 116 height 65
click at [327, 316] on td "ACEZ22" at bounding box center [369, 311] width 116 height 65
click at [327, 315] on td "ACEZ22" at bounding box center [369, 311] width 116 height 65
copy link "ACEZ22"
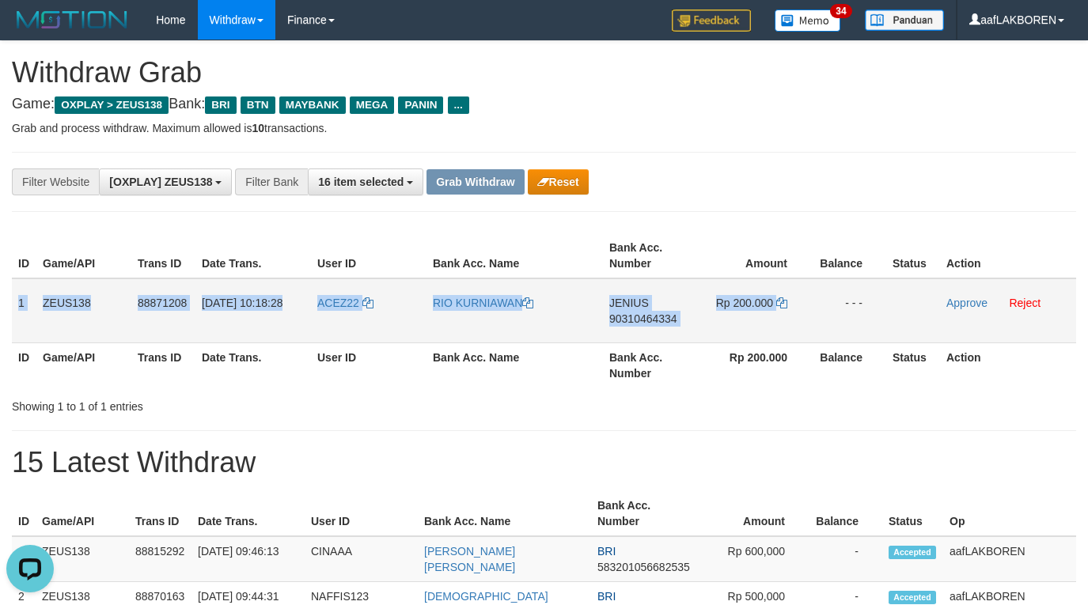
drag, startPoint x: 15, startPoint y: 300, endPoint x: 832, endPoint y: 297, distance: 816.6
click at [832, 297] on tr "1 ZEUS138 88871208 [DATE] 10:18:28 ACEZ22 RIO KURNIAWAN JENIUS 90310464334 Rp 2…" at bounding box center [544, 311] width 1064 height 65
copy tr "1 ZEUS138 88871208 [DATE] 10:18:28 ACEZ22 RIO [PERSON_NAME] 90310464334 Rp 200.…"
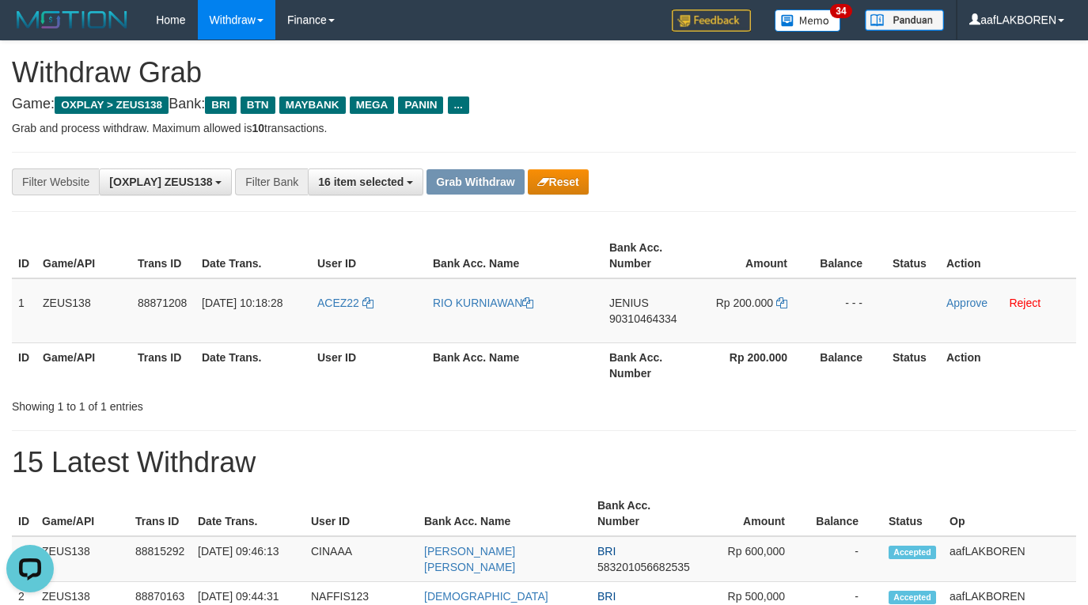
drag, startPoint x: 741, startPoint y: 123, endPoint x: 749, endPoint y: 132, distance: 11.8
click at [741, 123] on p "Grab and process withdraw. Maximum allowed is 10 transactions." at bounding box center [544, 128] width 1064 height 16
click at [649, 335] on td "JENIUS 90310464334" at bounding box center [650, 311] width 95 height 65
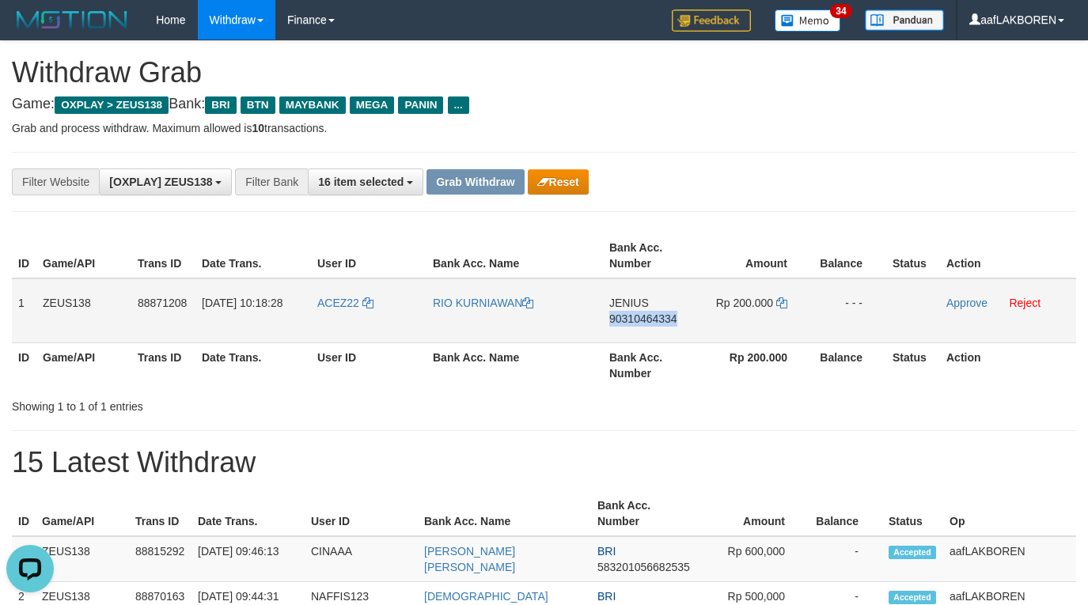
copy span "90310464334"
click at [784, 309] on link at bounding box center [781, 303] width 11 height 13
copy span "90310464334"
click at [784, 309] on link at bounding box center [781, 303] width 11 height 13
click at [965, 301] on link "Approve" at bounding box center [966, 303] width 41 height 13
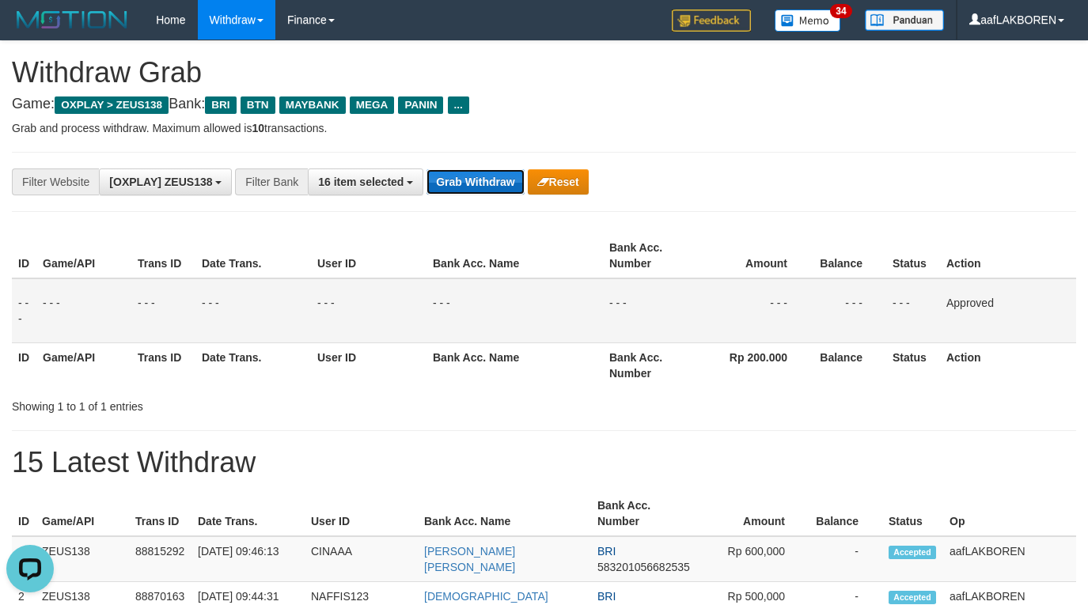
click at [449, 178] on button "Grab Withdraw" at bounding box center [475, 181] width 97 height 25
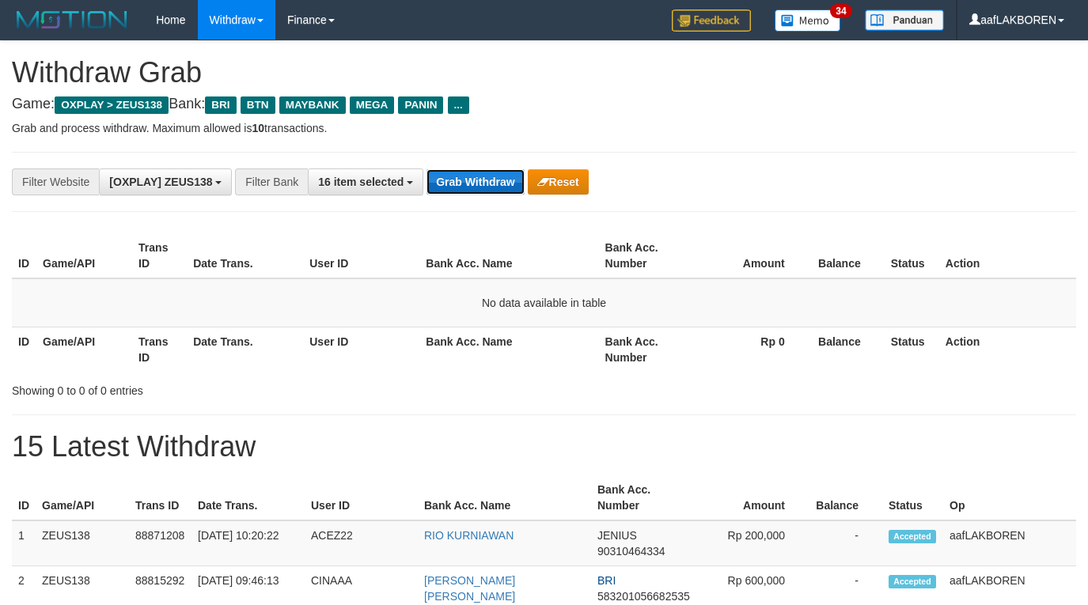
click at [464, 184] on button "Grab Withdraw" at bounding box center [475, 181] width 97 height 25
click at [467, 179] on button "Grab Withdraw" at bounding box center [475, 181] width 97 height 25
click at [466, 181] on button "Grab Withdraw" at bounding box center [475, 181] width 97 height 25
click at [475, 195] on div "**********" at bounding box center [544, 182] width 1064 height 60
click at [476, 190] on button "Grab Withdraw" at bounding box center [475, 181] width 97 height 25
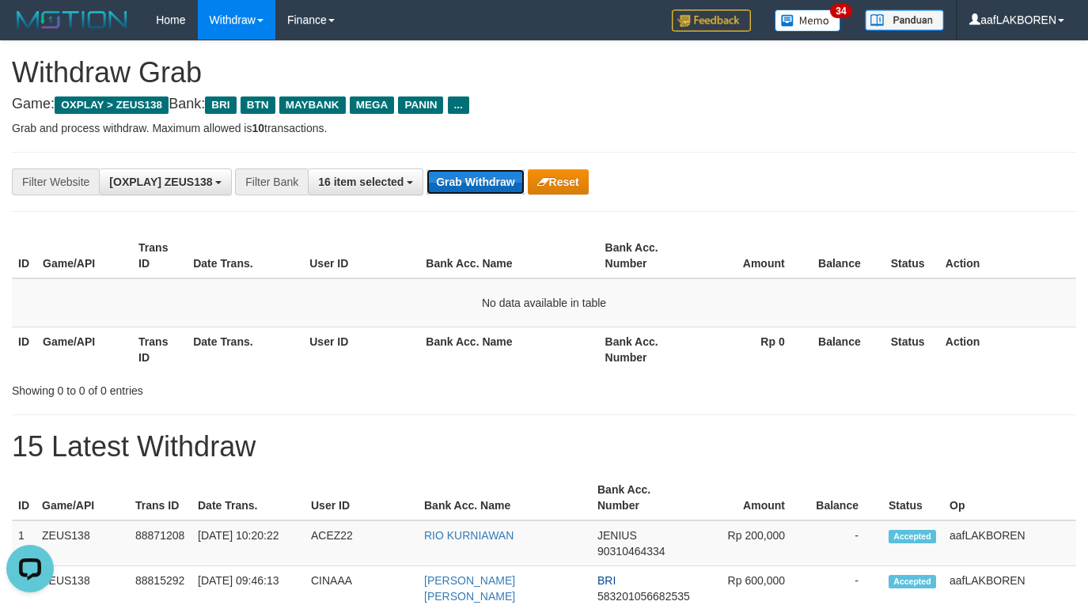
click at [476, 190] on button "Grab Withdraw" at bounding box center [475, 181] width 97 height 25
click at [477, 182] on button "Grab Withdraw" at bounding box center [475, 181] width 97 height 25
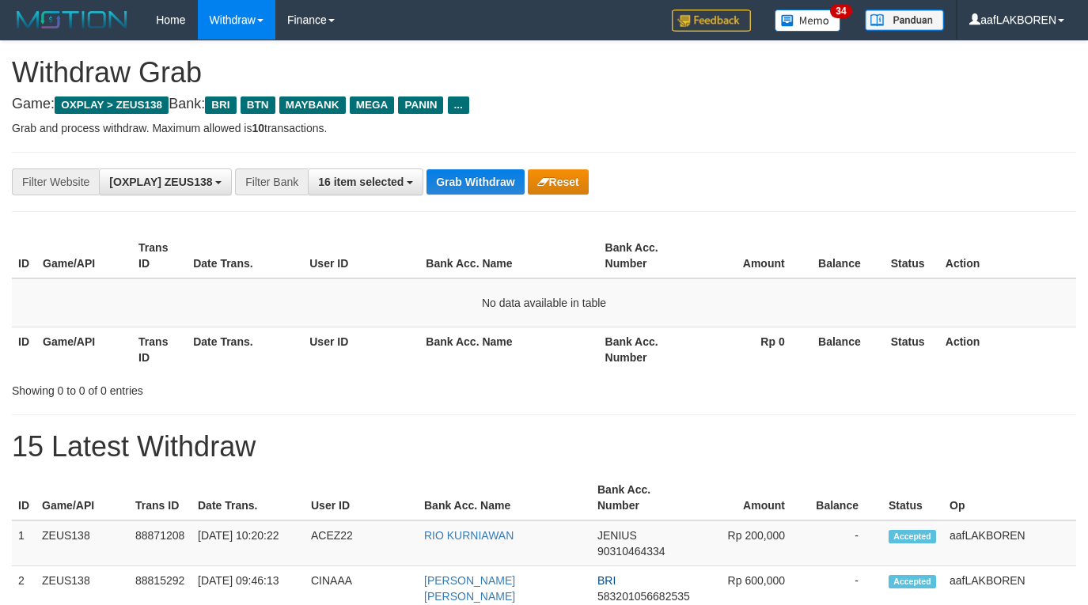
click at [477, 182] on button "Grab Withdraw" at bounding box center [475, 181] width 97 height 25
click at [478, 175] on button "Grab Withdraw" at bounding box center [475, 181] width 97 height 25
click at [465, 174] on button "Grab Withdraw" at bounding box center [475, 181] width 97 height 25
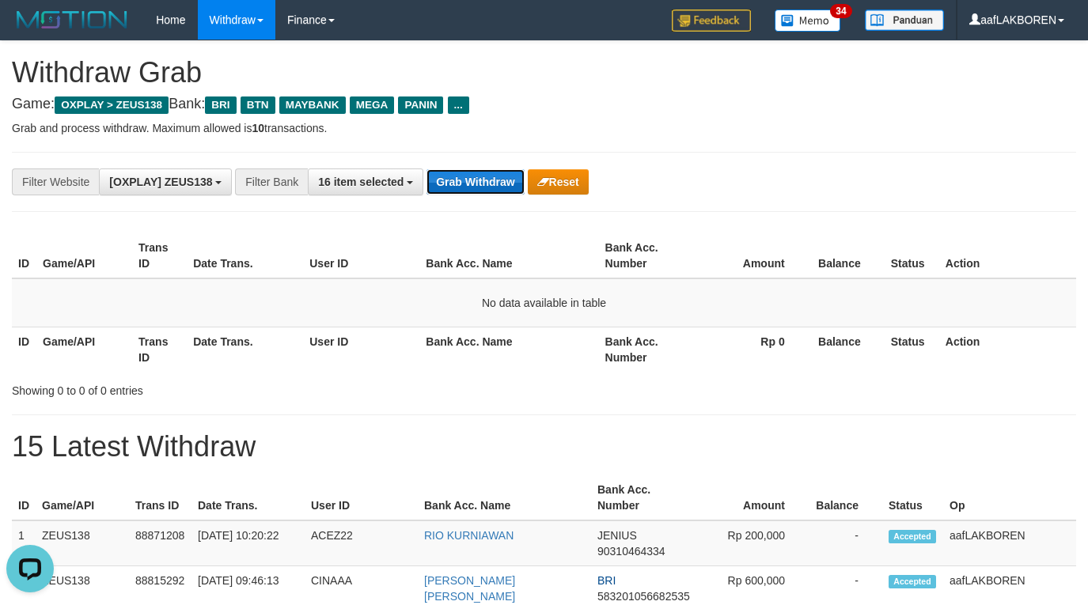
click at [467, 173] on button "Grab Withdraw" at bounding box center [475, 181] width 97 height 25
click at [467, 172] on button "Grab Withdraw" at bounding box center [475, 181] width 97 height 25
click at [468, 165] on div "**********" at bounding box center [544, 182] width 1064 height 60
click at [469, 176] on button "Grab Withdraw" at bounding box center [475, 181] width 97 height 25
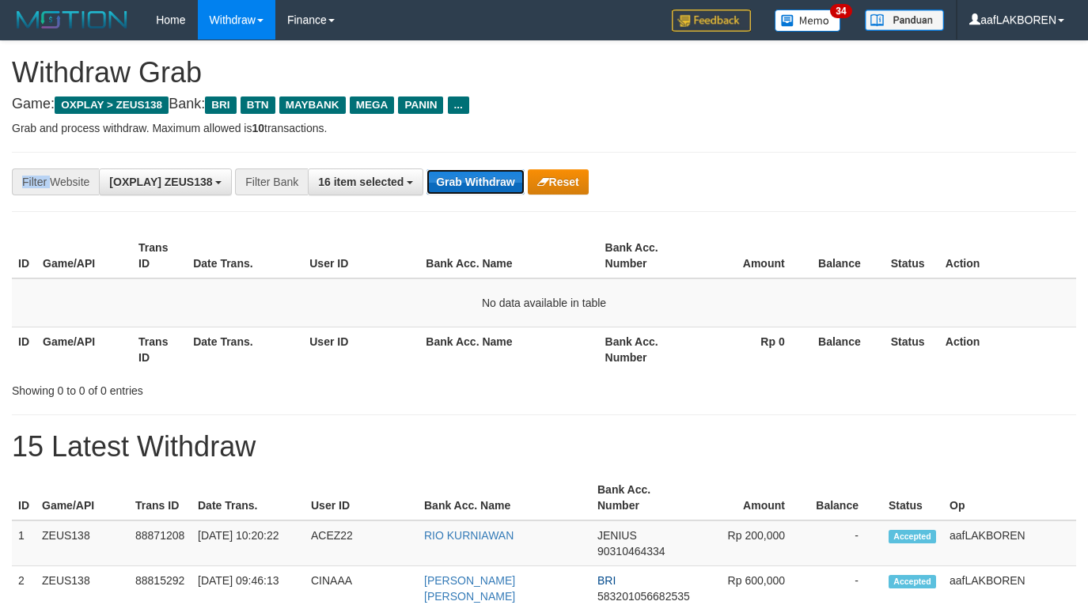
click at [469, 176] on button "Grab Withdraw" at bounding box center [475, 181] width 97 height 25
click at [483, 184] on button "Grab Withdraw" at bounding box center [475, 181] width 97 height 25
click at [483, 180] on button "Grab Withdraw" at bounding box center [475, 181] width 97 height 25
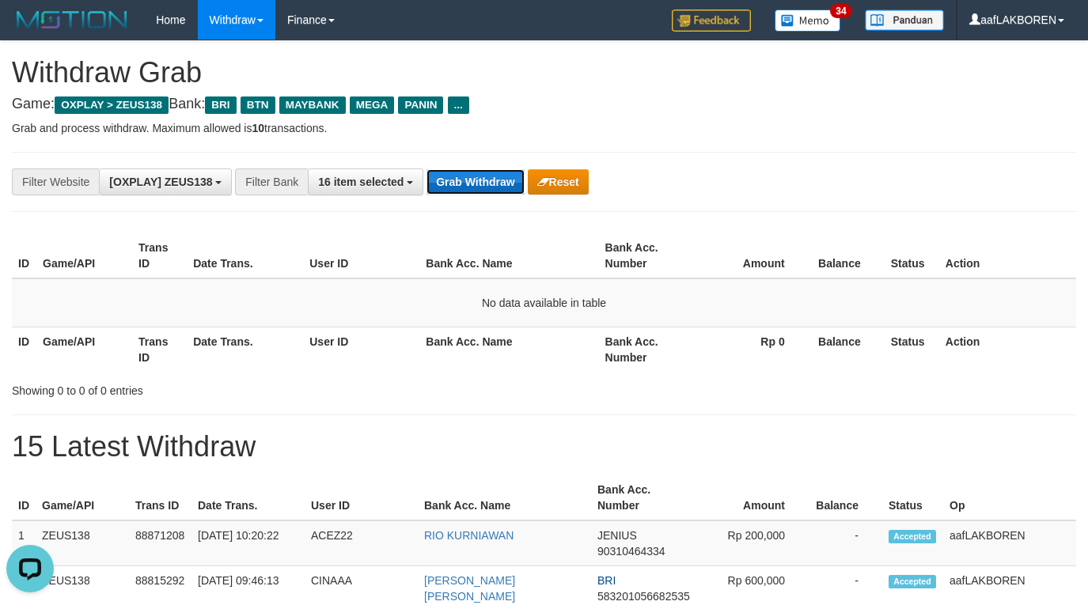
click at [480, 180] on button "Grab Withdraw" at bounding box center [475, 181] width 97 height 25
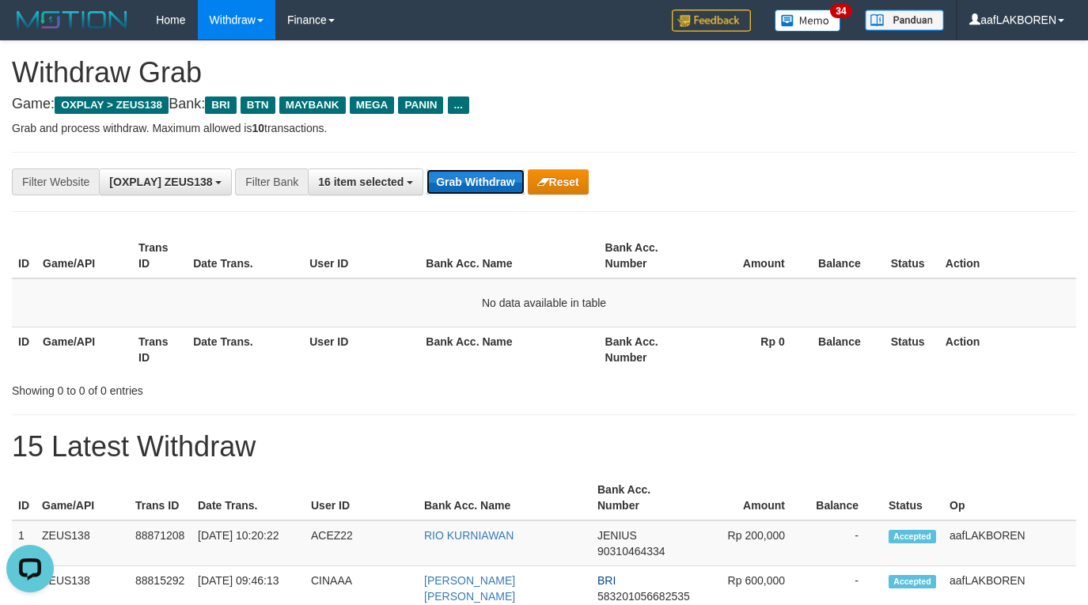
click at [485, 184] on button "Grab Withdraw" at bounding box center [475, 181] width 97 height 25
click at [485, 176] on button "Grab Withdraw" at bounding box center [475, 181] width 97 height 25
click at [485, 172] on button "Grab Withdraw" at bounding box center [475, 181] width 97 height 25
click at [498, 188] on button "Grab Withdraw" at bounding box center [475, 181] width 97 height 25
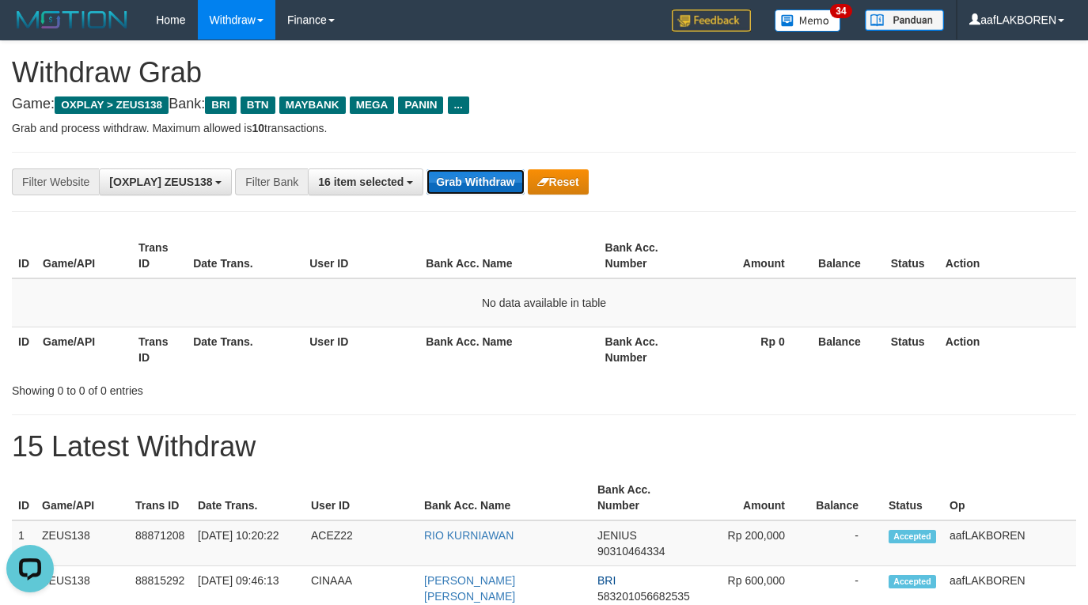
click at [498, 188] on button "Grab Withdraw" at bounding box center [475, 181] width 97 height 25
click at [491, 181] on button "Grab Withdraw" at bounding box center [475, 181] width 97 height 25
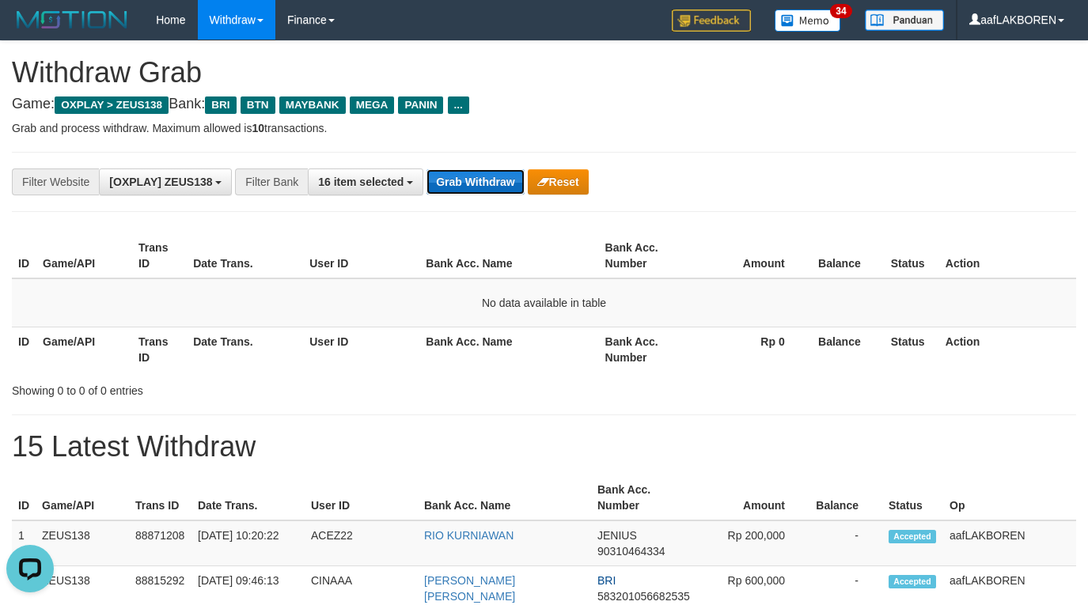
click at [491, 181] on button "Grab Withdraw" at bounding box center [475, 181] width 97 height 25
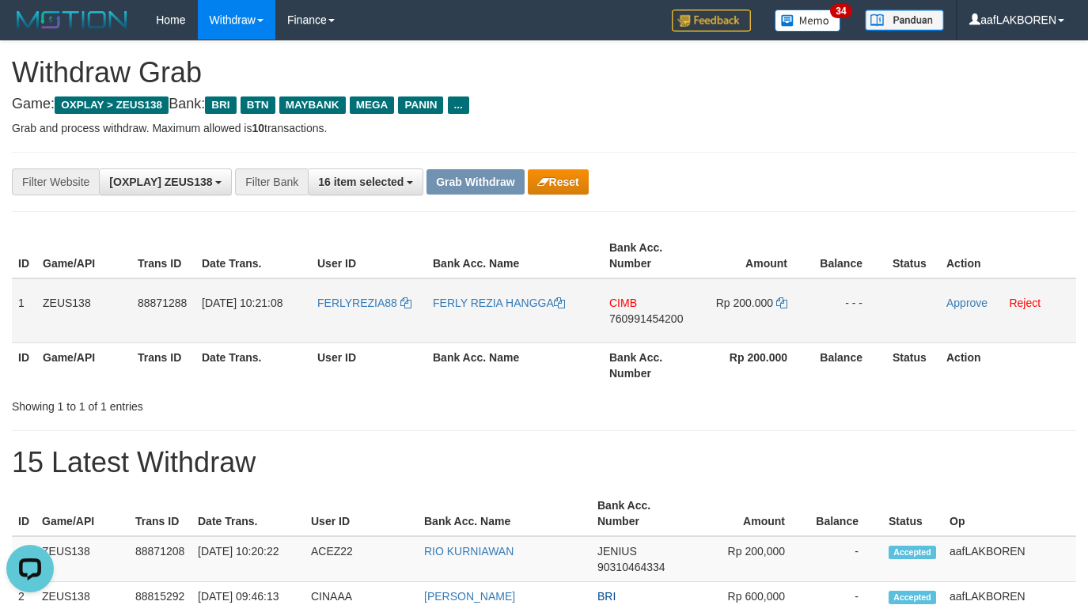
click at [346, 316] on td "FERLYREZIA88" at bounding box center [369, 311] width 116 height 65
click at [347, 313] on td "FERLYREZIA88" at bounding box center [369, 311] width 116 height 65
copy span "FERLYREZIA88"
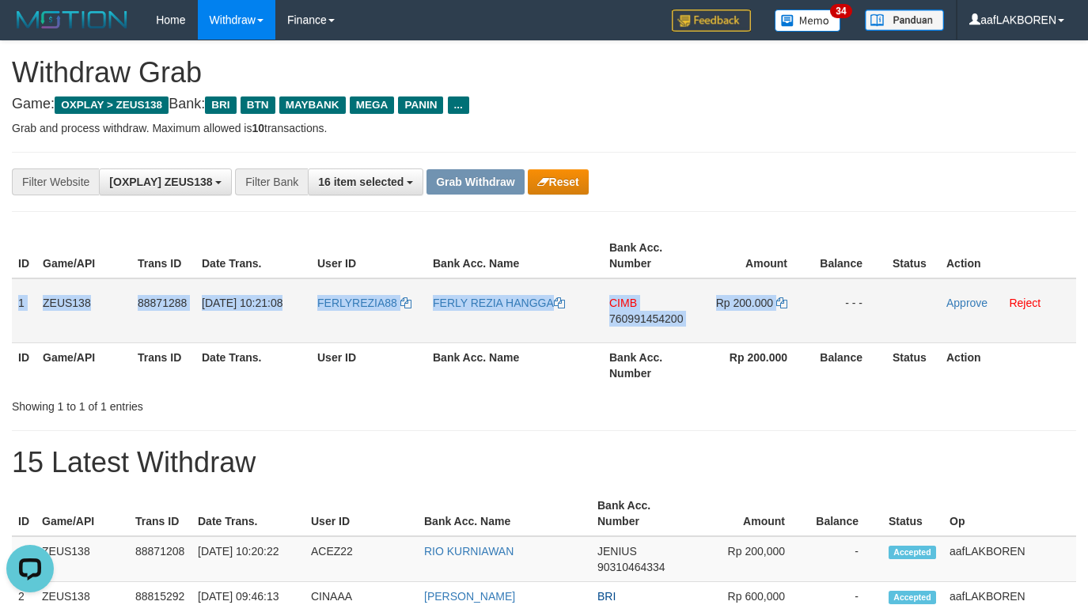
drag, startPoint x: 17, startPoint y: 298, endPoint x: 830, endPoint y: 339, distance: 814.4
click at [830, 339] on tr "1 ZEUS138 88871288 01/10/2025 10:21:08 FERLYREZIA88 FERLY REZIA HANGGA CIMB 760…" at bounding box center [544, 311] width 1064 height 65
copy tr "1 ZEUS138 88871288 01/10/2025 10:21:08 FERLYREZIA88 FERLY REZIA HANGGA CIMB 760…"
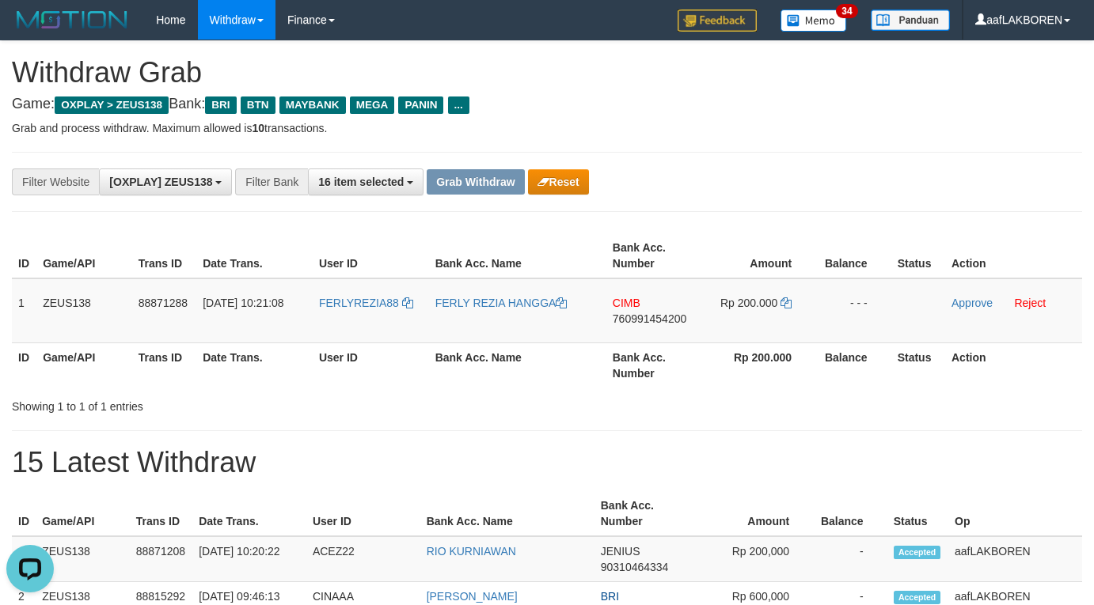
click at [713, 166] on div "**********" at bounding box center [547, 182] width 1070 height 60
click at [656, 334] on td "CIMB 760991454200" at bounding box center [654, 311] width 96 height 65
copy span "760991454200"
click at [785, 303] on icon at bounding box center [785, 303] width 11 height 11
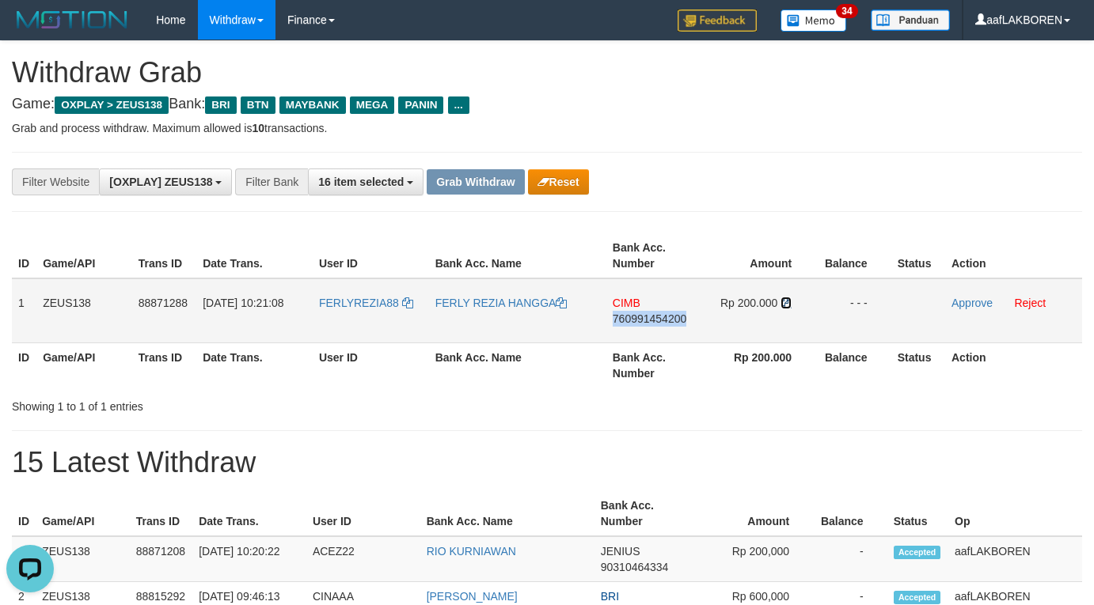
copy span "760991454200"
click at [785, 303] on icon at bounding box center [785, 303] width 11 height 11
drag, startPoint x: 963, startPoint y: 305, endPoint x: 616, endPoint y: 165, distance: 373.8
click at [963, 305] on link "Approve" at bounding box center [971, 303] width 41 height 13
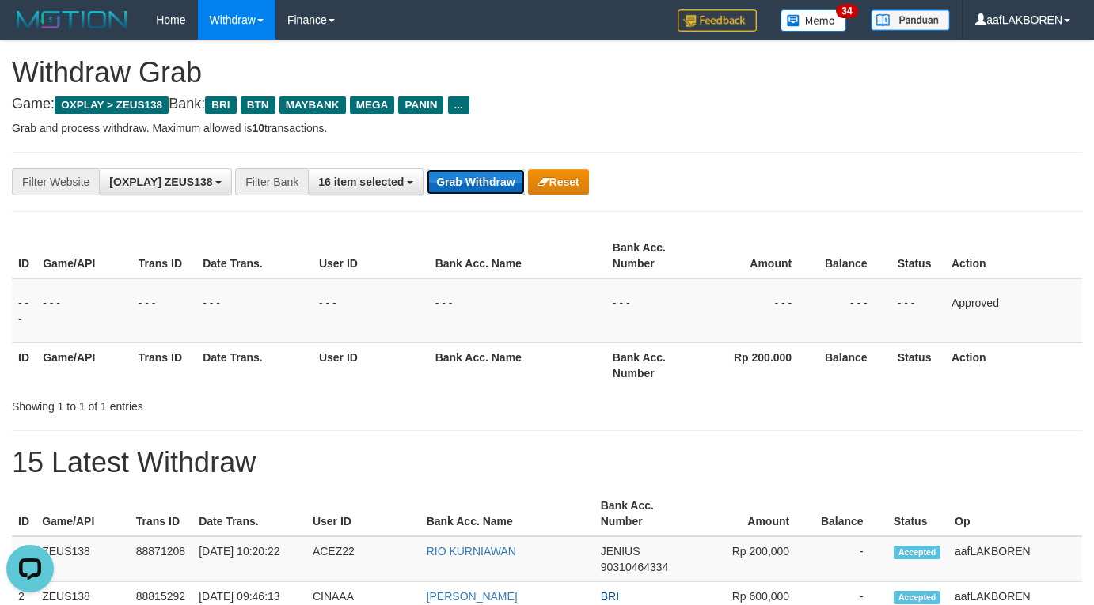
click at [491, 178] on button "Grab Withdraw" at bounding box center [475, 181] width 97 height 25
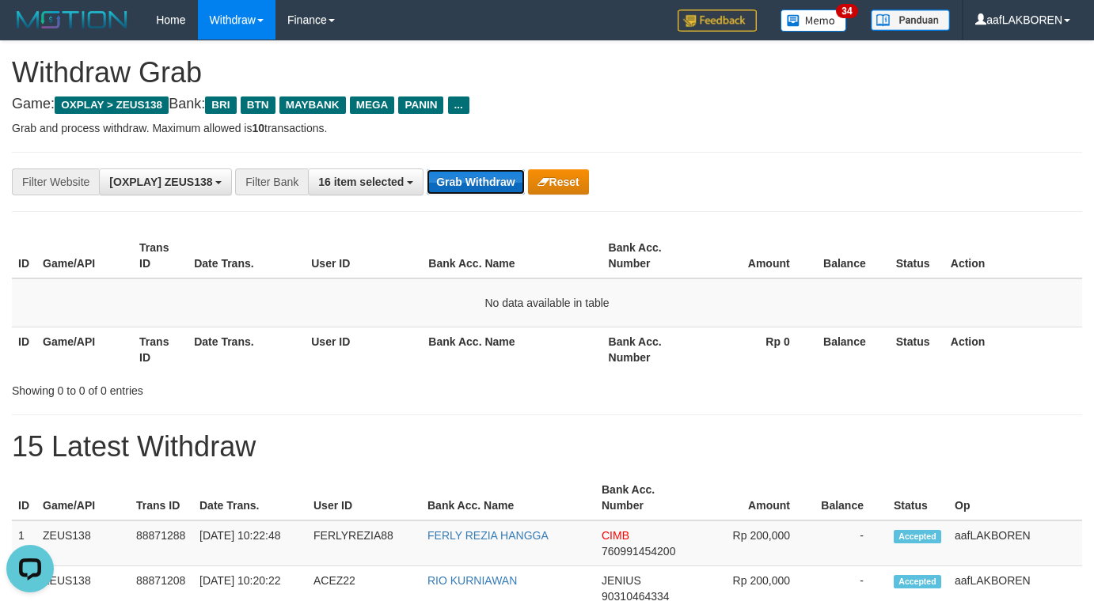
click at [472, 188] on button "Grab Withdraw" at bounding box center [475, 181] width 97 height 25
click at [480, 184] on button "Grab Withdraw" at bounding box center [475, 181] width 97 height 25
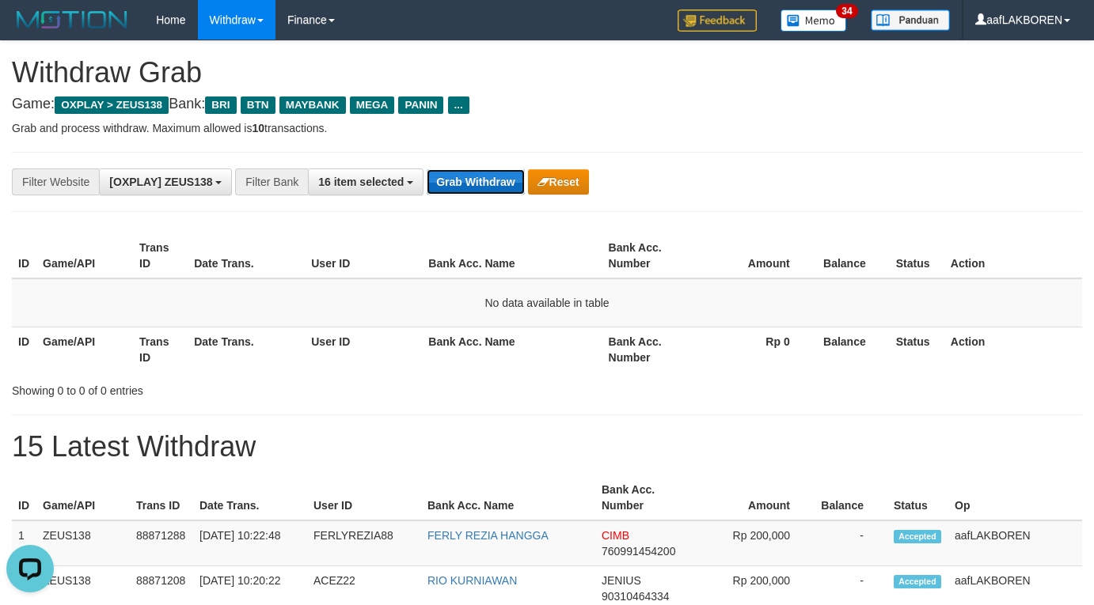
click at [463, 188] on button "Grab Withdraw" at bounding box center [475, 181] width 97 height 25
click at [464, 188] on button "Grab Withdraw" at bounding box center [475, 181] width 97 height 25
click at [467, 173] on button "Grab Withdraw" at bounding box center [475, 181] width 97 height 25
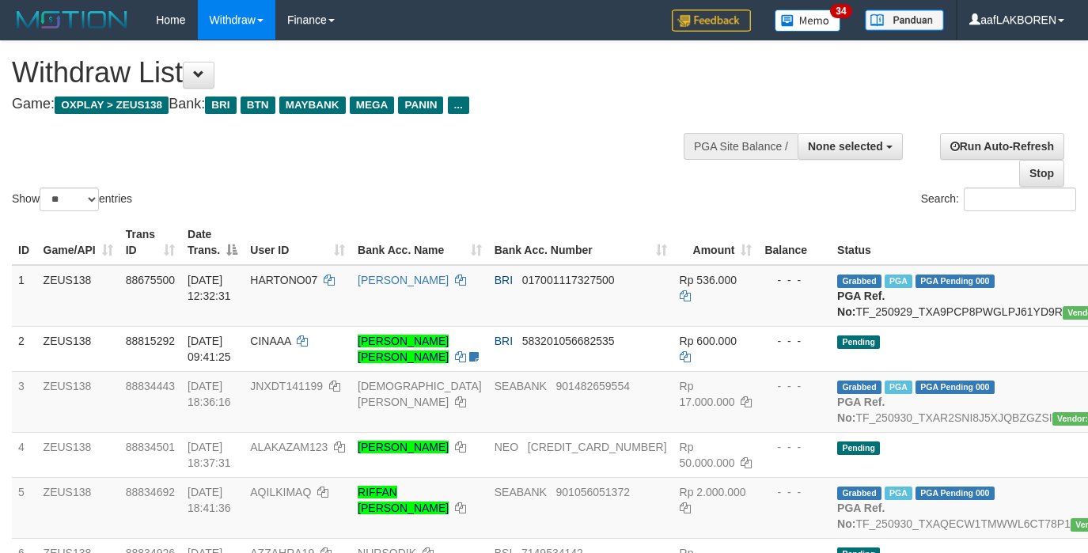
select select
select select "**"
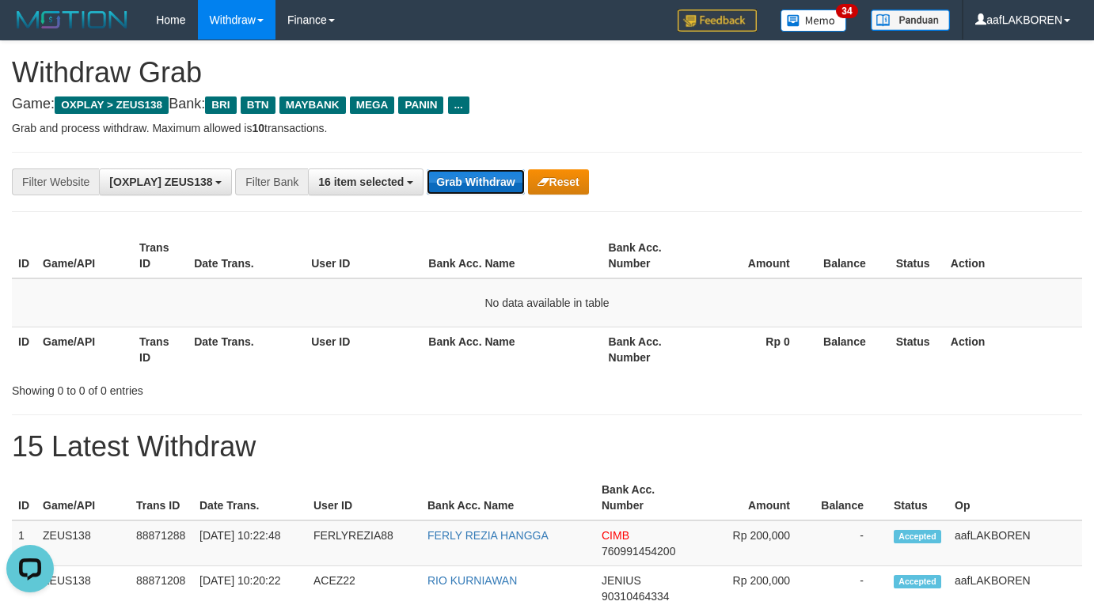
click at [481, 173] on button "Grab Withdraw" at bounding box center [475, 181] width 97 height 25
click at [481, 172] on button "Grab Withdraw" at bounding box center [475, 181] width 97 height 25
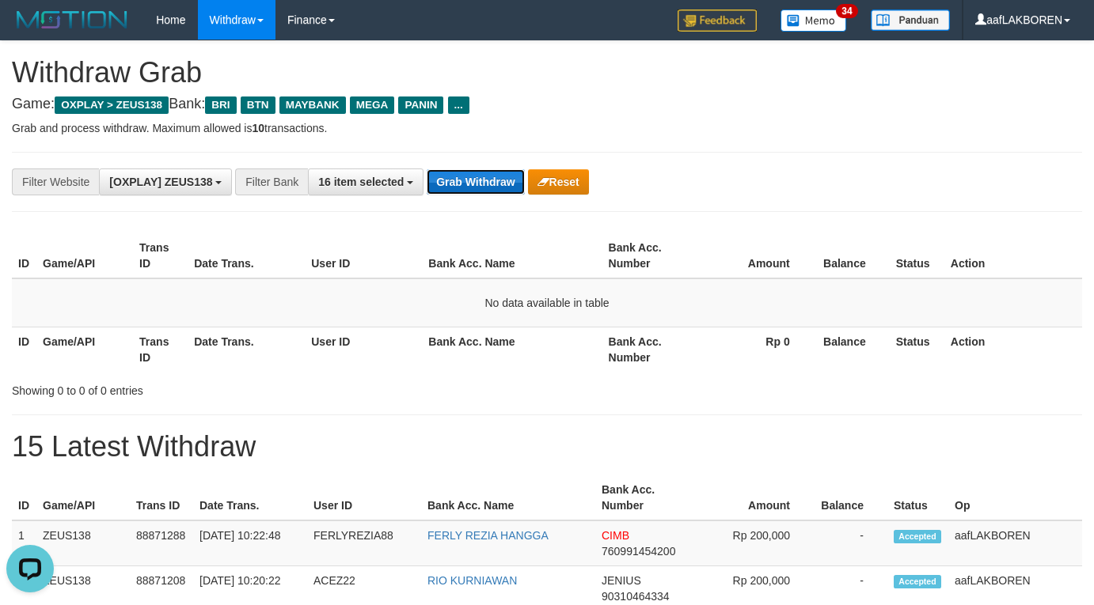
click at [461, 177] on button "Grab Withdraw" at bounding box center [475, 181] width 97 height 25
click at [457, 177] on button "Grab Withdraw" at bounding box center [475, 181] width 97 height 25
click at [472, 178] on button "Grab Withdraw" at bounding box center [475, 181] width 97 height 25
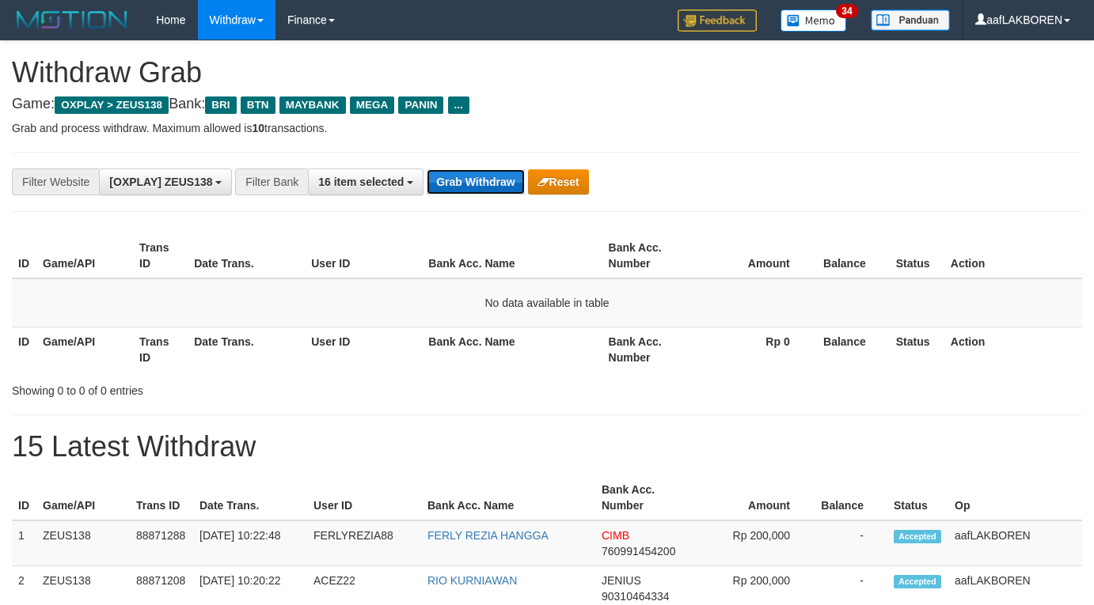
click at [474, 187] on button "Grab Withdraw" at bounding box center [475, 181] width 97 height 25
click at [474, 180] on button "Grab Withdraw" at bounding box center [475, 181] width 97 height 25
click at [479, 180] on button "Grab Withdraw" at bounding box center [475, 181] width 97 height 25
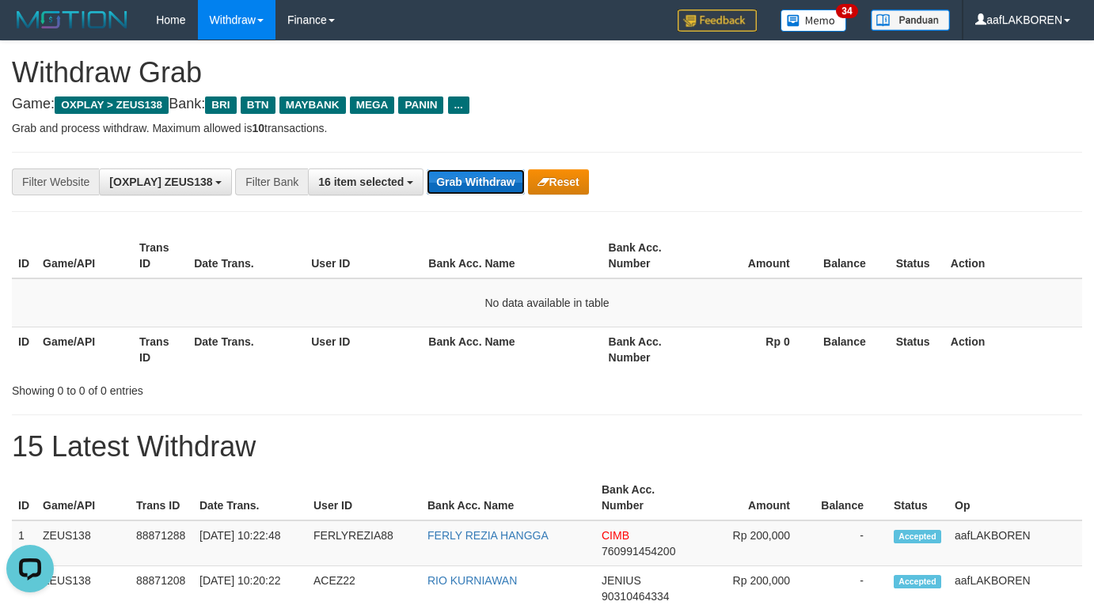
click at [479, 180] on button "Grab Withdraw" at bounding box center [475, 181] width 97 height 25
click at [475, 188] on button "Grab Withdraw" at bounding box center [475, 181] width 97 height 25
click at [474, 186] on button "Grab Withdraw" at bounding box center [475, 181] width 97 height 25
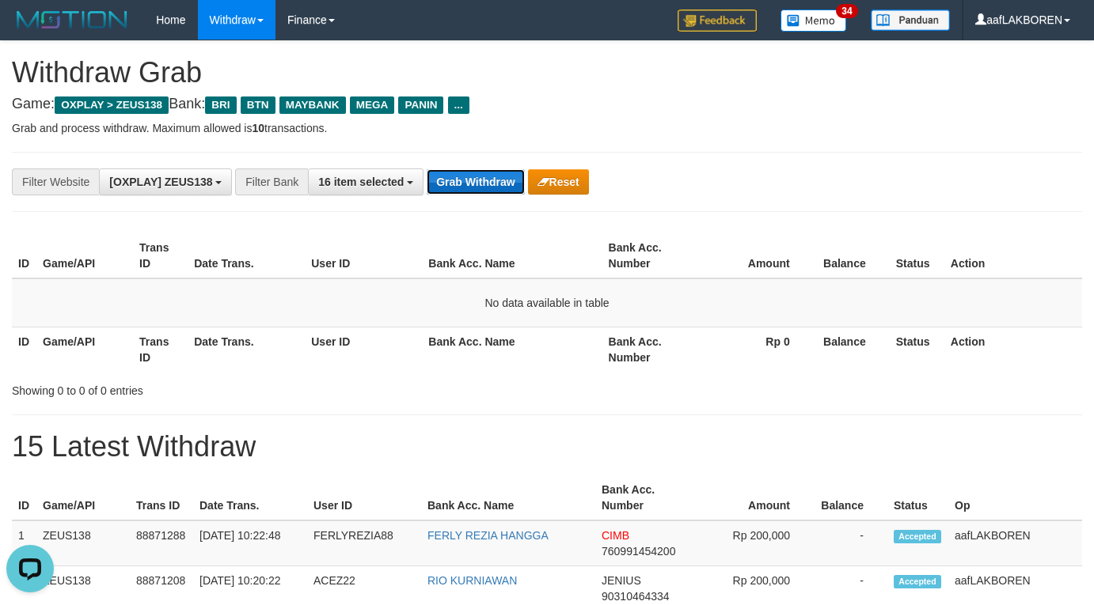
click at [474, 186] on button "Grab Withdraw" at bounding box center [475, 181] width 97 height 25
click at [463, 179] on button "Grab Withdraw" at bounding box center [475, 181] width 97 height 25
click at [468, 185] on button "Grab Withdraw" at bounding box center [475, 181] width 97 height 25
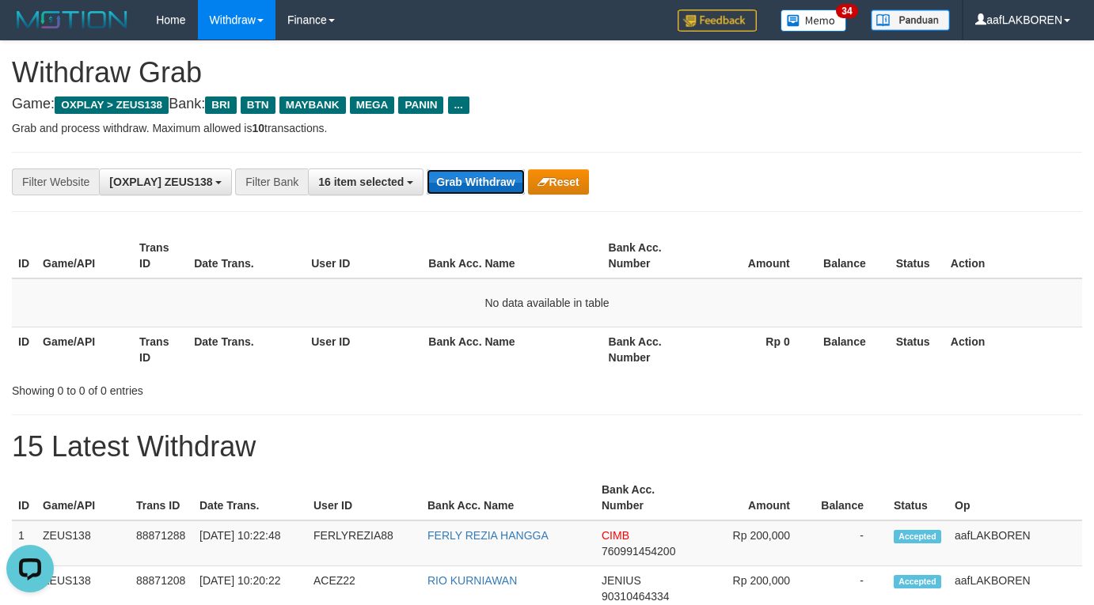
click at [476, 184] on button "Grab Withdraw" at bounding box center [475, 181] width 97 height 25
click at [471, 177] on button "Grab Withdraw" at bounding box center [475, 181] width 97 height 25
click at [483, 183] on button "Grab Withdraw" at bounding box center [475, 181] width 97 height 25
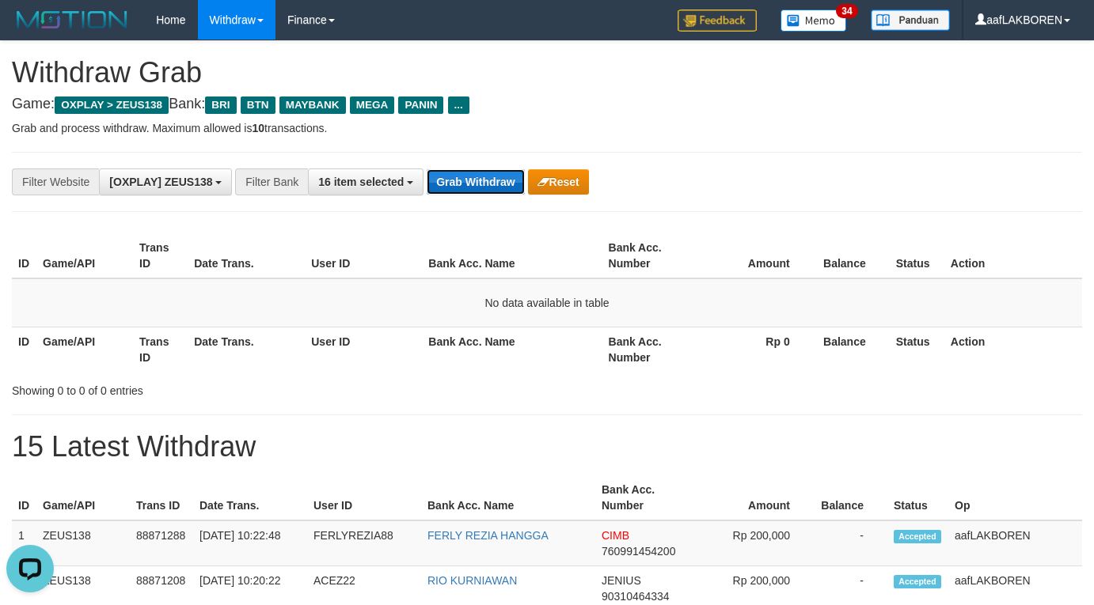
click at [483, 183] on button "Grab Withdraw" at bounding box center [475, 181] width 97 height 25
click at [486, 181] on button "Grab Withdraw" at bounding box center [475, 181] width 97 height 25
click at [485, 181] on button "Grab Withdraw" at bounding box center [475, 181] width 97 height 25
click at [485, 190] on button "Grab Withdraw" at bounding box center [475, 181] width 97 height 25
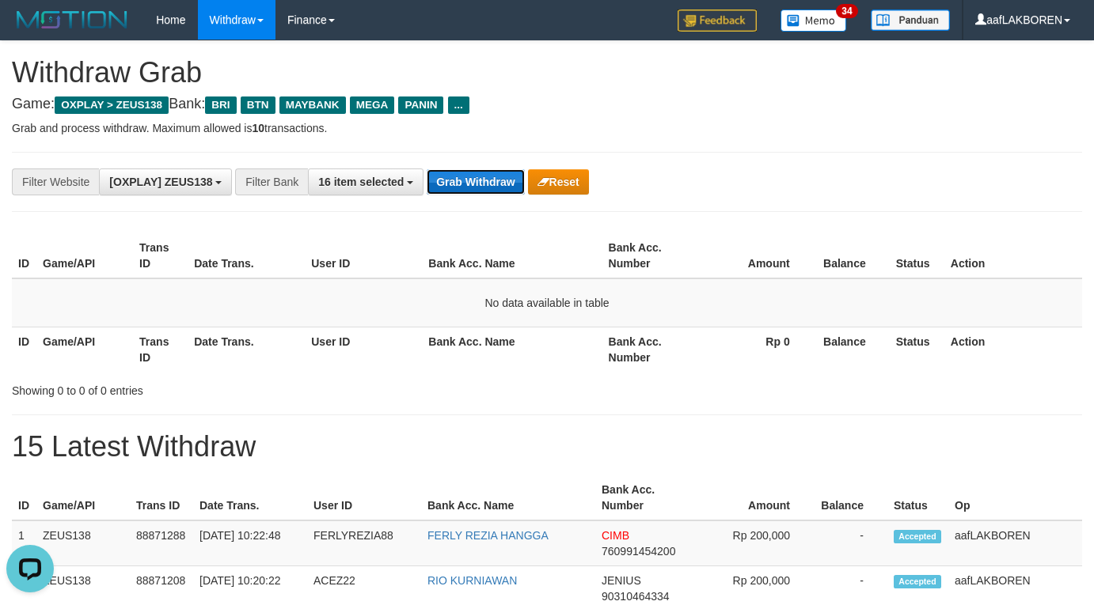
click at [485, 190] on button "Grab Withdraw" at bounding box center [475, 181] width 97 height 25
click at [490, 186] on button "Grab Withdraw" at bounding box center [475, 181] width 97 height 25
click at [490, 185] on button "Grab Withdraw" at bounding box center [475, 181] width 97 height 25
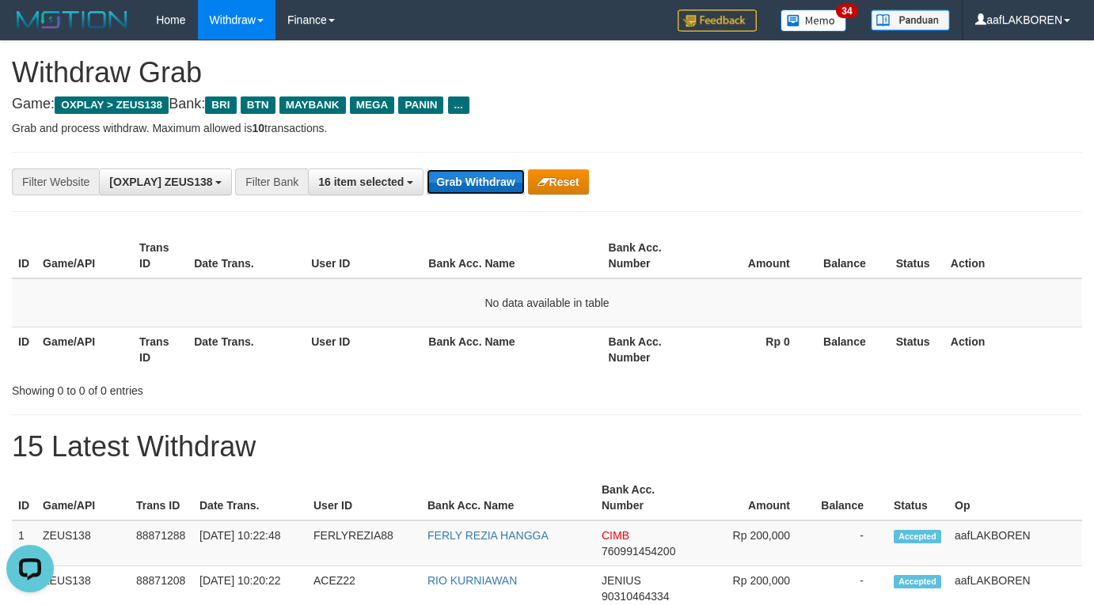
click at [490, 185] on button "Grab Withdraw" at bounding box center [475, 181] width 97 height 25
click at [486, 190] on button "Grab Withdraw" at bounding box center [475, 181] width 97 height 25
click at [482, 180] on button "Grab Withdraw" at bounding box center [475, 181] width 97 height 25
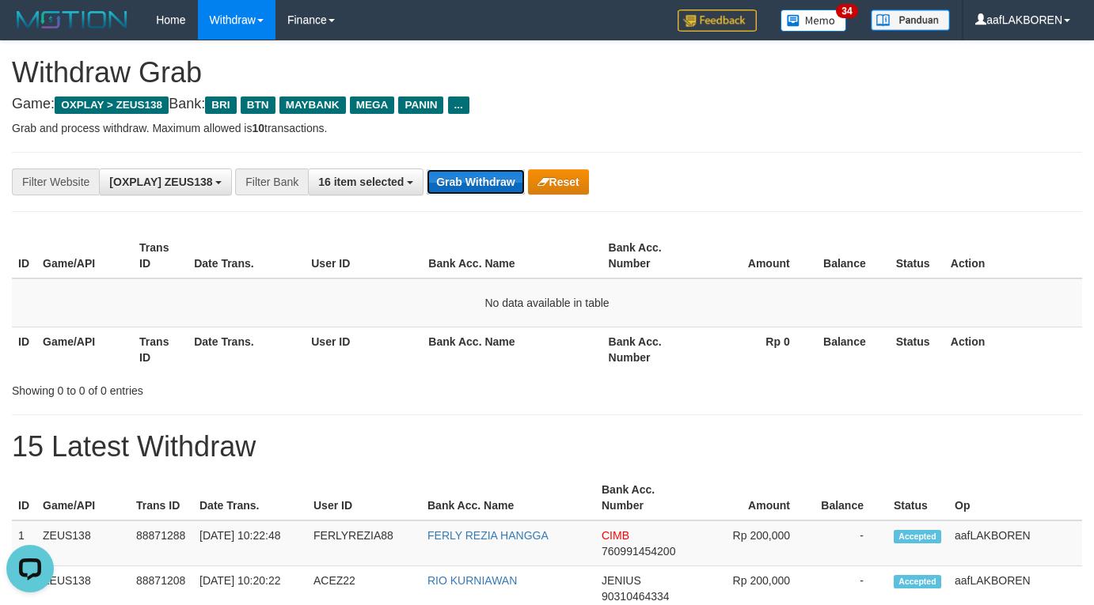
click at [482, 180] on button "Grab Withdraw" at bounding box center [475, 181] width 97 height 25
click at [481, 180] on button "Grab Withdraw" at bounding box center [475, 181] width 97 height 25
click at [472, 184] on button "Grab Withdraw" at bounding box center [475, 181] width 97 height 25
click at [480, 173] on button "Grab Withdraw" at bounding box center [475, 181] width 97 height 25
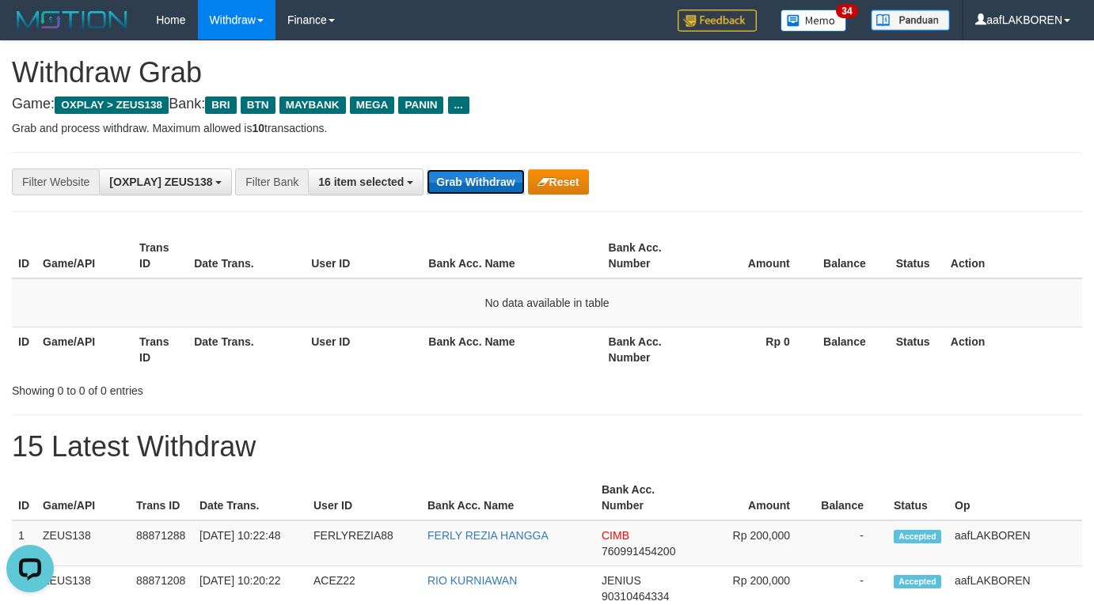
click at [480, 176] on button "Grab Withdraw" at bounding box center [475, 181] width 97 height 25
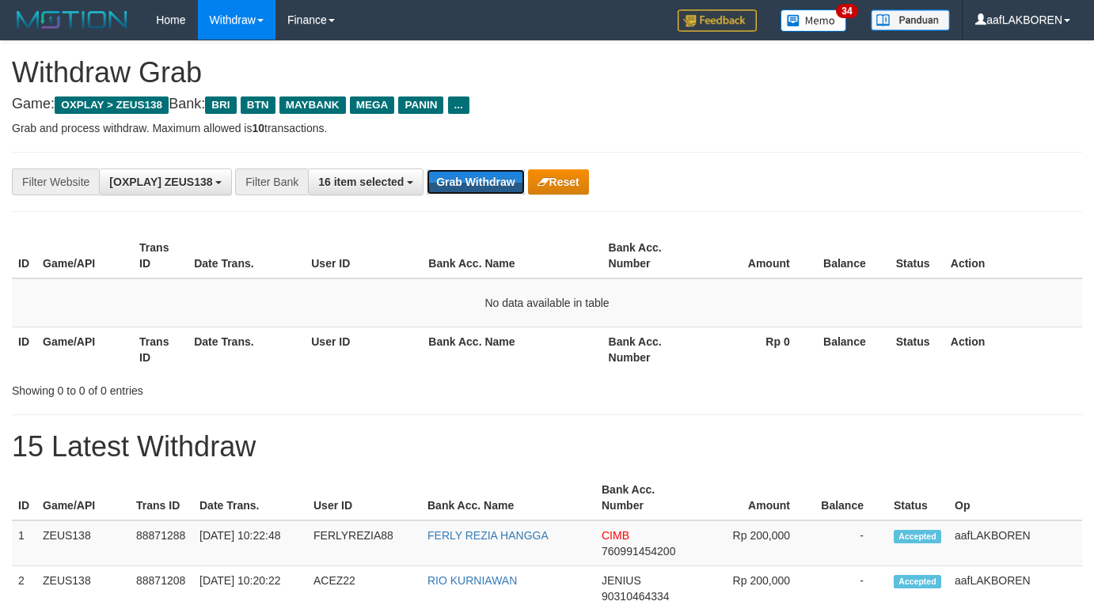
click at [480, 176] on button "Grab Withdraw" at bounding box center [475, 181] width 97 height 25
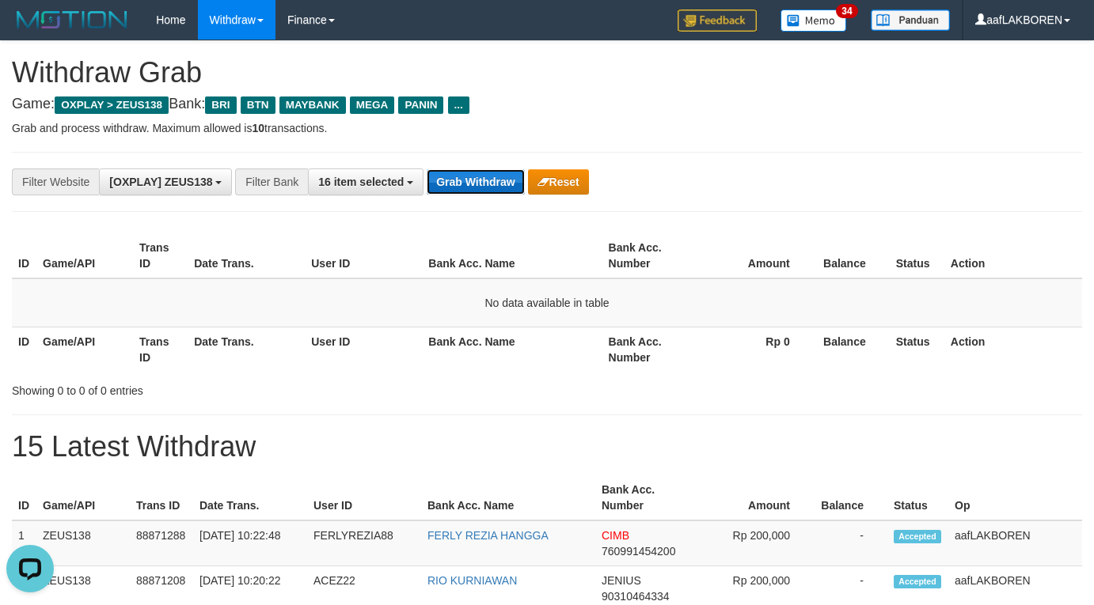
click at [476, 181] on button "Grab Withdraw" at bounding box center [475, 181] width 97 height 25
click at [476, 180] on button "Grab Withdraw" at bounding box center [475, 181] width 97 height 25
click at [480, 177] on button "Grab Withdraw" at bounding box center [475, 181] width 97 height 25
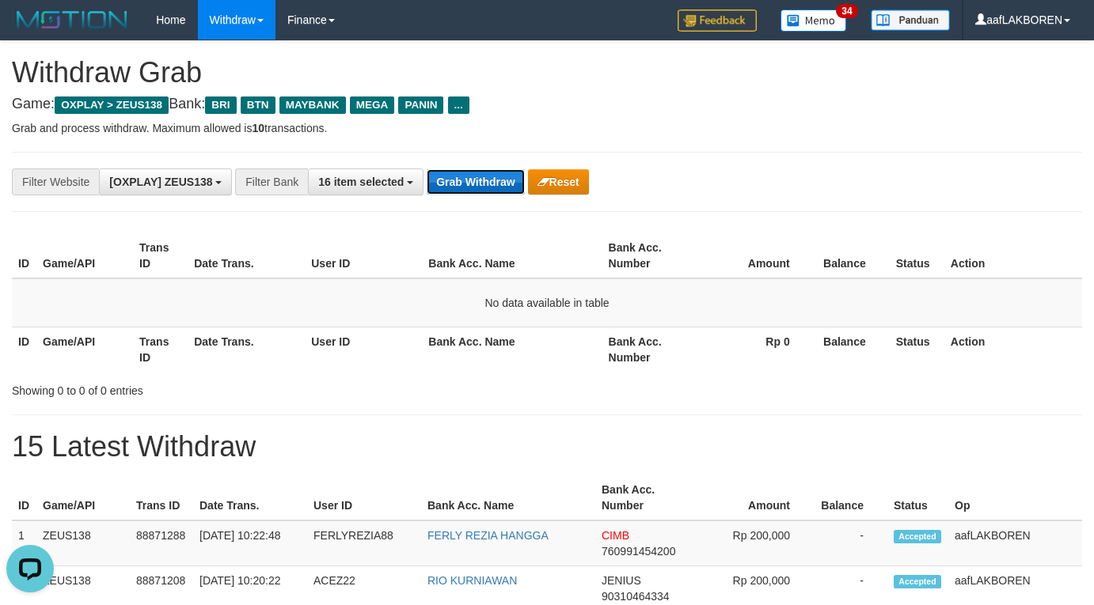
click at [480, 177] on button "Grab Withdraw" at bounding box center [475, 181] width 97 height 25
click at [480, 184] on button "Grab Withdraw" at bounding box center [475, 181] width 97 height 25
click at [473, 184] on button "Grab Withdraw" at bounding box center [475, 181] width 97 height 25
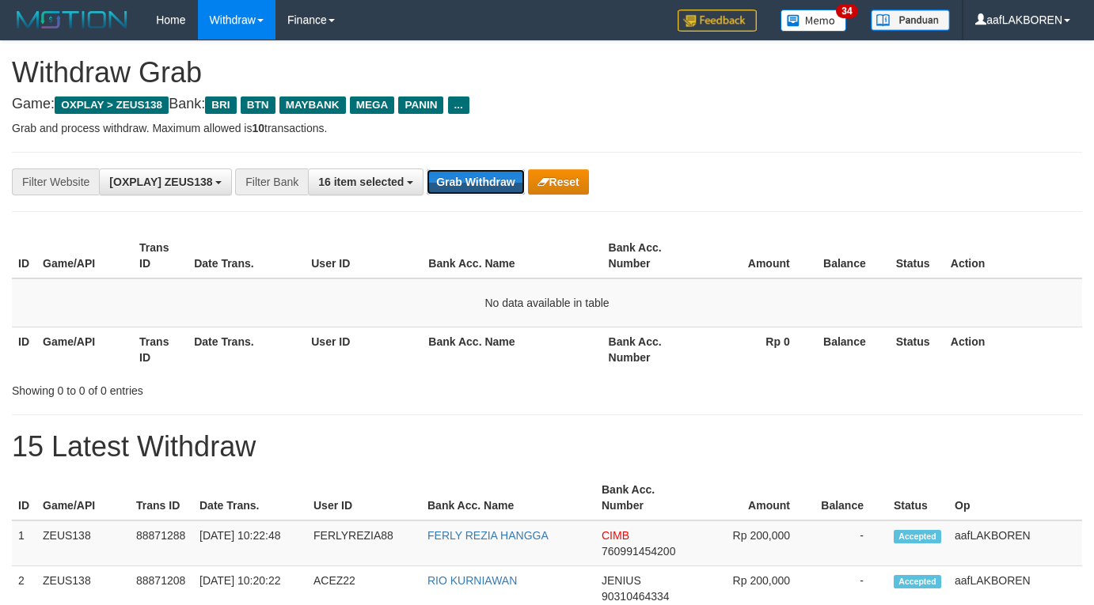
click at [473, 184] on button "Grab Withdraw" at bounding box center [475, 181] width 97 height 25
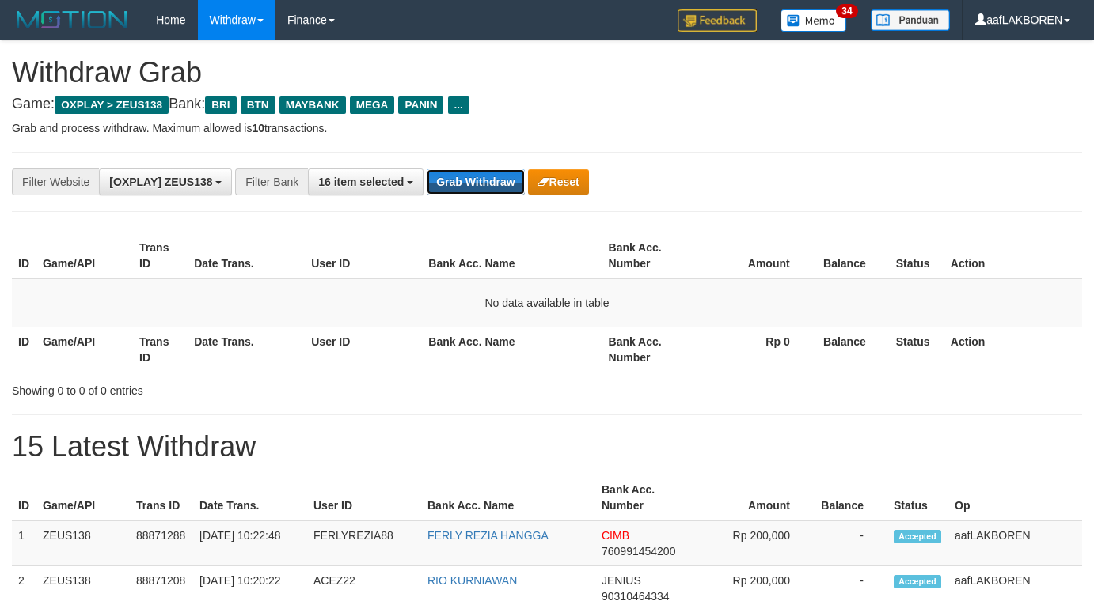
click at [473, 184] on button "Grab Withdraw" at bounding box center [475, 181] width 97 height 25
click at [475, 184] on button "Grab Withdraw" at bounding box center [475, 181] width 97 height 25
click at [482, 188] on button "Grab Withdraw" at bounding box center [475, 181] width 97 height 25
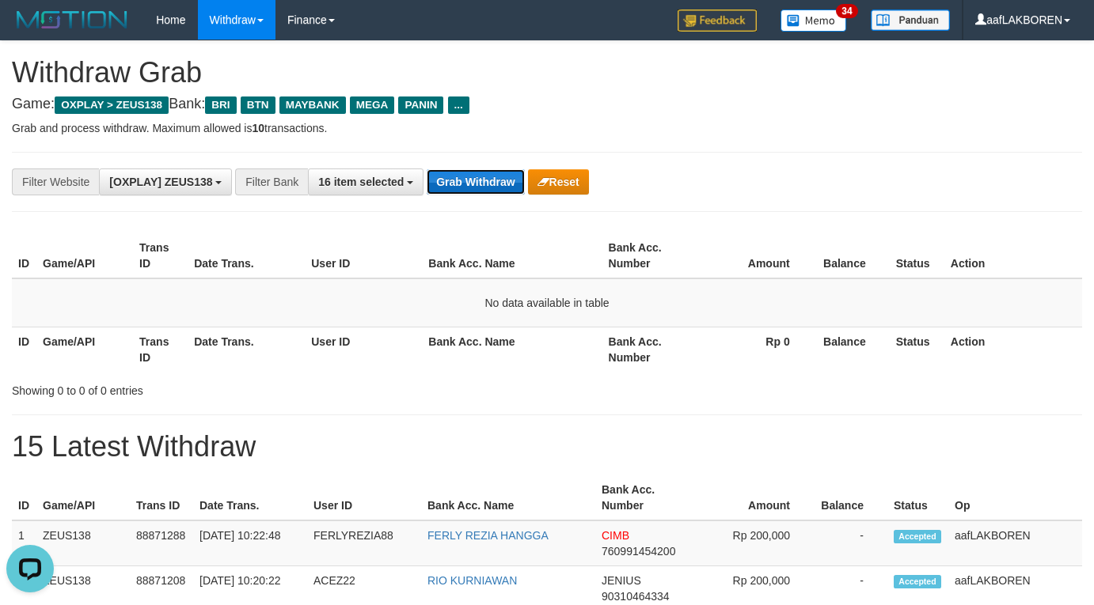
click at [482, 188] on button "Grab Withdraw" at bounding box center [475, 181] width 97 height 25
click at [472, 177] on button "Grab Withdraw" at bounding box center [475, 181] width 97 height 25
click at [464, 185] on button "Grab Withdraw" at bounding box center [475, 181] width 97 height 25
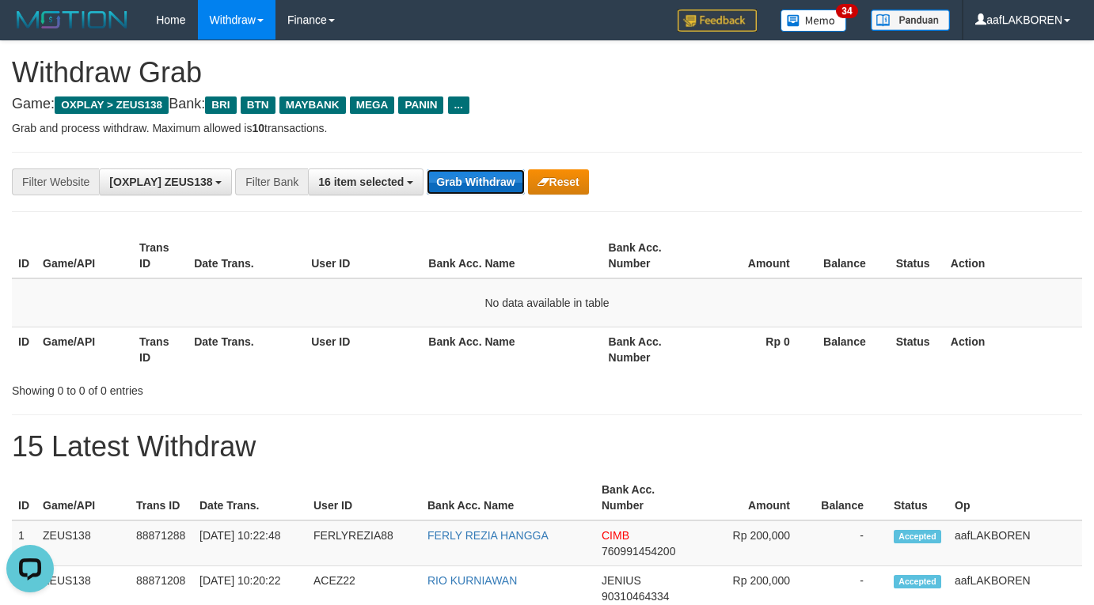
click at [464, 185] on button "Grab Withdraw" at bounding box center [475, 181] width 97 height 25
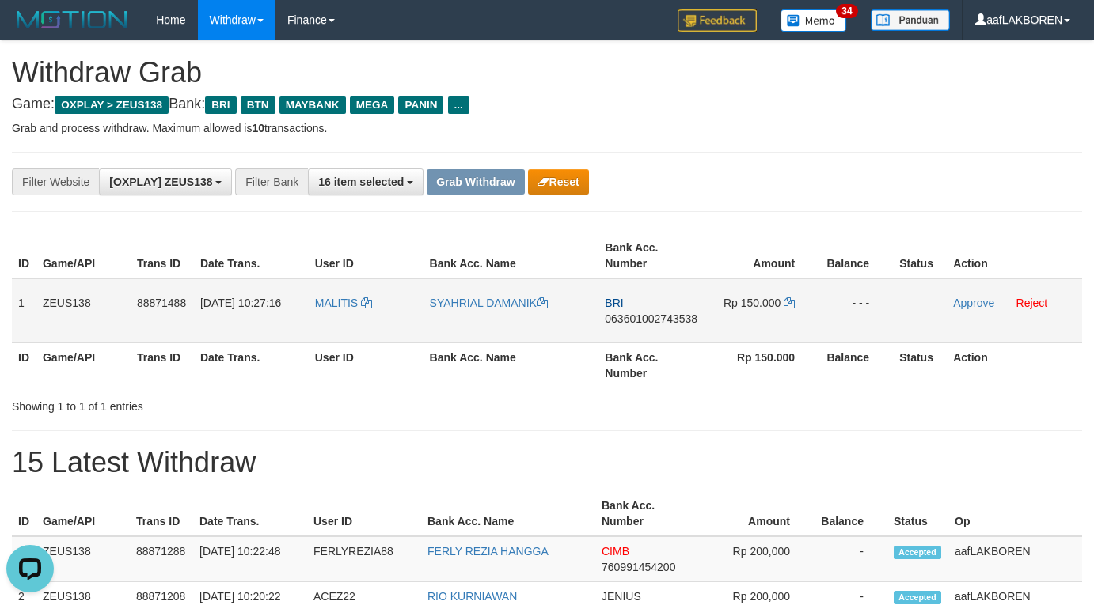
click at [326, 323] on td "MALITIS" at bounding box center [366, 311] width 115 height 65
copy link "MALITIS"
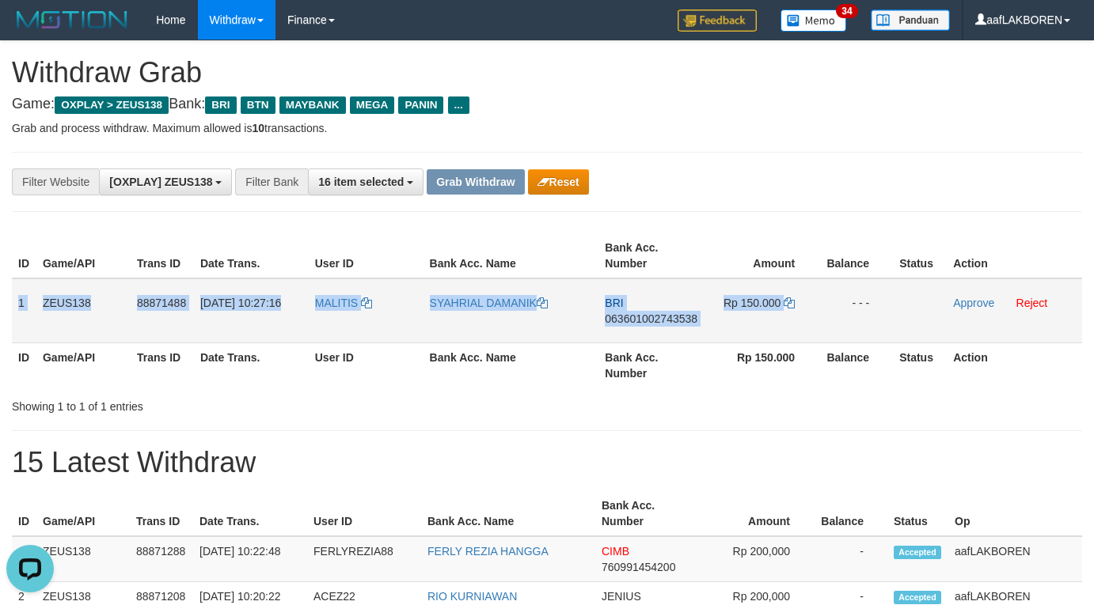
drag, startPoint x: 17, startPoint y: 296, endPoint x: 810, endPoint y: 286, distance: 792.9
click at [810, 286] on tr "1 ZEUS138 88871488 [DATE] 10:27:16 [GEOGRAPHIC_DATA] SYAHRIAL DAMANIK BRI 06360…" at bounding box center [547, 311] width 1070 height 65
copy tr "1 ZEUS138 88871488 [DATE] 10:27:16 MALITIS SYAHRIAL DAMANIK BRI 063601002743538…"
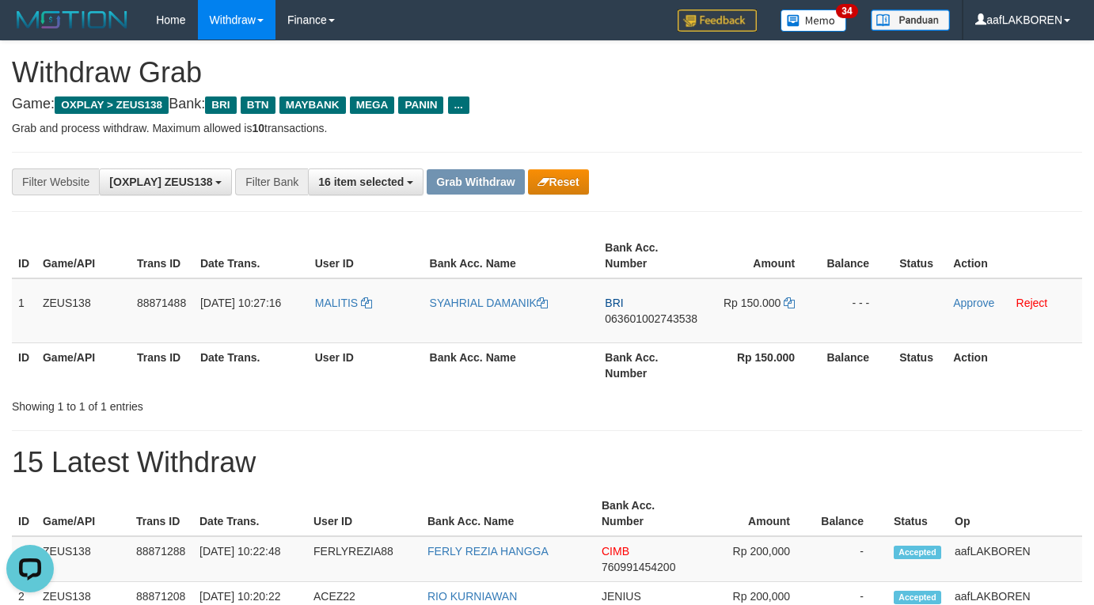
drag, startPoint x: 723, startPoint y: 111, endPoint x: 727, endPoint y: 140, distance: 29.5
click at [722, 111] on h4 "Game: OXPLAY > ZEUS138 Bank: BRI BTN MAYBANK MEGA PANIN ..." at bounding box center [547, 105] width 1070 height 16
click at [671, 328] on td "BRI 063601002743538" at bounding box center [652, 311] width 108 height 65
copy span "063601002743538"
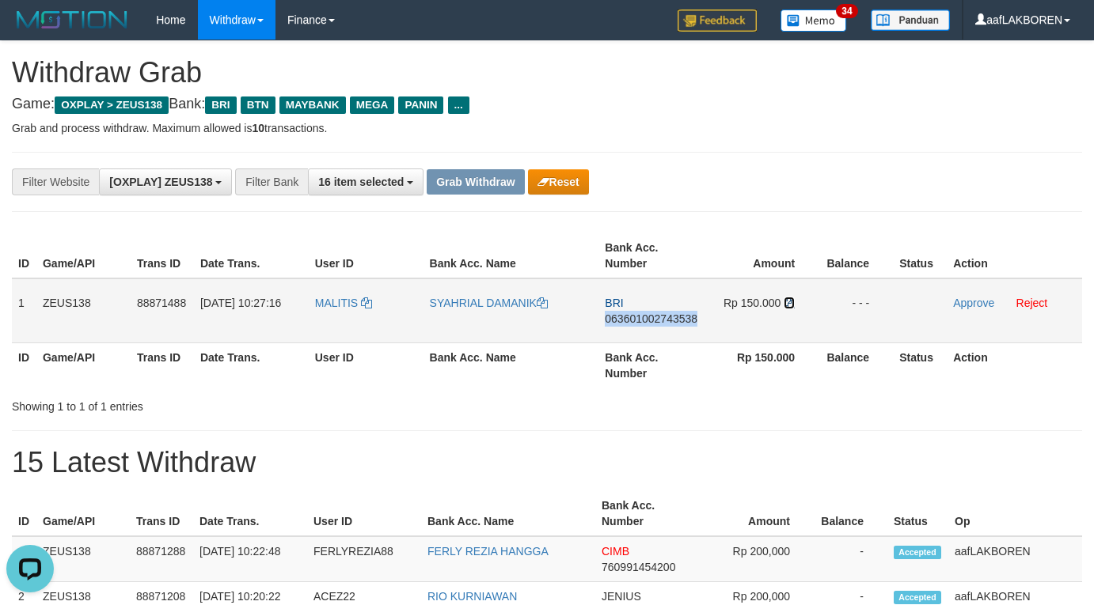
click at [789, 301] on icon at bounding box center [788, 303] width 11 height 11
copy span "063601002743538"
click at [958, 300] on link "Approve" at bounding box center [973, 303] width 41 height 13
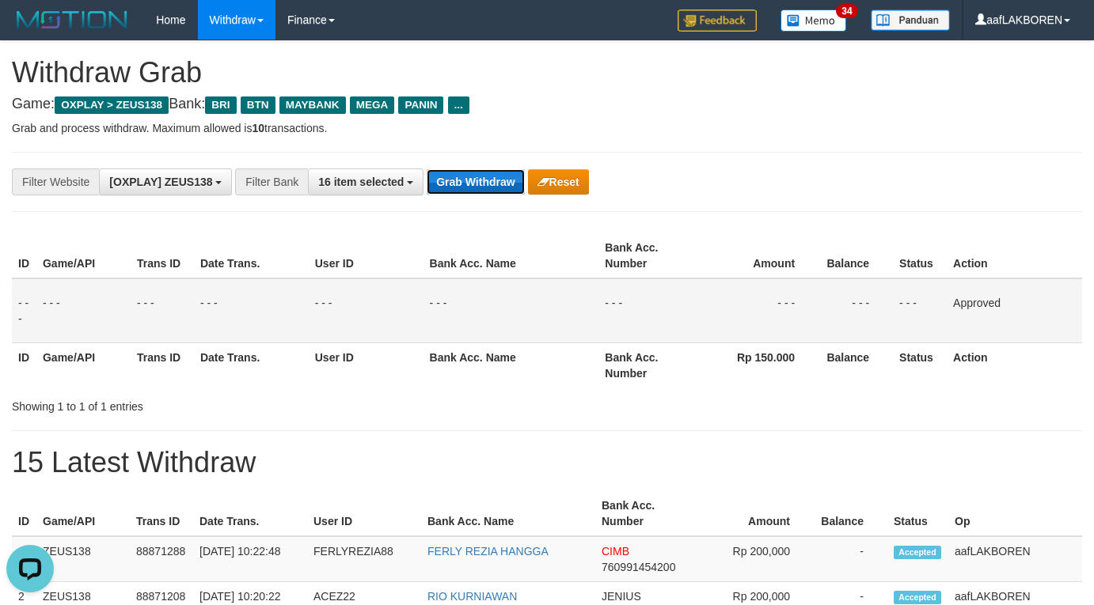
click at [477, 180] on button "Grab Withdraw" at bounding box center [475, 181] width 97 height 25
click at [478, 180] on button "Grab Withdraw" at bounding box center [475, 181] width 97 height 25
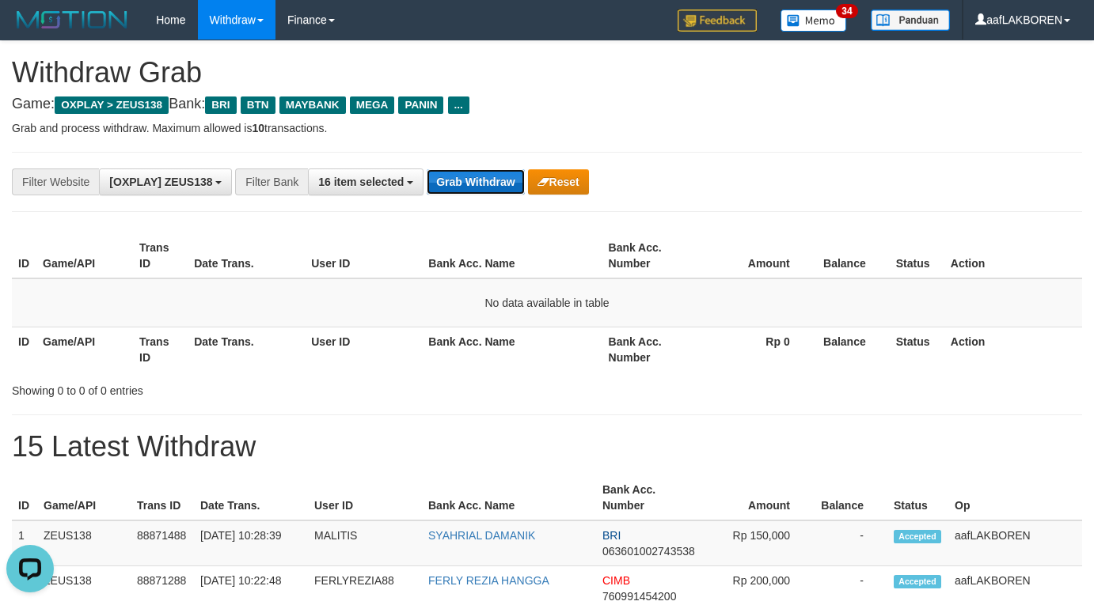
click at [467, 177] on button "Grab Withdraw" at bounding box center [475, 181] width 97 height 25
click at [470, 173] on button "Grab Withdraw" at bounding box center [475, 181] width 97 height 25
click at [475, 184] on button "Grab Withdraw" at bounding box center [475, 181] width 97 height 25
click at [475, 181] on button "Grab Withdraw" at bounding box center [475, 181] width 97 height 25
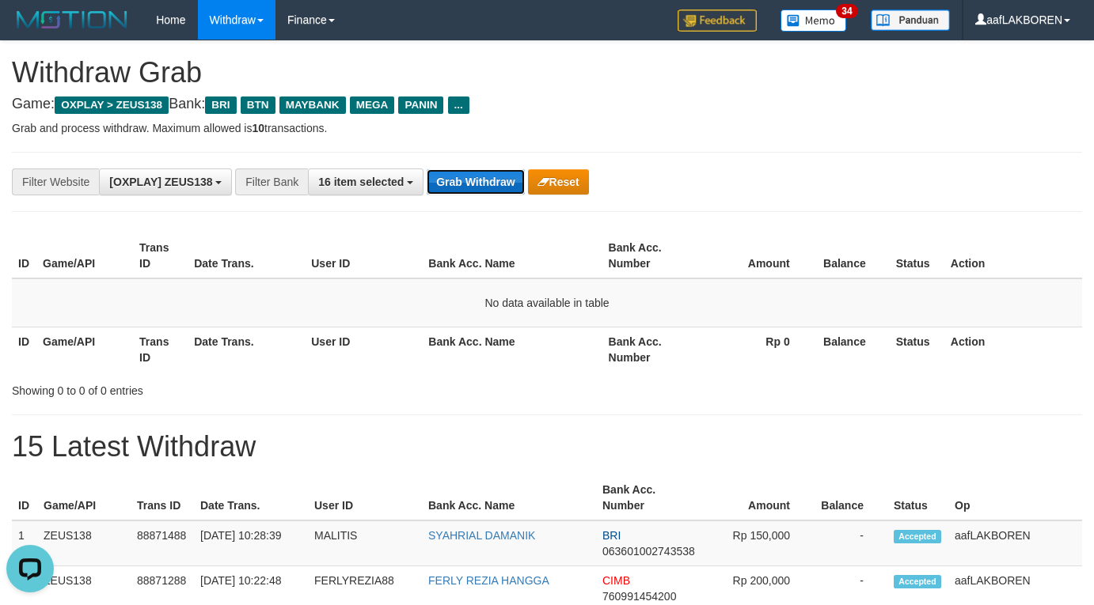
click at [475, 181] on button "Grab Withdraw" at bounding box center [475, 181] width 97 height 25
click at [476, 184] on button "Grab Withdraw" at bounding box center [475, 181] width 97 height 25
click at [474, 176] on button "Grab Withdraw" at bounding box center [475, 181] width 97 height 25
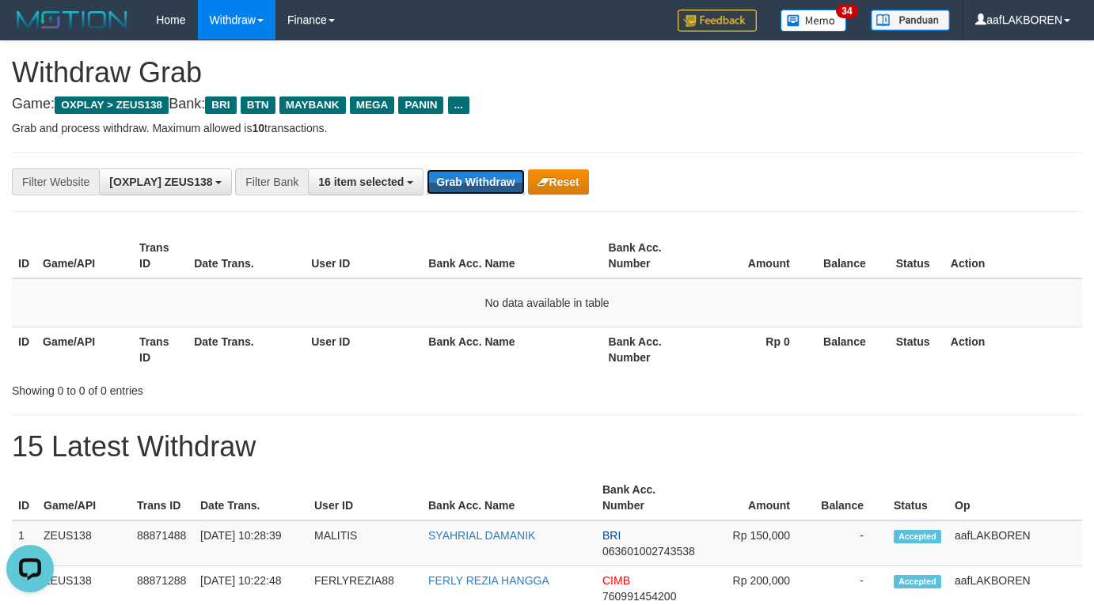
drag, startPoint x: 474, startPoint y: 176, endPoint x: 454, endPoint y: 211, distance: 40.7
click at [468, 178] on button "Grab Withdraw" at bounding box center [475, 181] width 97 height 25
drag, startPoint x: 471, startPoint y: 176, endPoint x: 472, endPoint y: 167, distance: 9.5
click at [471, 176] on button "Grab Withdraw" at bounding box center [475, 181] width 97 height 25
click at [472, 167] on div "**********" at bounding box center [547, 182] width 1070 height 60
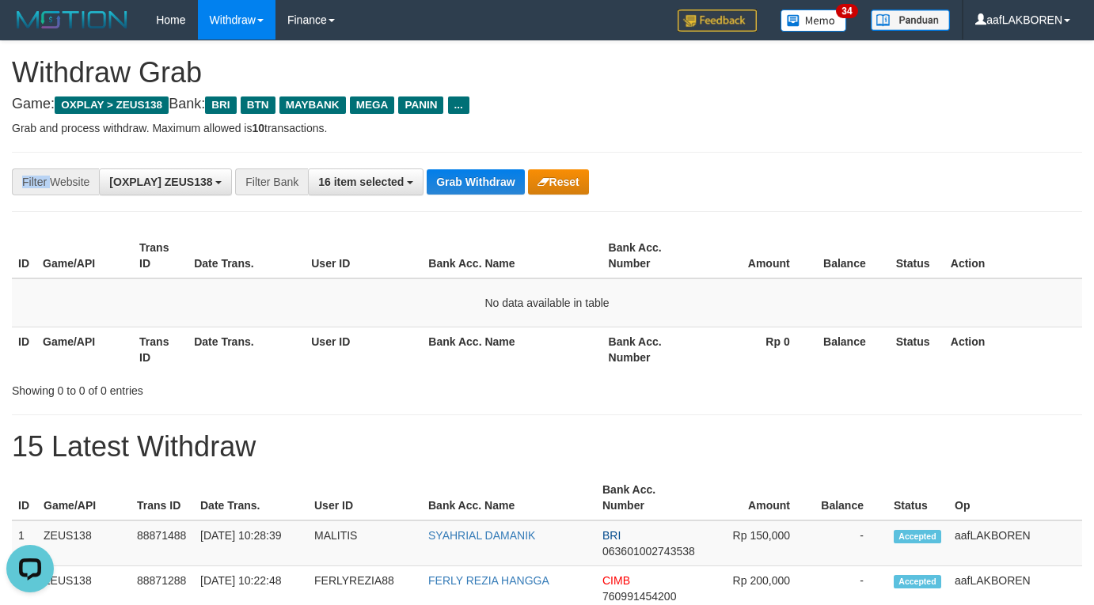
click at [472, 167] on div "**********" at bounding box center [547, 182] width 1070 height 60
click at [491, 188] on button "Grab Withdraw" at bounding box center [475, 181] width 97 height 25
click at [478, 179] on button "Grab Withdraw" at bounding box center [475, 181] width 97 height 25
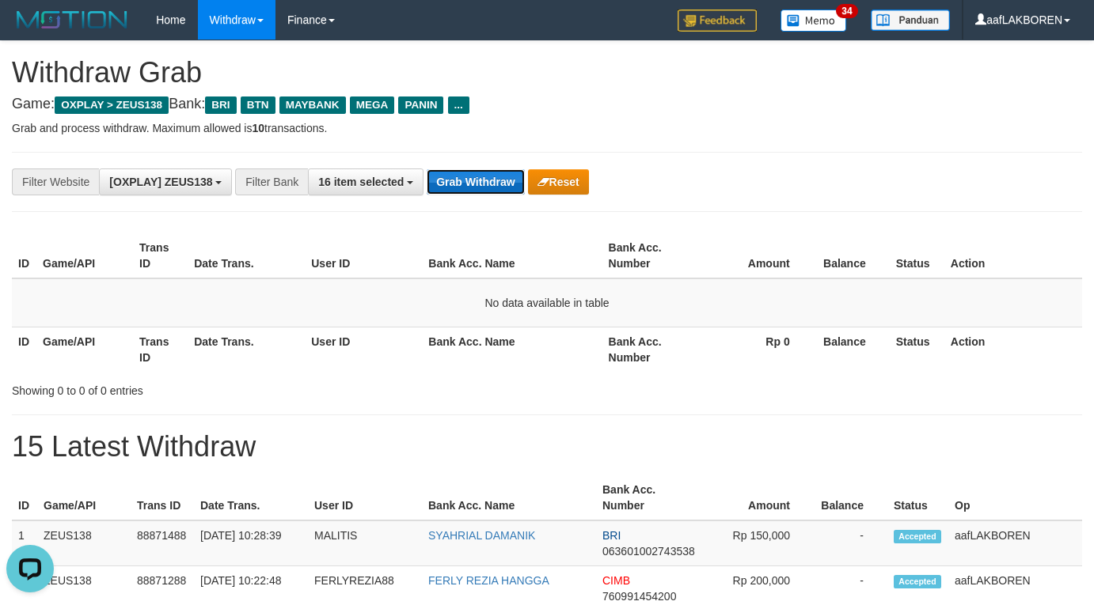
click at [478, 179] on button "Grab Withdraw" at bounding box center [475, 181] width 97 height 25
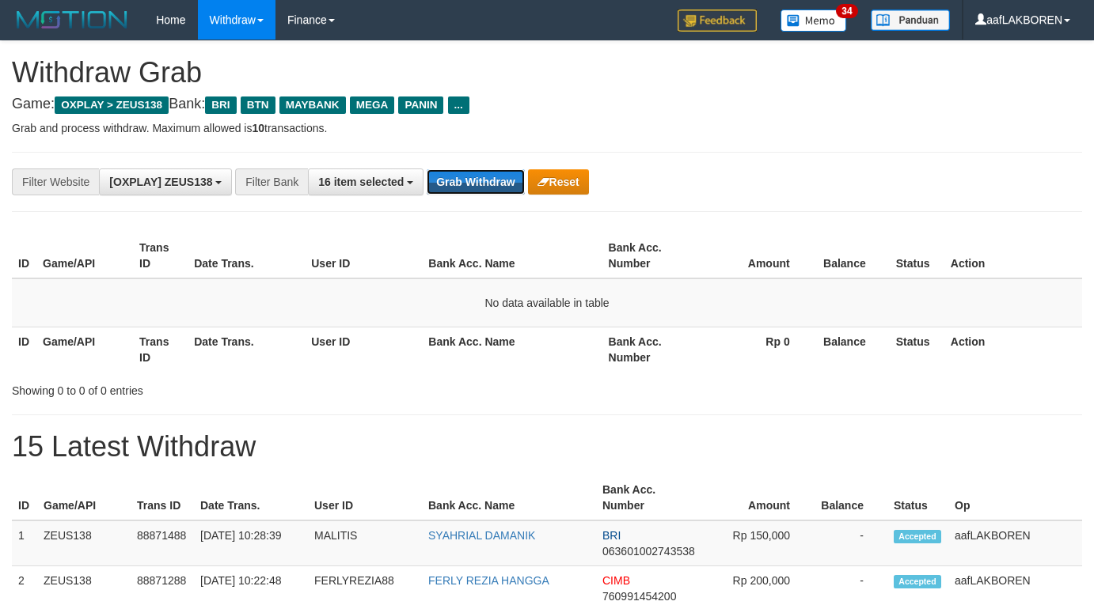
click at [478, 179] on button "Grab Withdraw" at bounding box center [475, 181] width 97 height 25
click at [514, 176] on button "Grab Withdraw" at bounding box center [475, 181] width 97 height 25
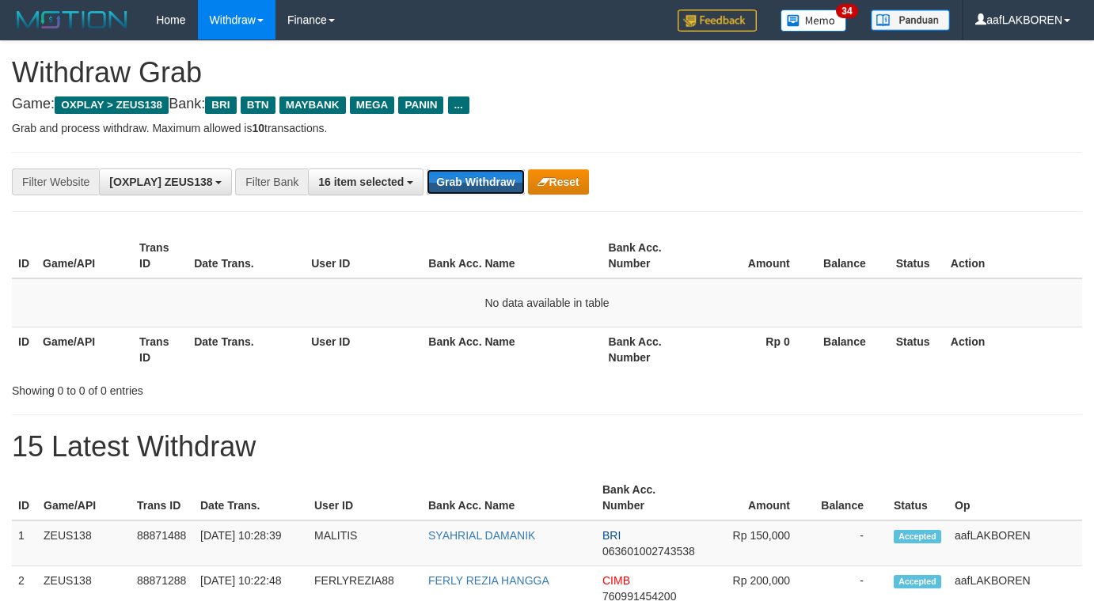
click at [479, 183] on button "Grab Withdraw" at bounding box center [475, 181] width 97 height 25
click at [472, 177] on button "Grab Withdraw" at bounding box center [475, 181] width 97 height 25
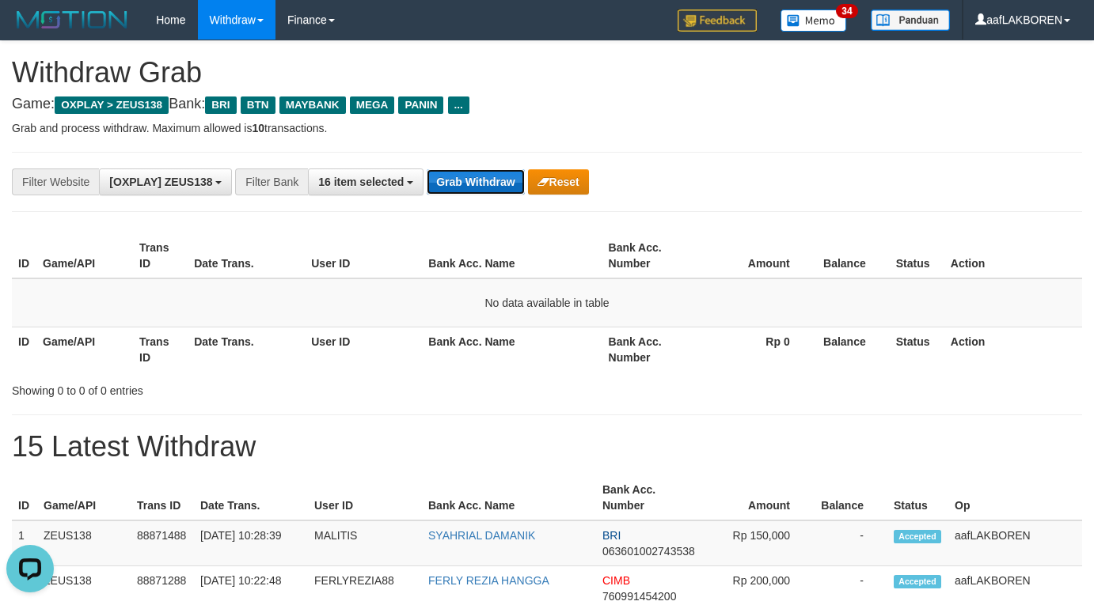
click at [472, 177] on button "Grab Withdraw" at bounding box center [475, 181] width 97 height 25
click at [471, 178] on button "Grab Withdraw" at bounding box center [475, 181] width 97 height 25
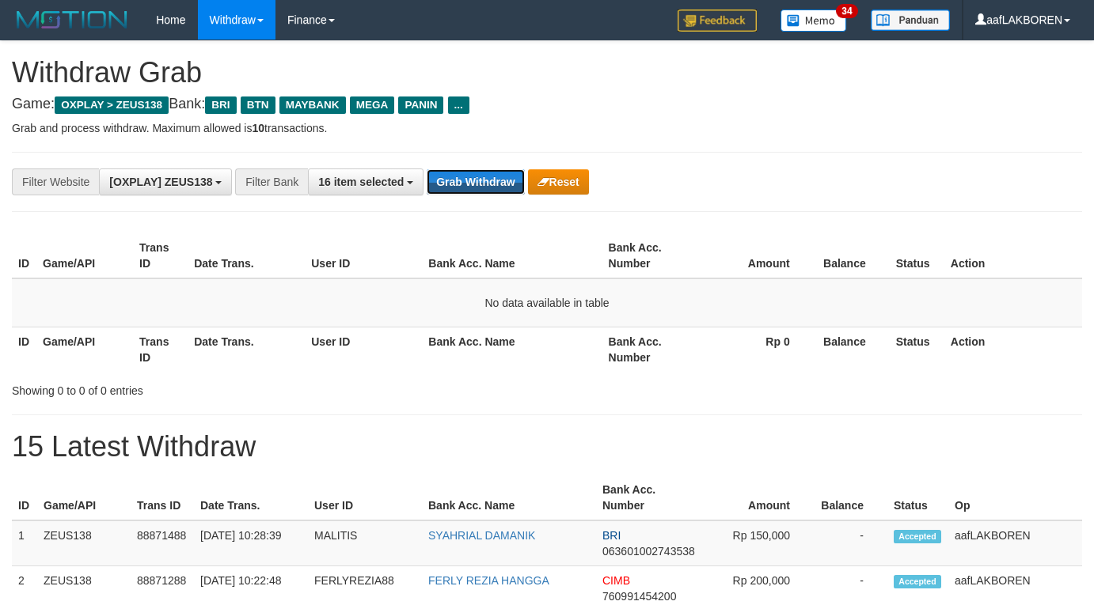
click at [474, 176] on button "Grab Withdraw" at bounding box center [475, 181] width 97 height 25
click at [468, 188] on button "Grab Withdraw" at bounding box center [475, 181] width 97 height 25
click at [467, 188] on button "Grab Withdraw" at bounding box center [475, 181] width 97 height 25
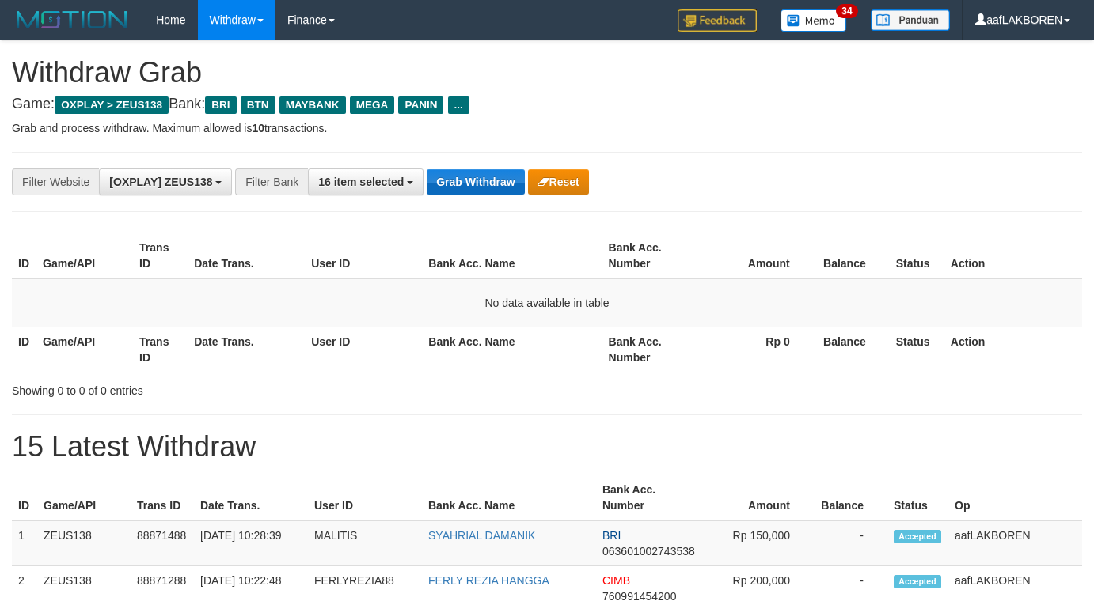
click at [465, 189] on button "Grab Withdraw" at bounding box center [475, 181] width 97 height 25
